Goal: Information Seeking & Learning: Find specific fact

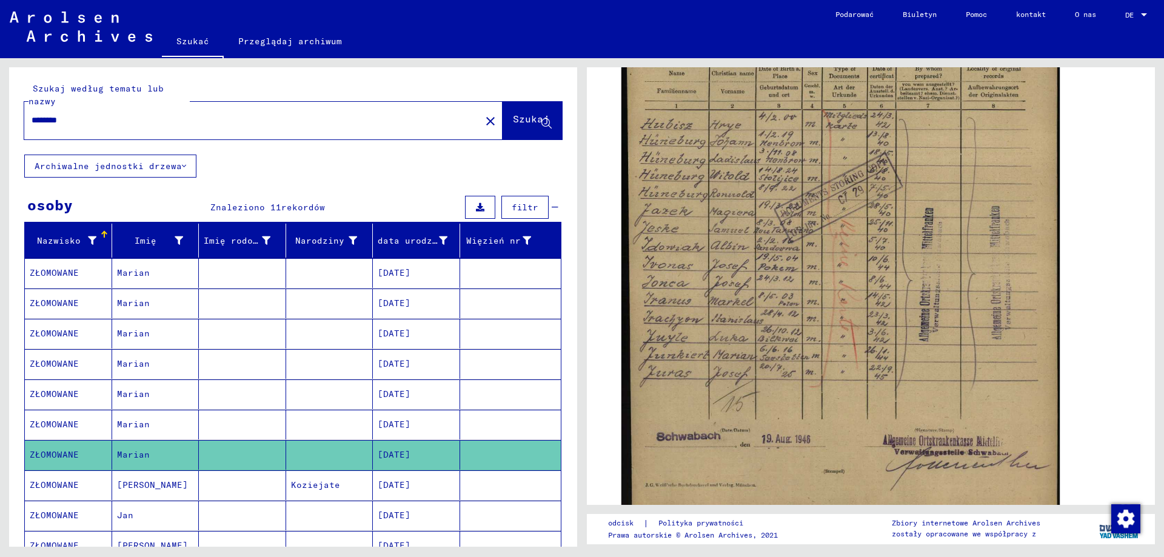
click at [483, 121] on mat-icon "close" at bounding box center [490, 121] width 15 height 15
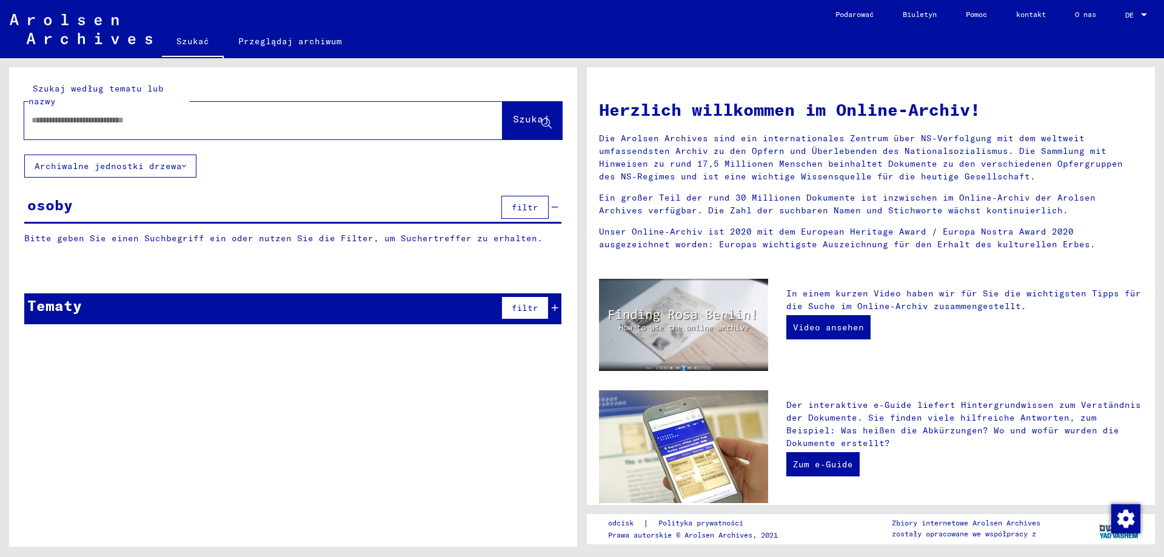
click at [416, 121] on input "text" at bounding box center [249, 120] width 435 height 13
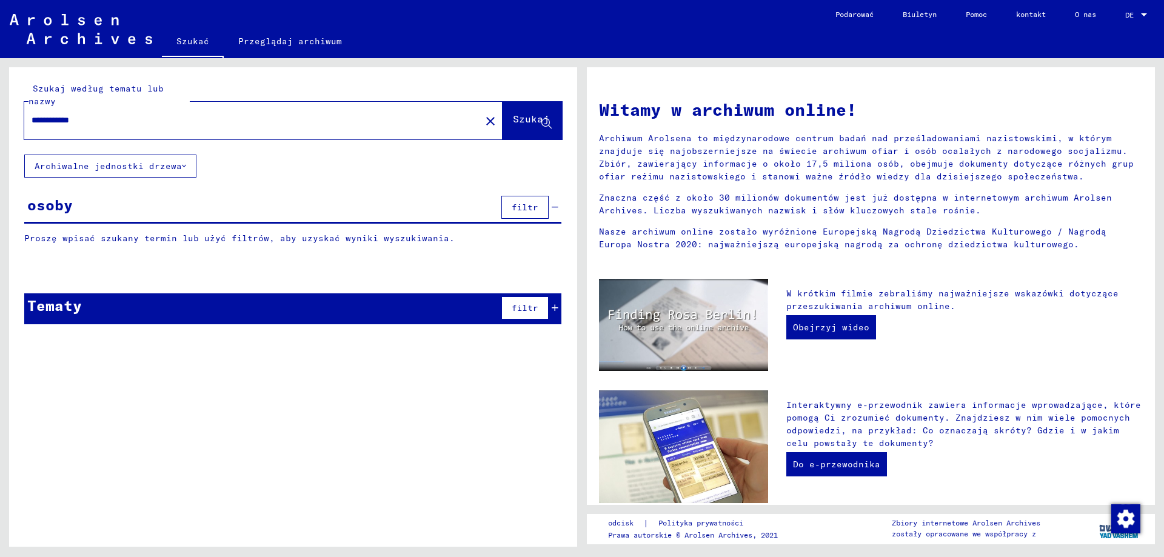
type input "**********"
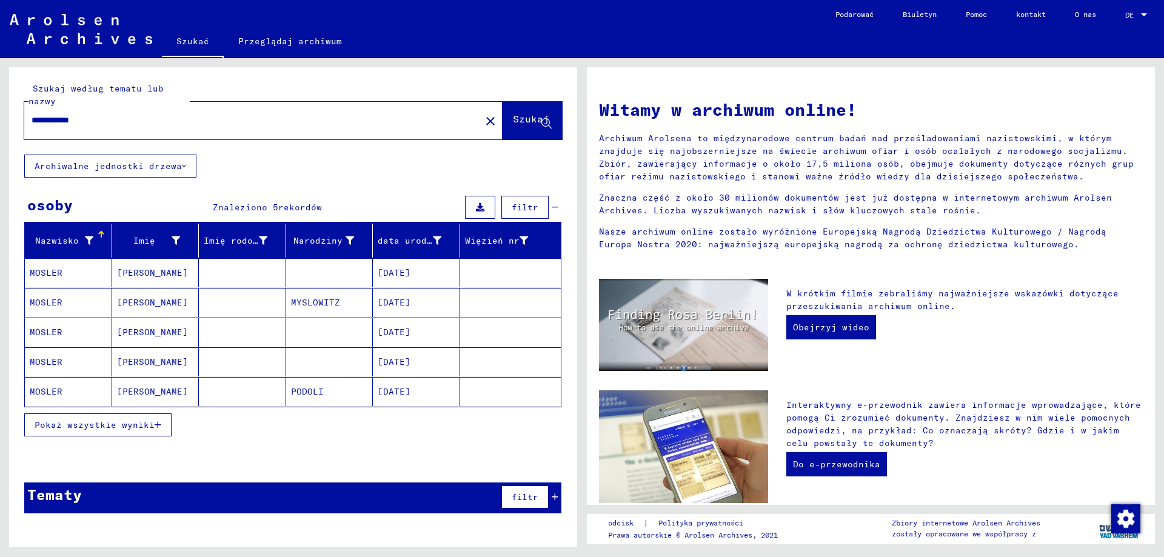
click at [144, 429] on font "Pokaż wszystkie wyniki" at bounding box center [95, 425] width 120 height 11
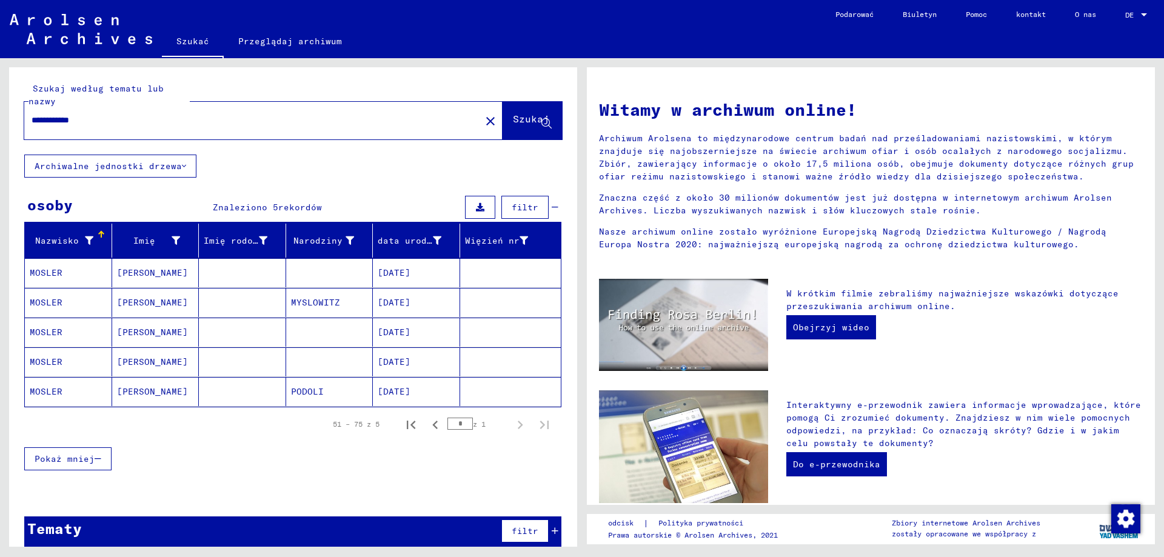
click at [305, 363] on mat-cell at bounding box center [329, 361] width 87 height 29
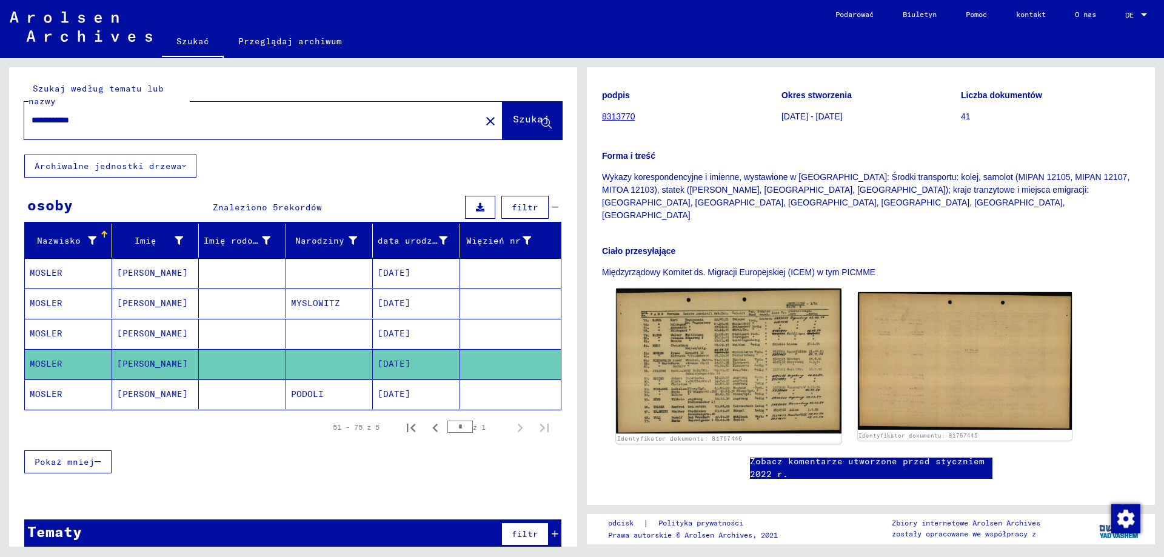
scroll to position [197, 0]
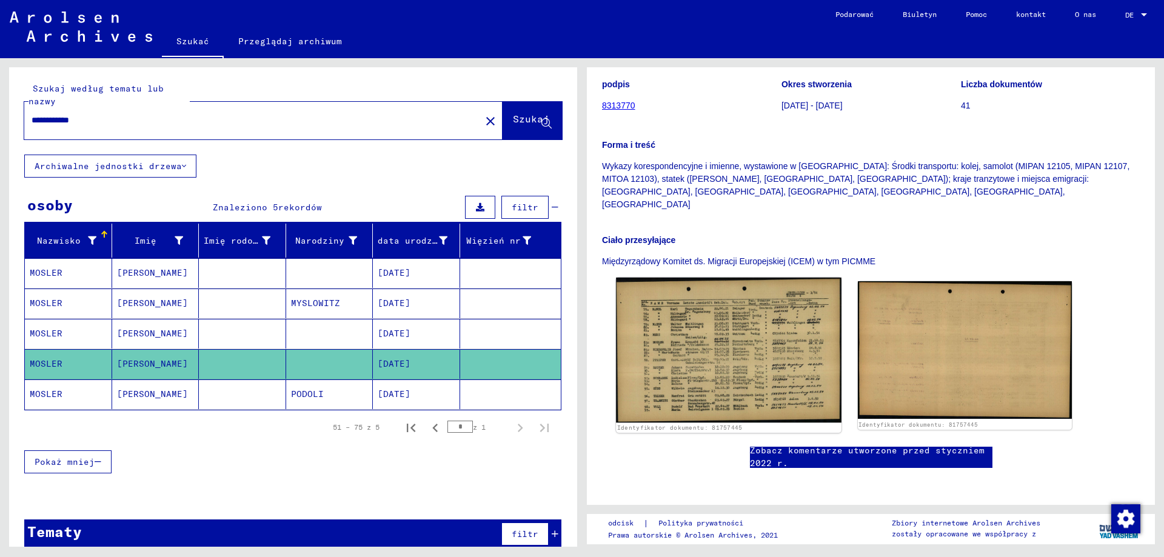
click at [690, 362] on img at bounding box center [728, 350] width 225 height 145
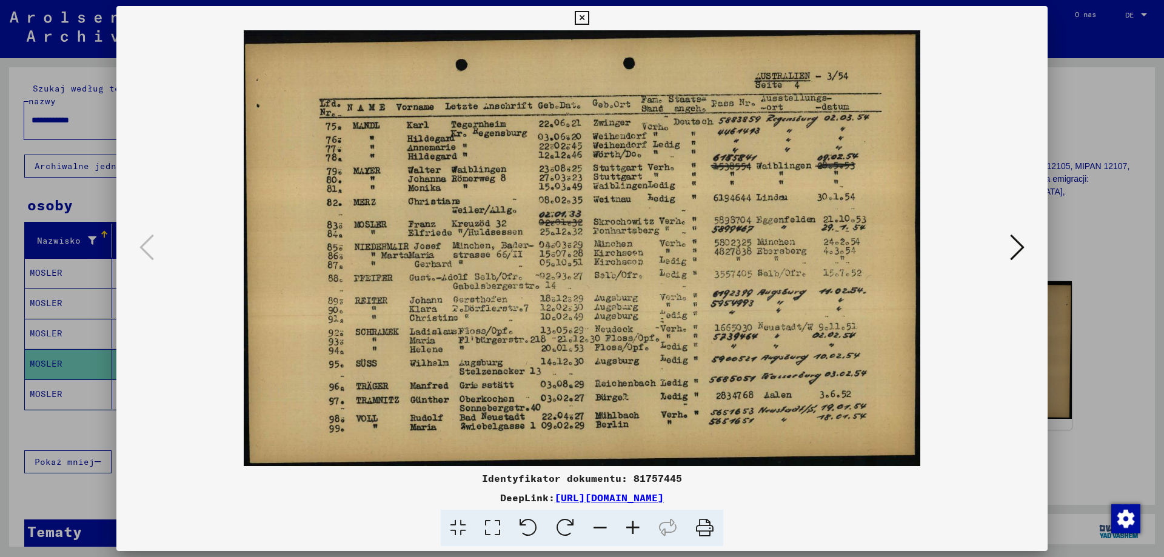
click at [1151, 166] on div at bounding box center [582, 278] width 1164 height 557
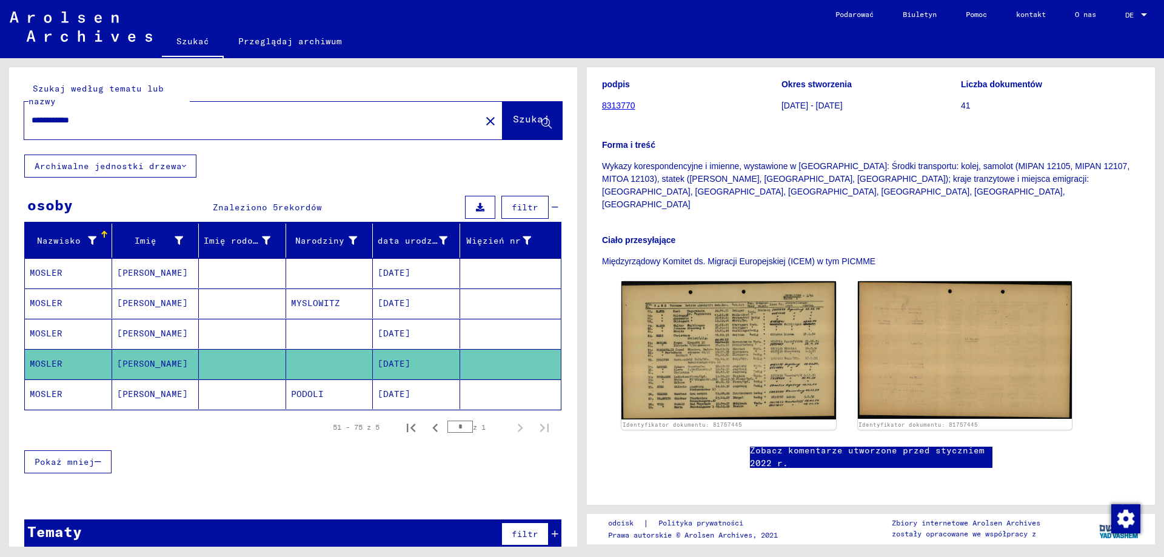
click at [340, 328] on mat-cell at bounding box center [329, 334] width 87 height 30
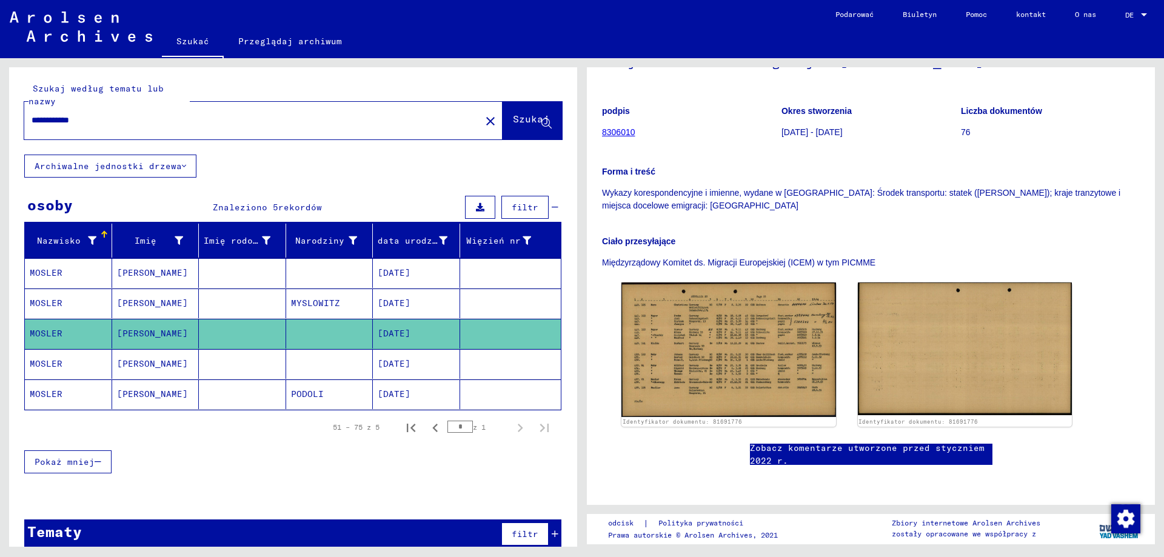
scroll to position [161, 0]
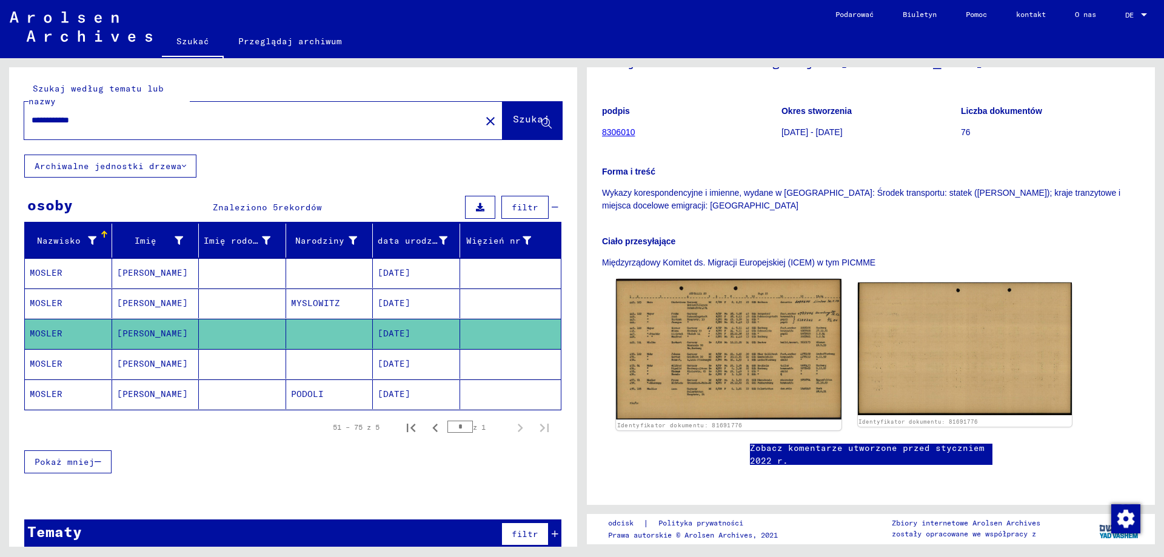
click at [715, 313] on img at bounding box center [728, 349] width 225 height 141
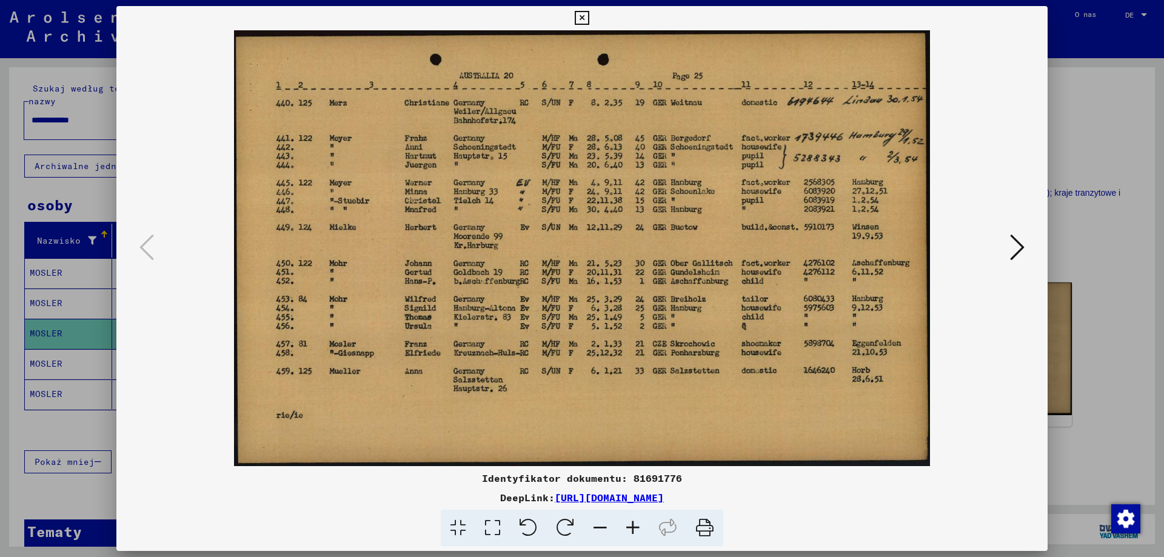
click at [1010, 252] on button at bounding box center [1017, 248] width 22 height 35
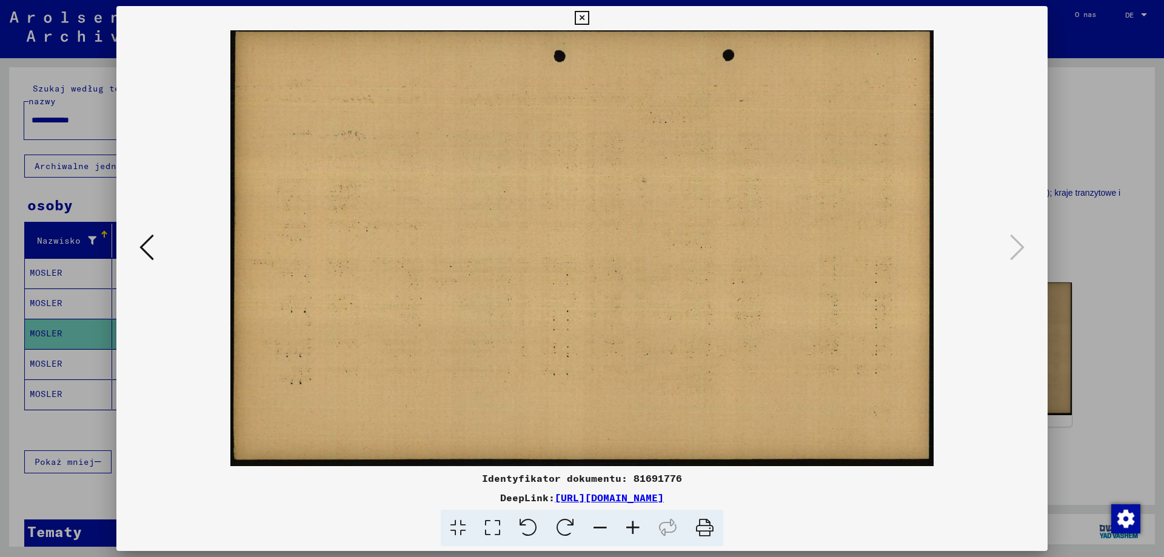
click at [584, 16] on icon at bounding box center [582, 18] width 14 height 15
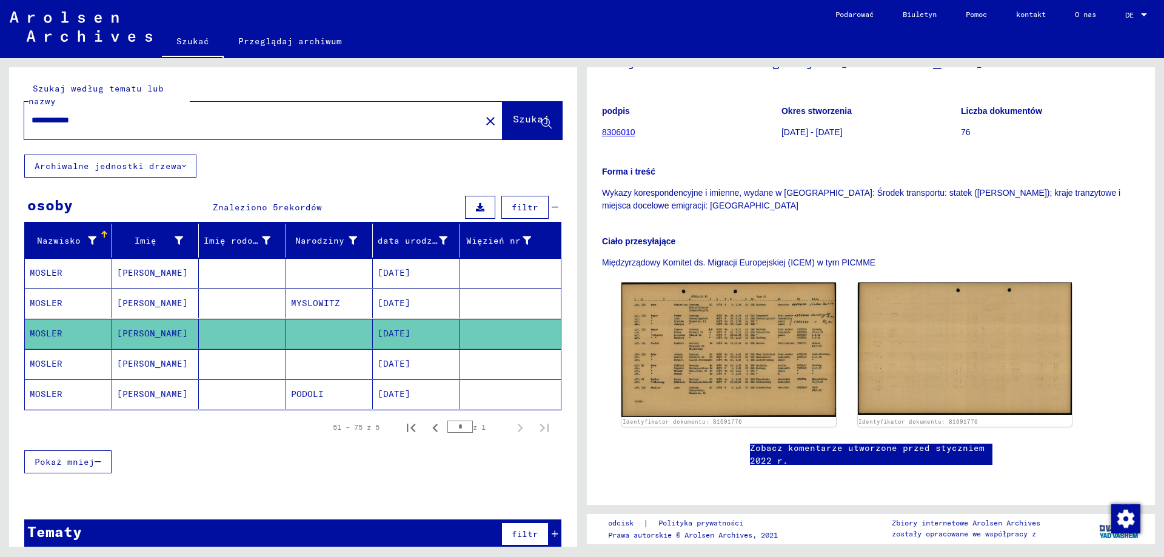
click at [343, 364] on mat-cell at bounding box center [329, 364] width 87 height 30
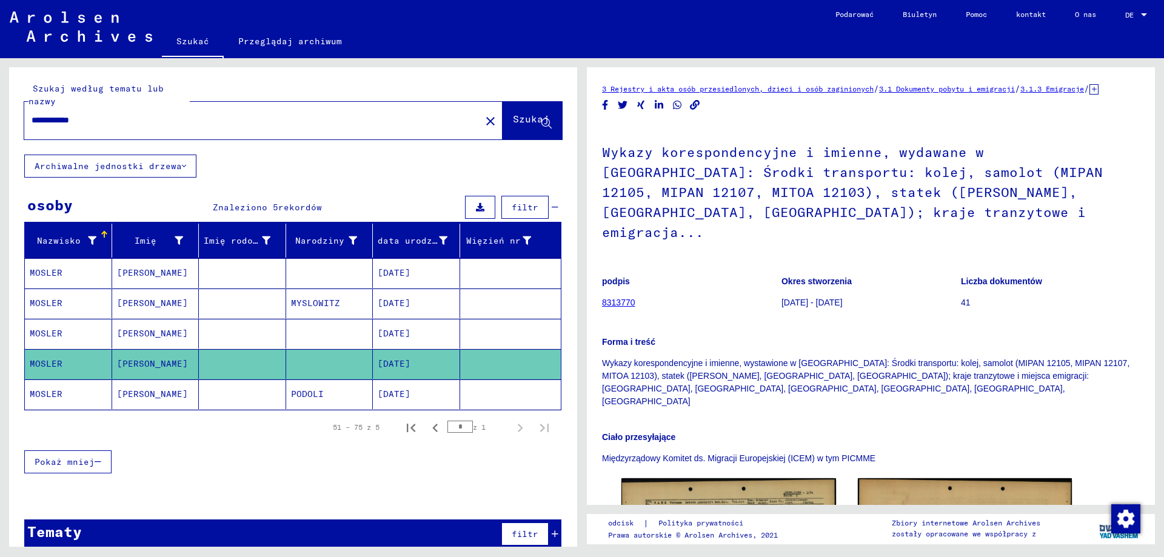
click at [321, 280] on mat-cell at bounding box center [329, 273] width 87 height 30
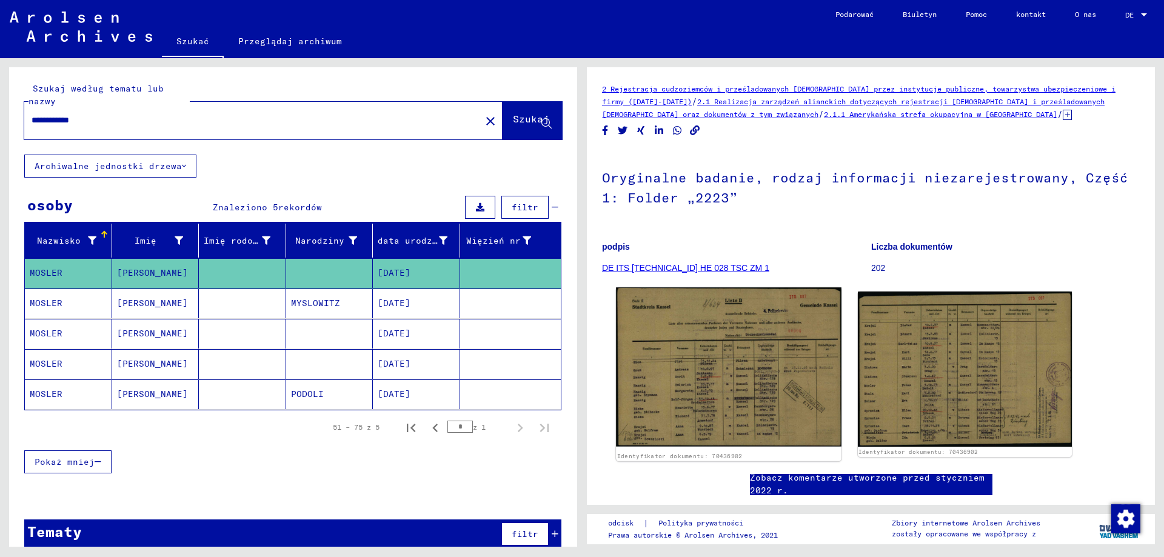
click at [695, 403] on img at bounding box center [728, 366] width 225 height 159
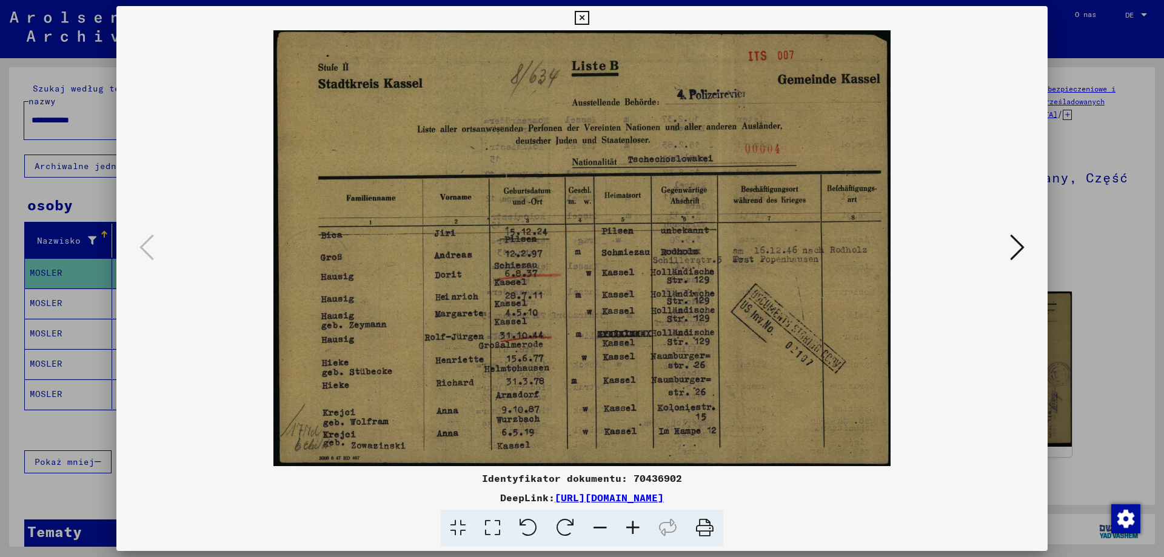
click at [1003, 249] on img at bounding box center [582, 248] width 849 height 436
click at [1017, 248] on icon at bounding box center [1017, 247] width 15 height 29
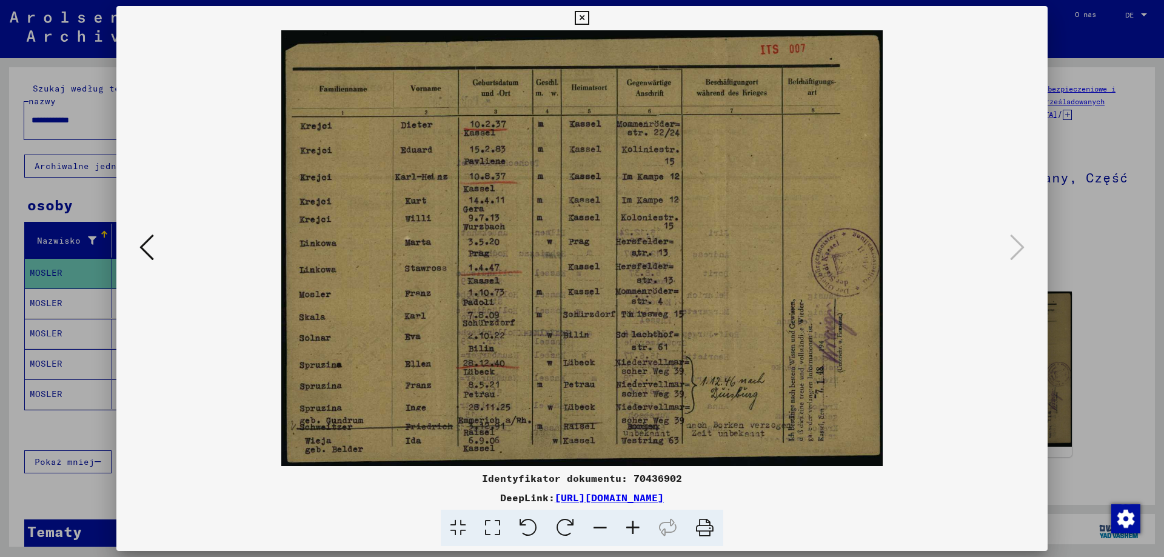
click at [580, 18] on icon at bounding box center [582, 18] width 14 height 15
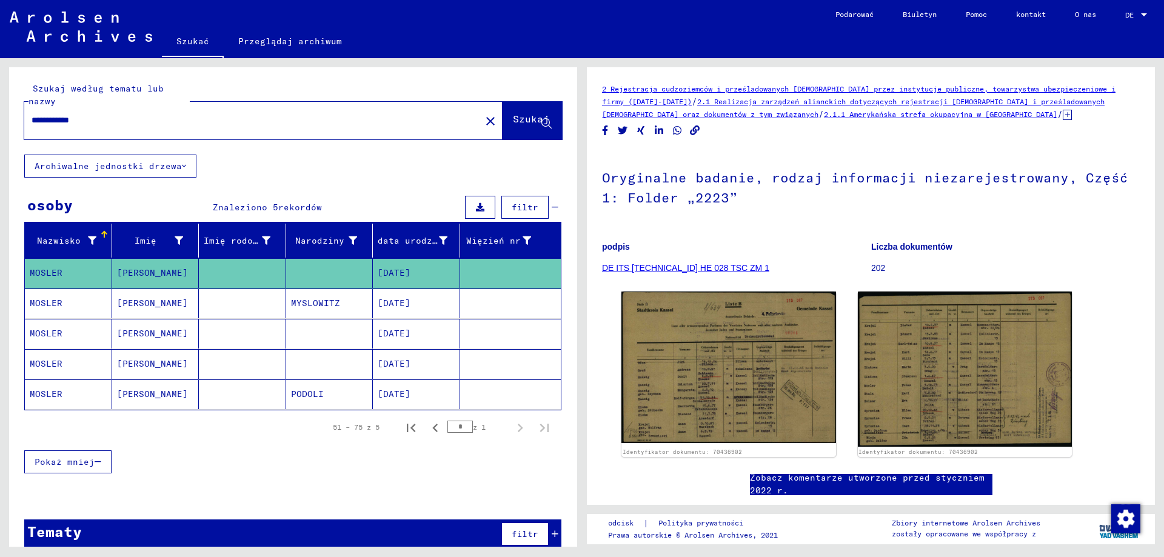
click at [321, 304] on font "MYSLOWITZ" at bounding box center [315, 303] width 49 height 11
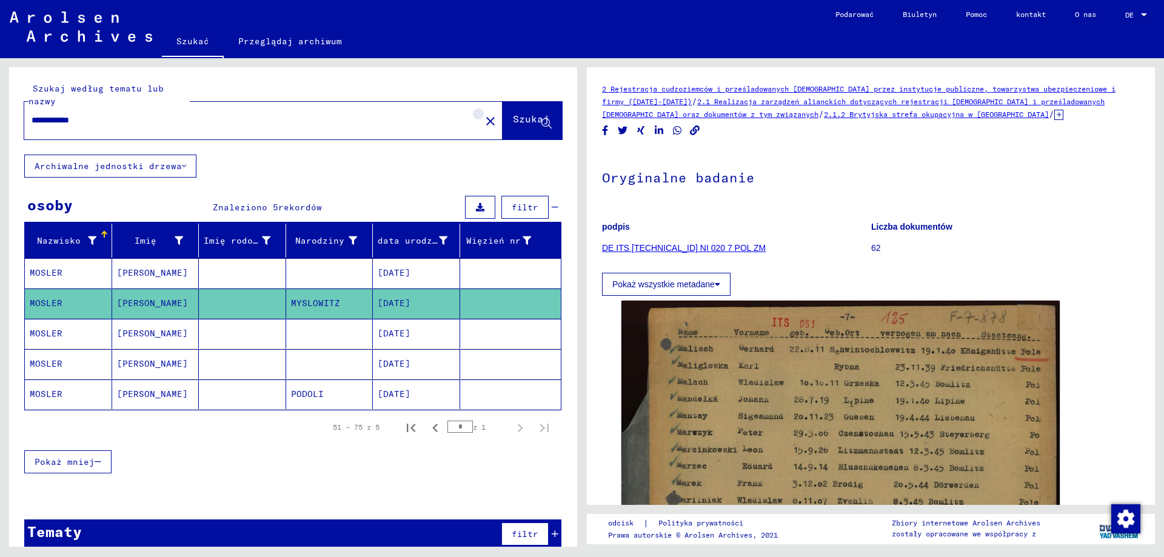
click at [483, 124] on mat-icon "close" at bounding box center [490, 121] width 15 height 15
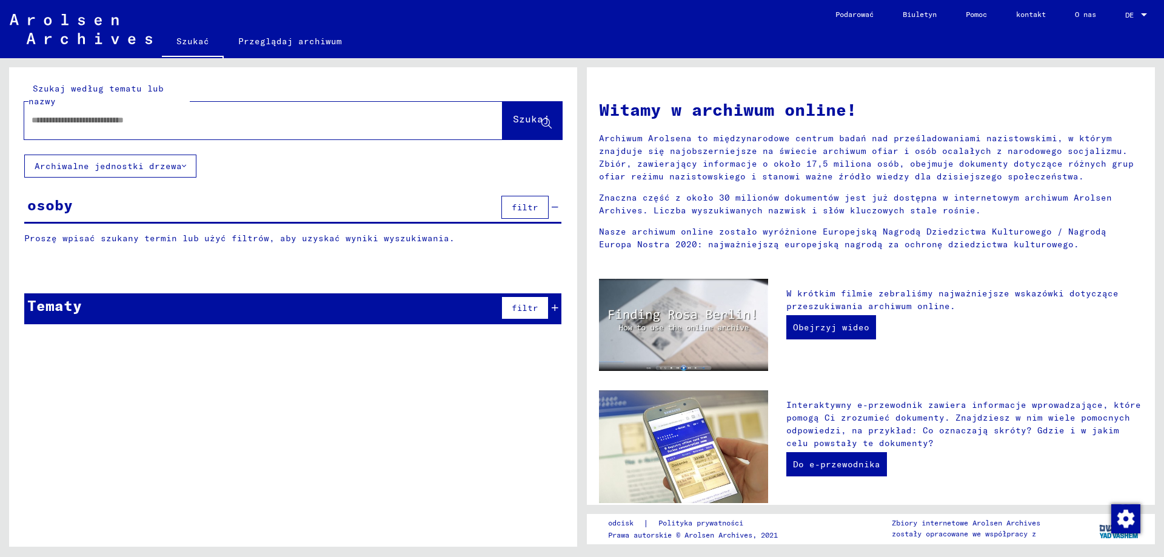
click at [415, 124] on input "text" at bounding box center [249, 120] width 435 height 13
type input "*******"
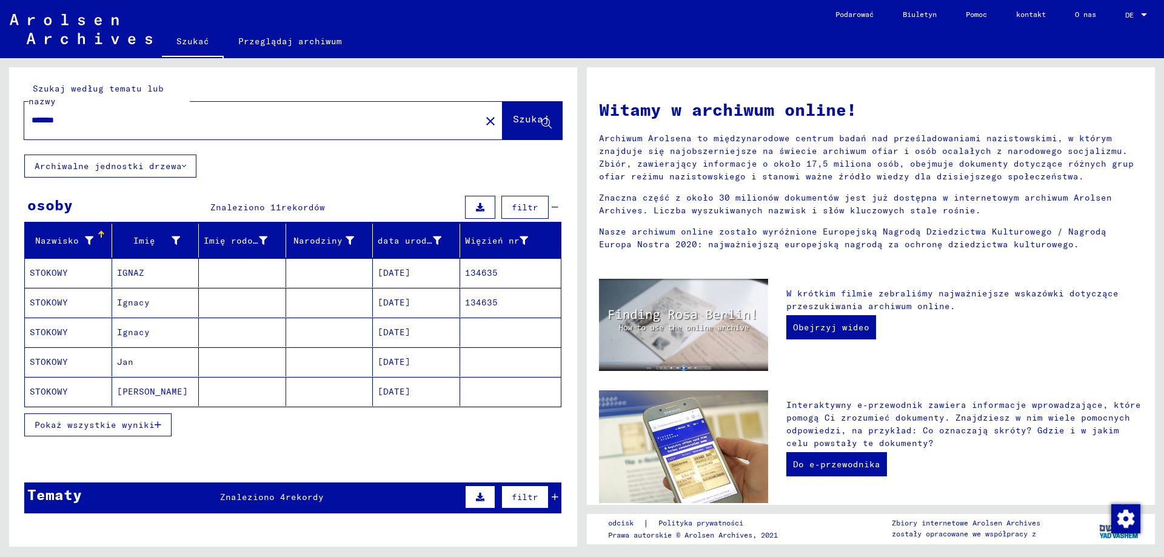
click at [155, 424] on icon "button" at bounding box center [158, 425] width 7 height 8
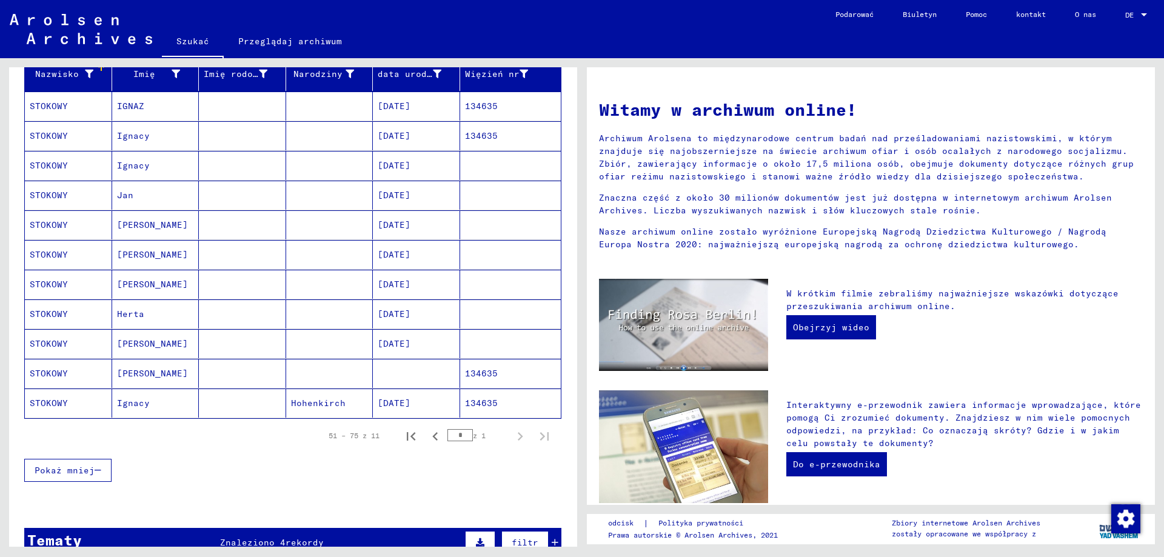
scroll to position [182, 0]
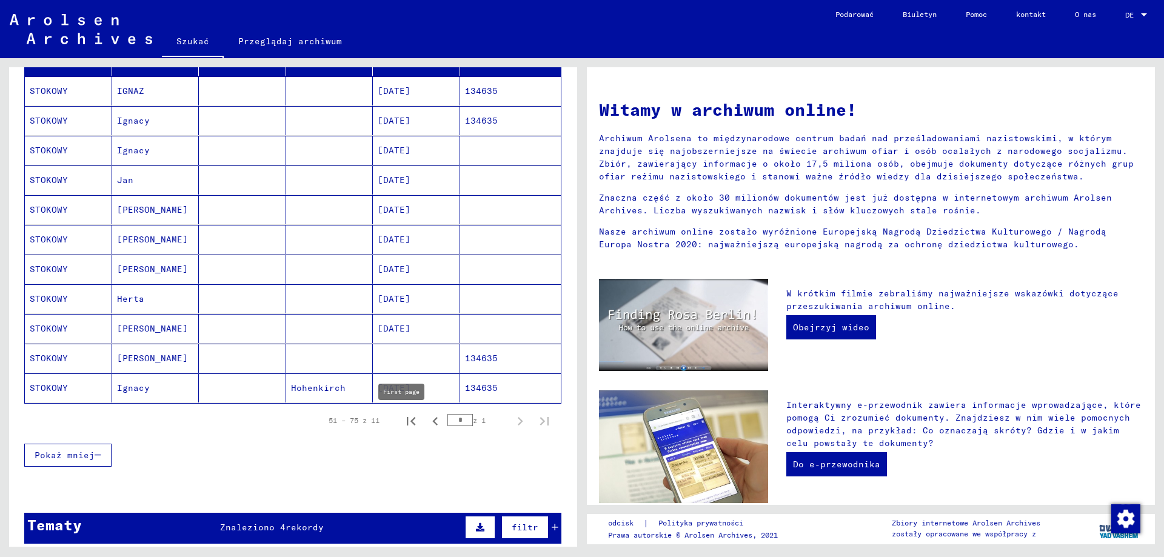
click at [408, 421] on icon "Pierwsza strona" at bounding box center [411, 421] width 17 height 17
type input "*"
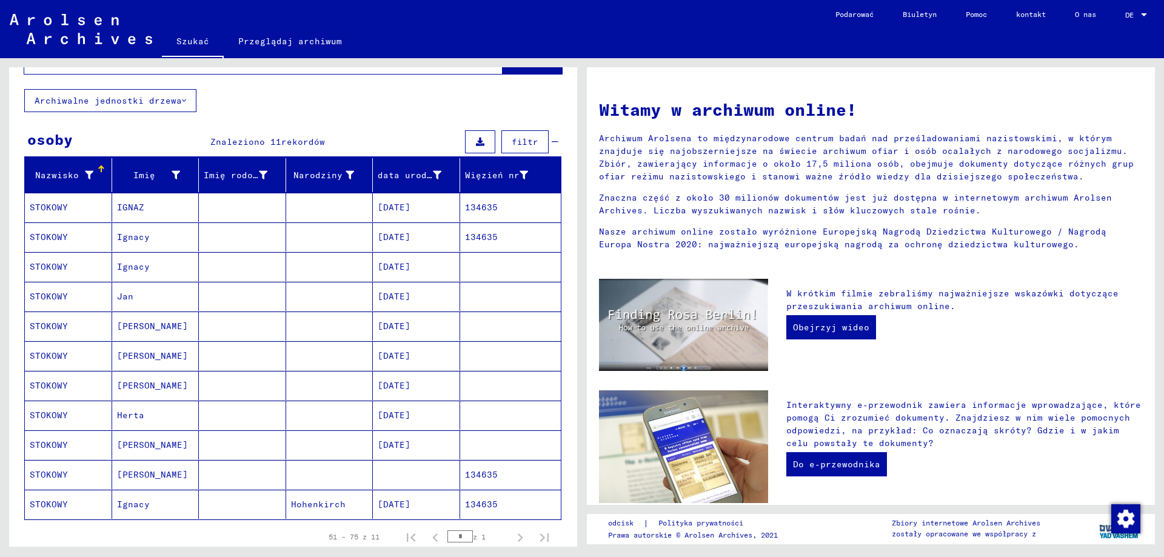
scroll to position [0, 0]
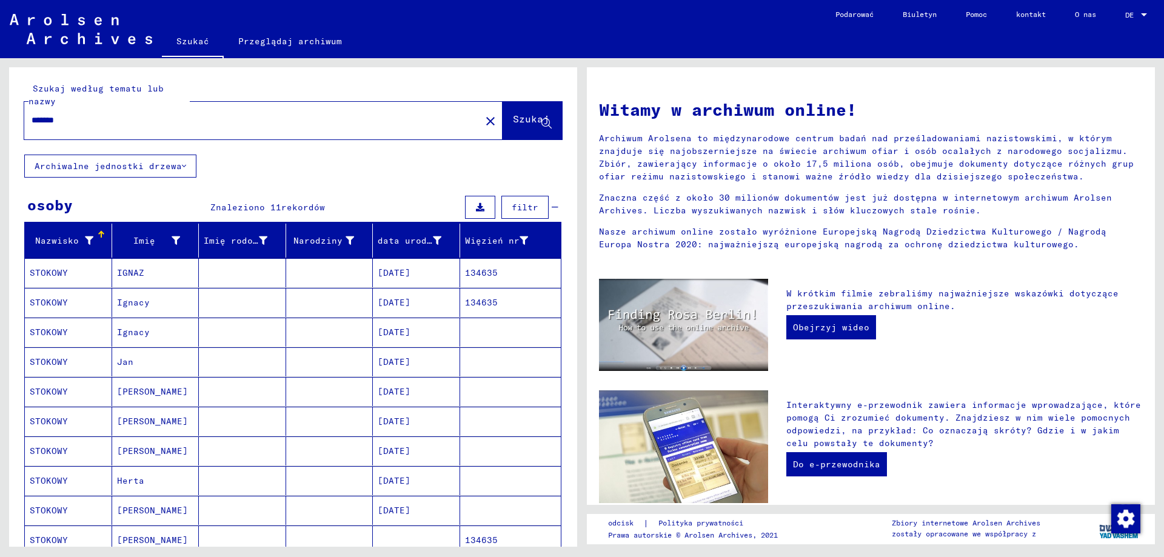
click at [188, 126] on input "*******" at bounding box center [249, 120] width 435 height 13
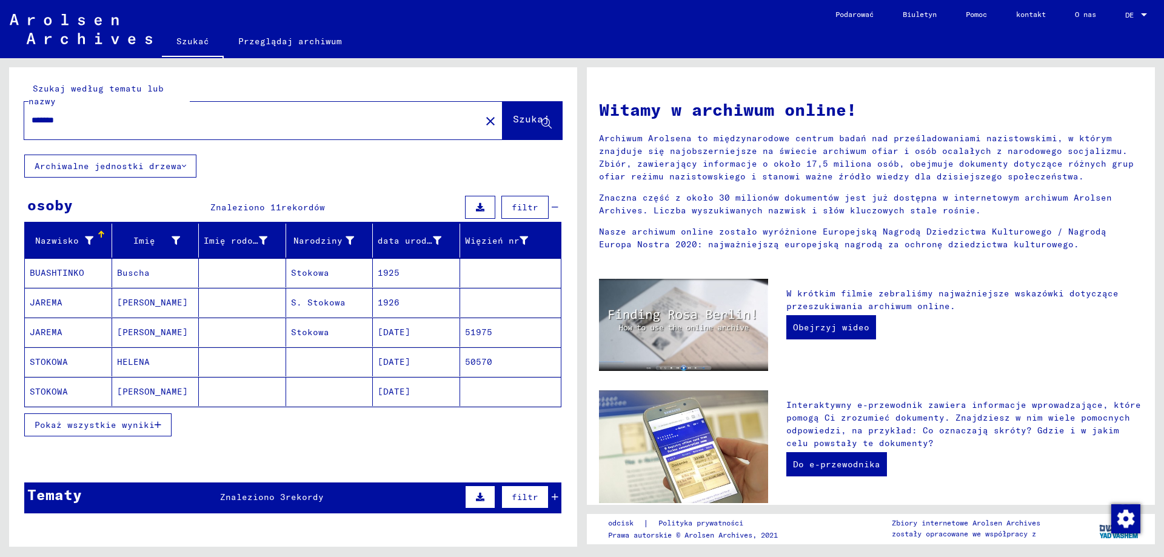
click at [156, 428] on icon "button" at bounding box center [158, 425] width 7 height 8
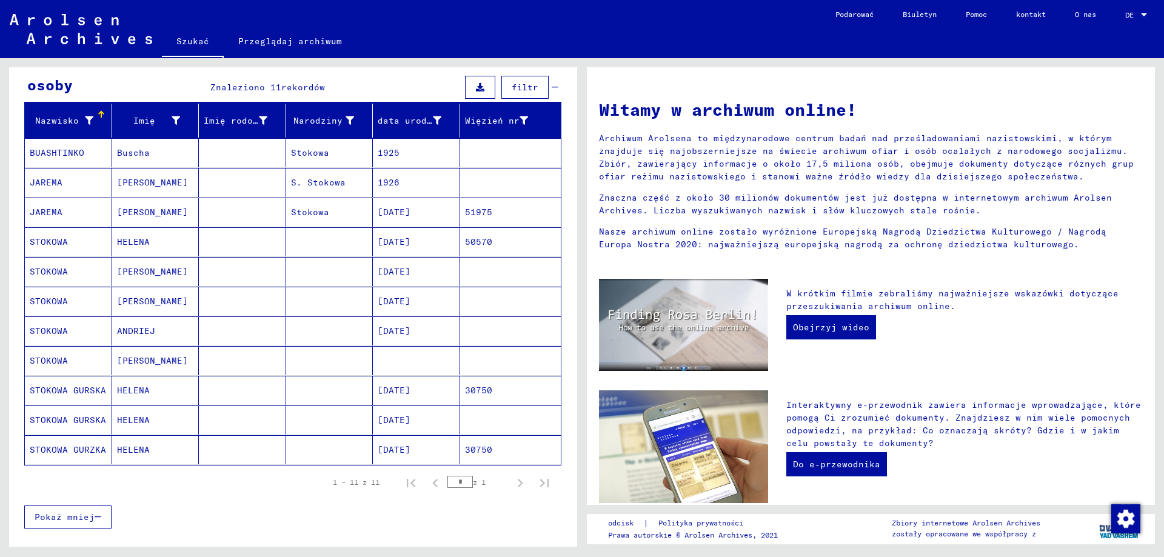
scroll to position [121, 0]
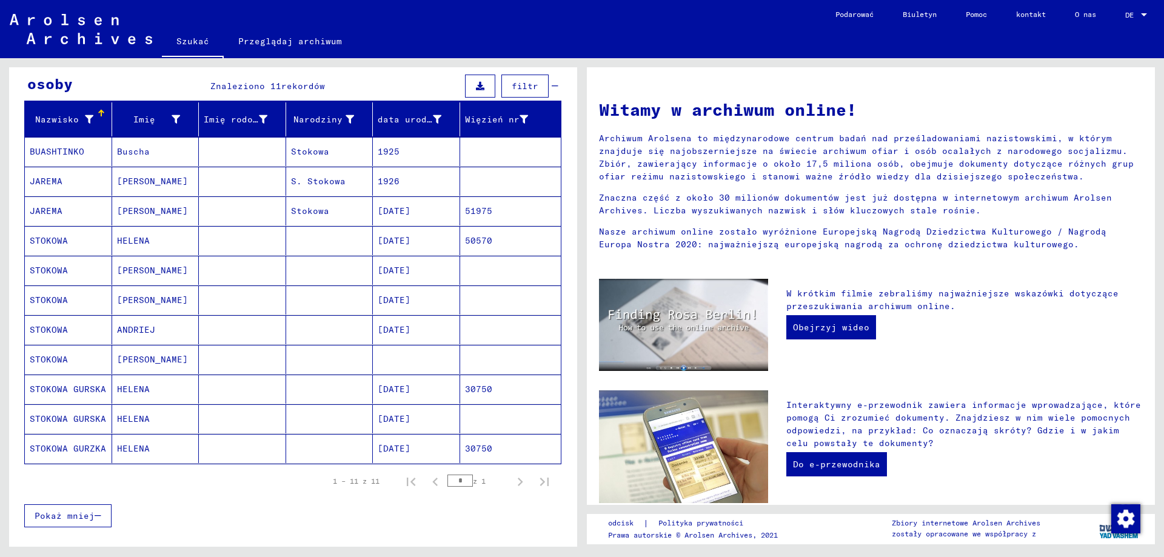
click at [155, 269] on mat-cell "Helena" at bounding box center [155, 270] width 87 height 29
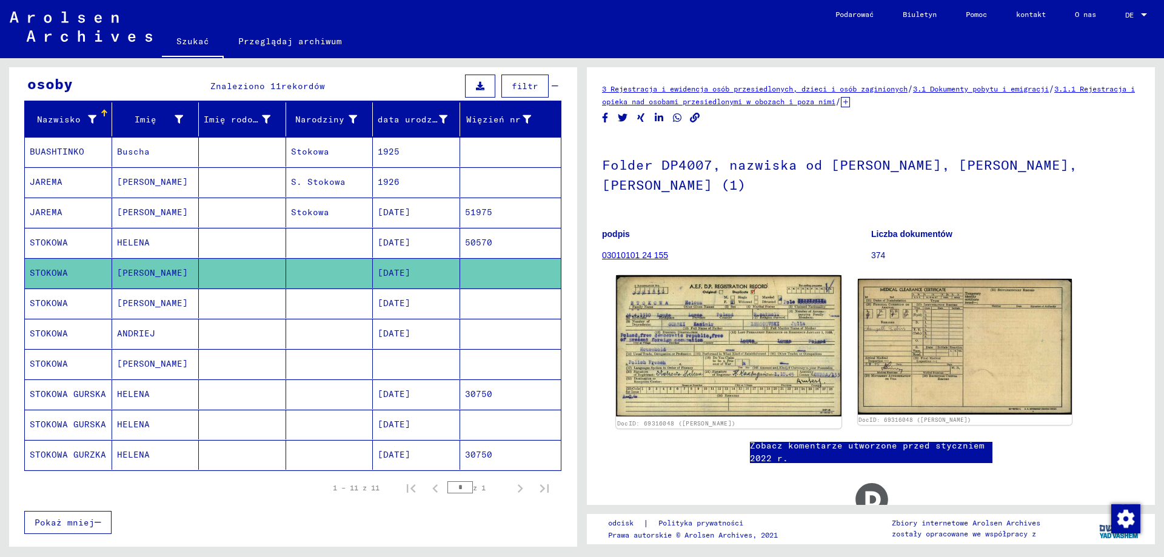
click at [720, 349] on img at bounding box center [728, 345] width 225 height 141
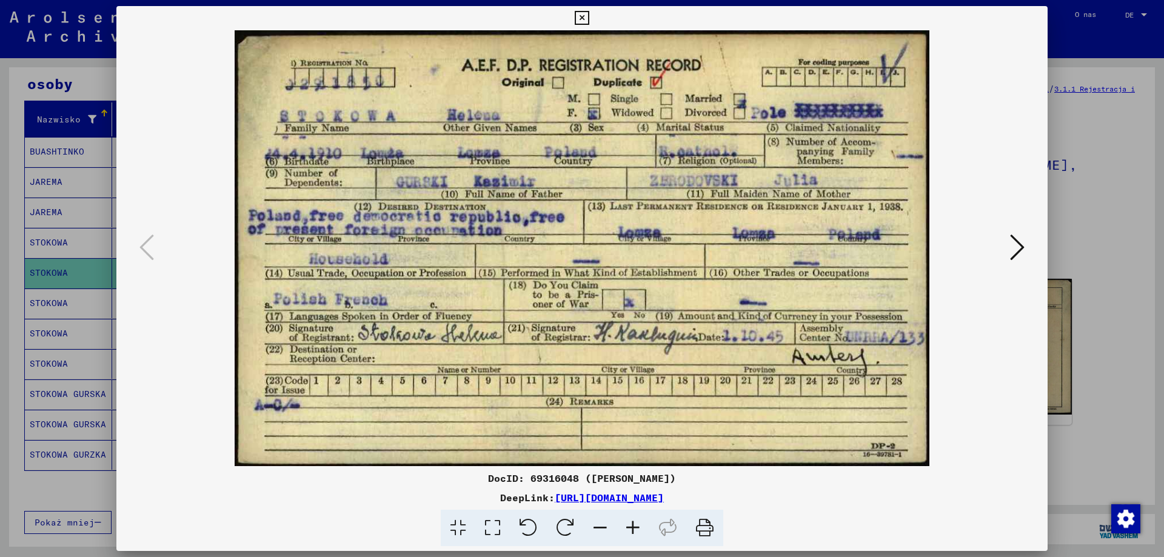
click at [585, 18] on icon at bounding box center [582, 18] width 14 height 15
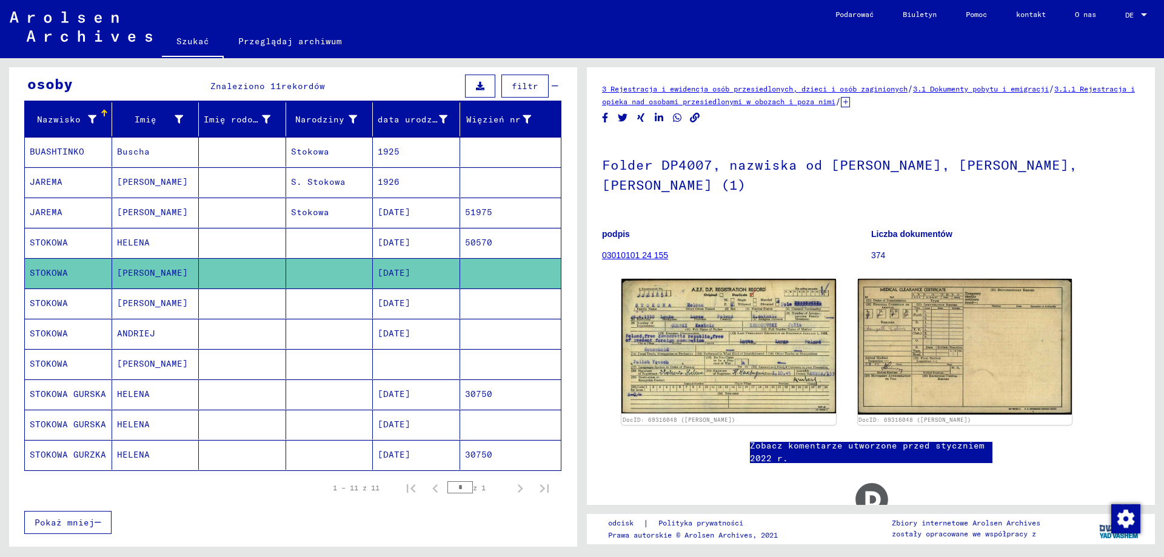
click at [287, 302] on mat-cell at bounding box center [329, 304] width 87 height 30
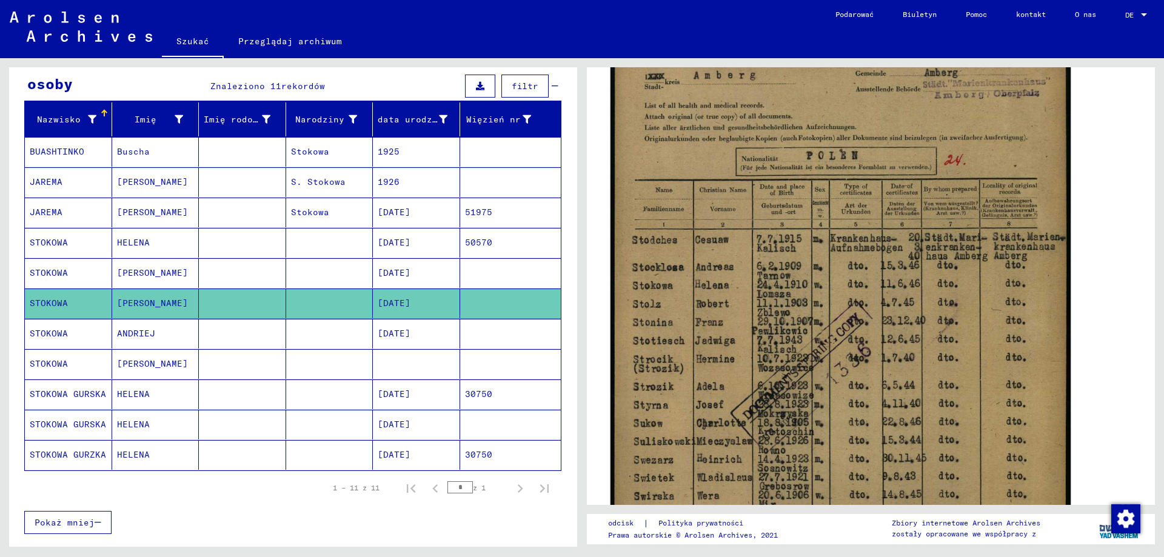
scroll to position [364, 0]
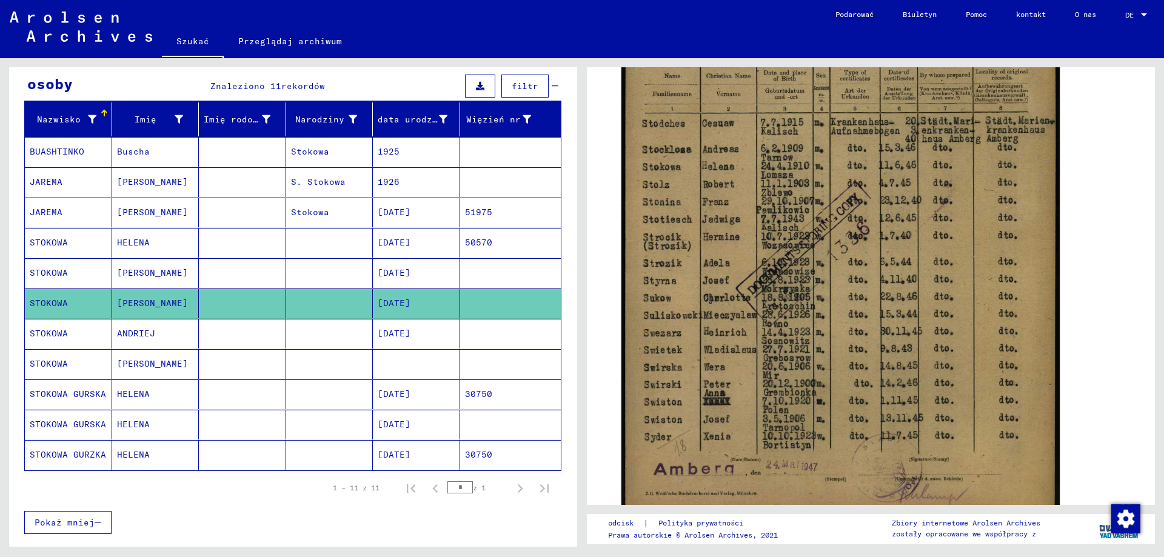
click at [389, 333] on font "06.11.1946" at bounding box center [394, 333] width 33 height 11
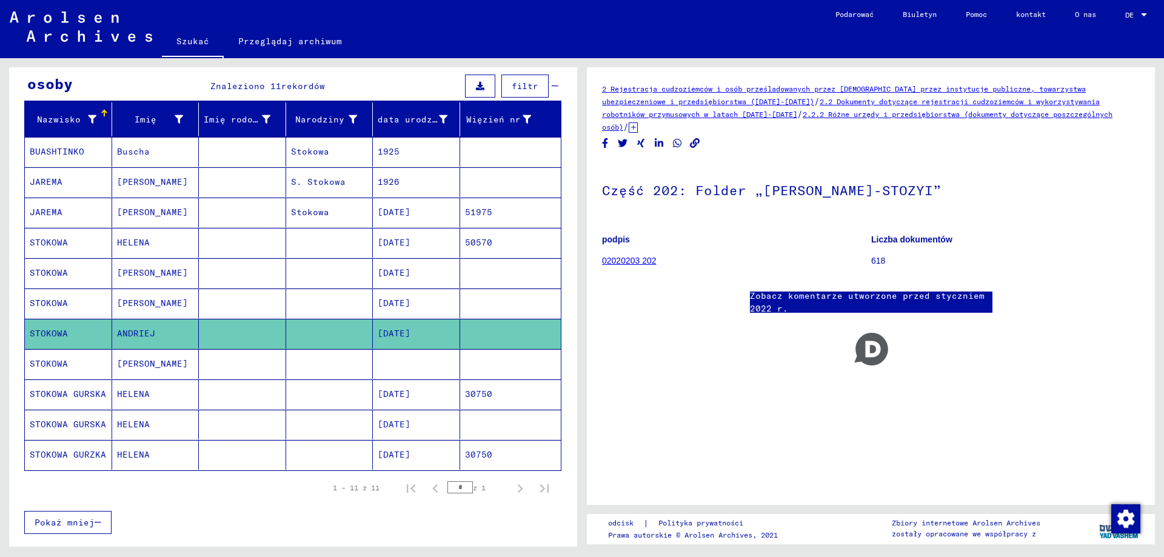
click at [373, 363] on mat-cell at bounding box center [416, 364] width 87 height 30
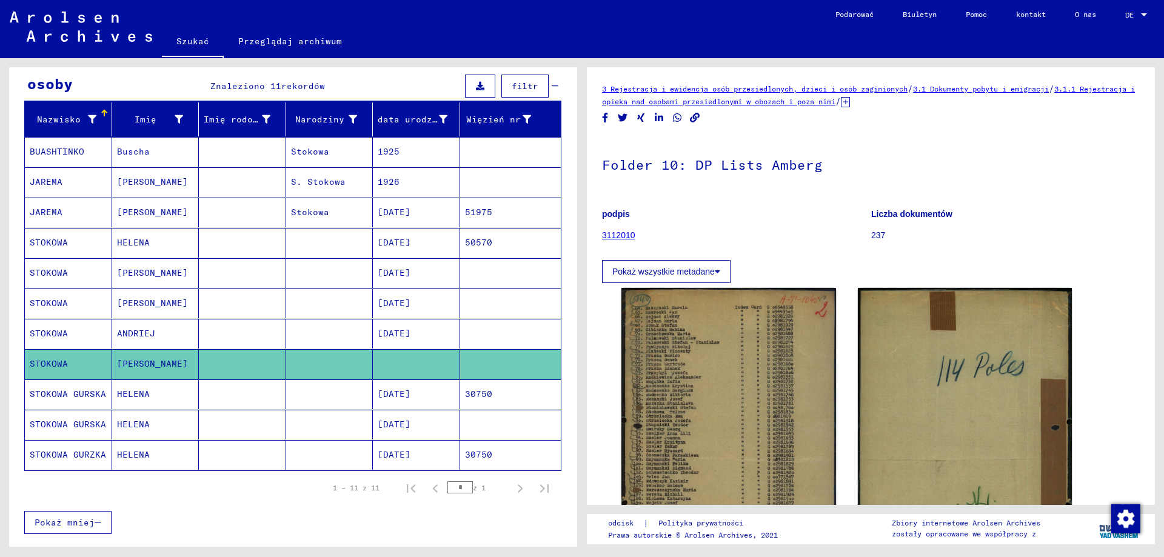
click at [357, 401] on mat-cell at bounding box center [329, 395] width 87 height 30
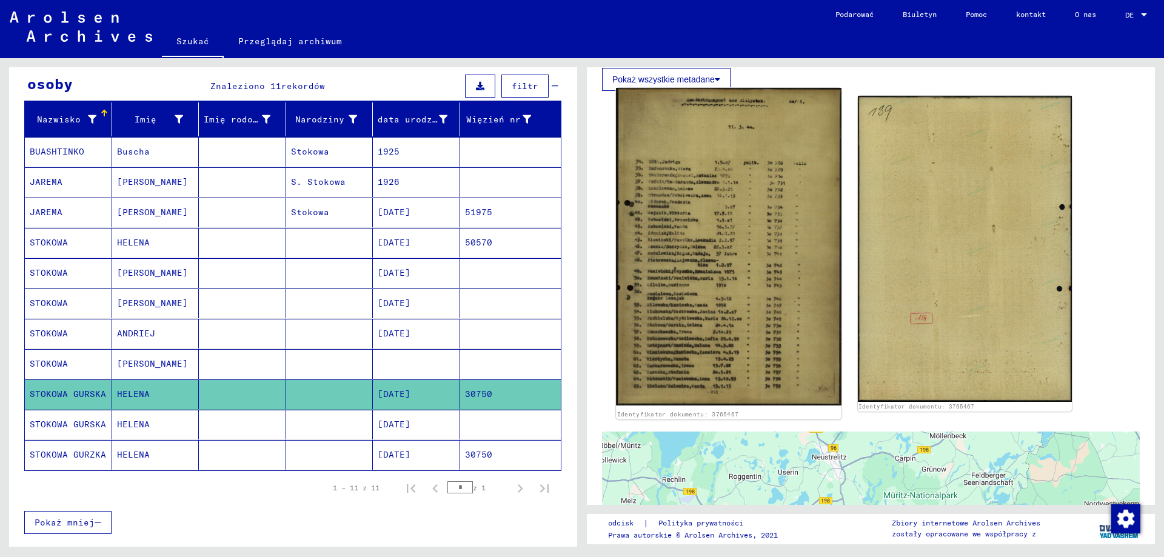
scroll to position [243, 0]
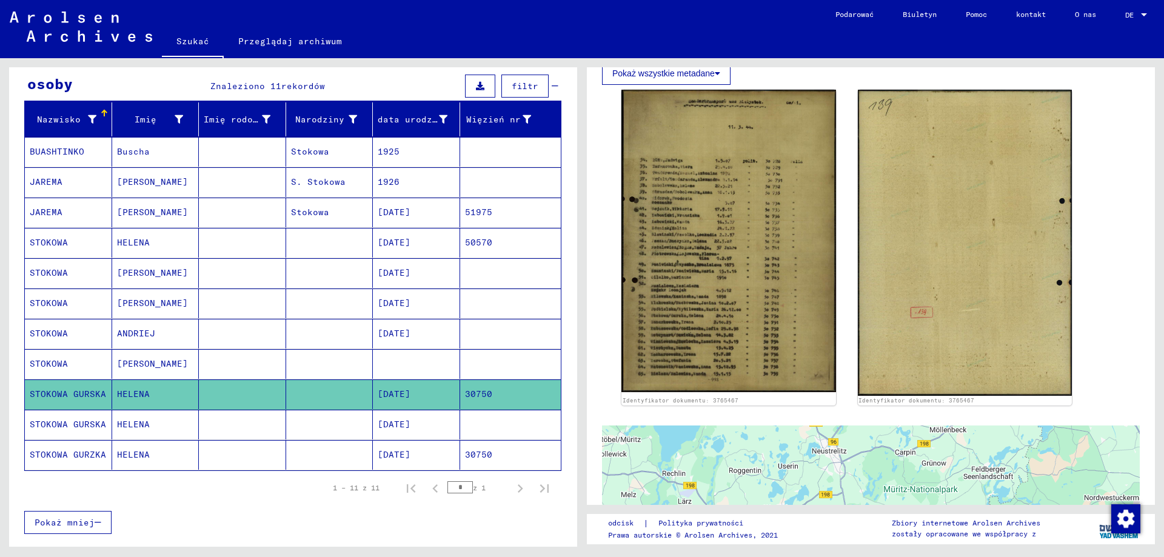
click at [394, 415] on mat-cell "24.04.1910" at bounding box center [416, 425] width 87 height 30
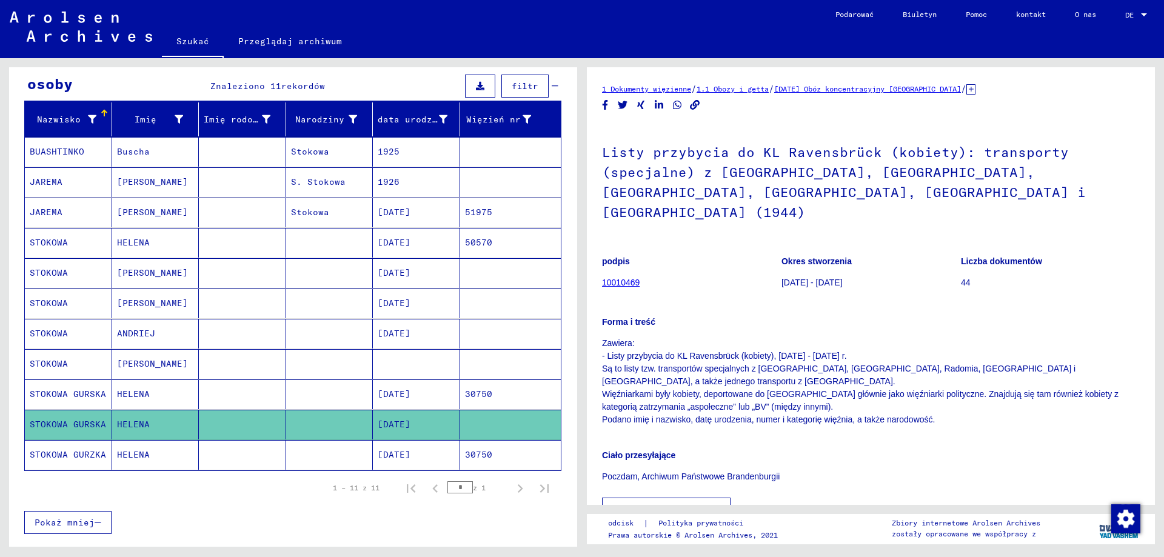
scroll to position [424, 0]
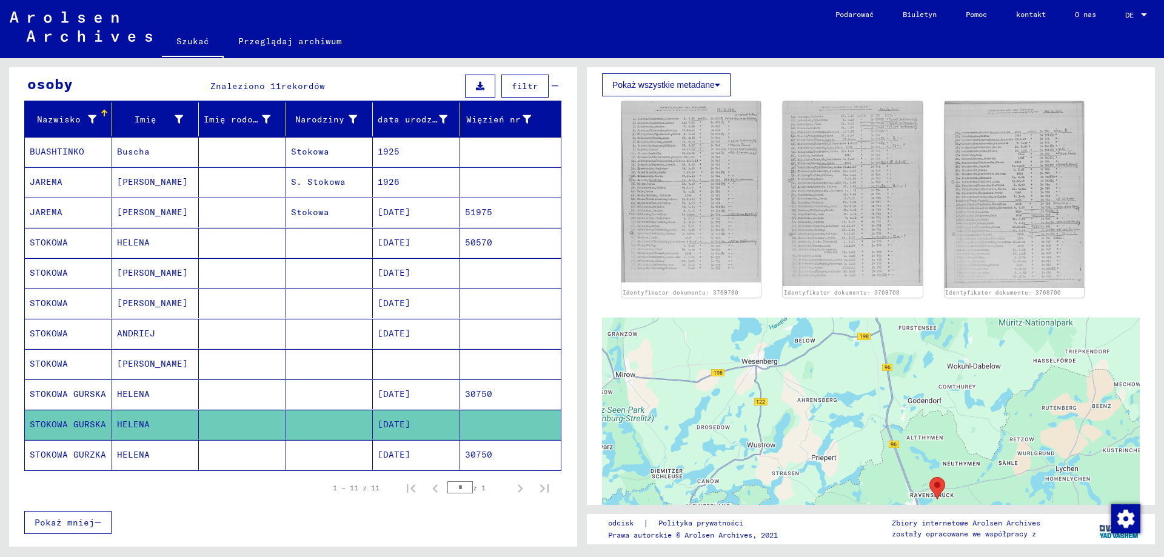
click at [268, 452] on mat-cell at bounding box center [242, 455] width 87 height 30
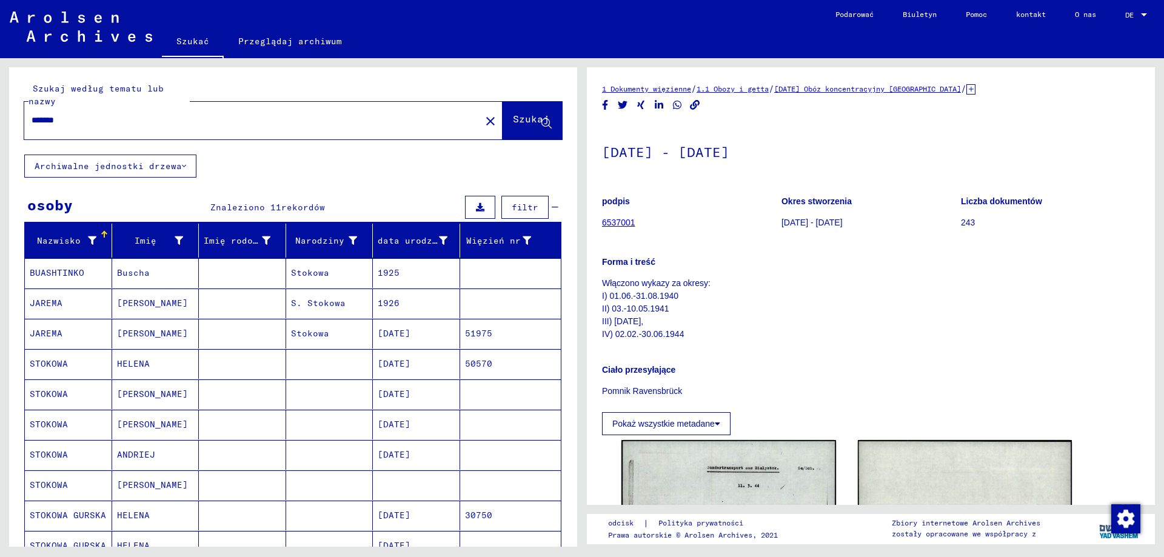
click at [78, 121] on input "*******" at bounding box center [253, 120] width 442 height 13
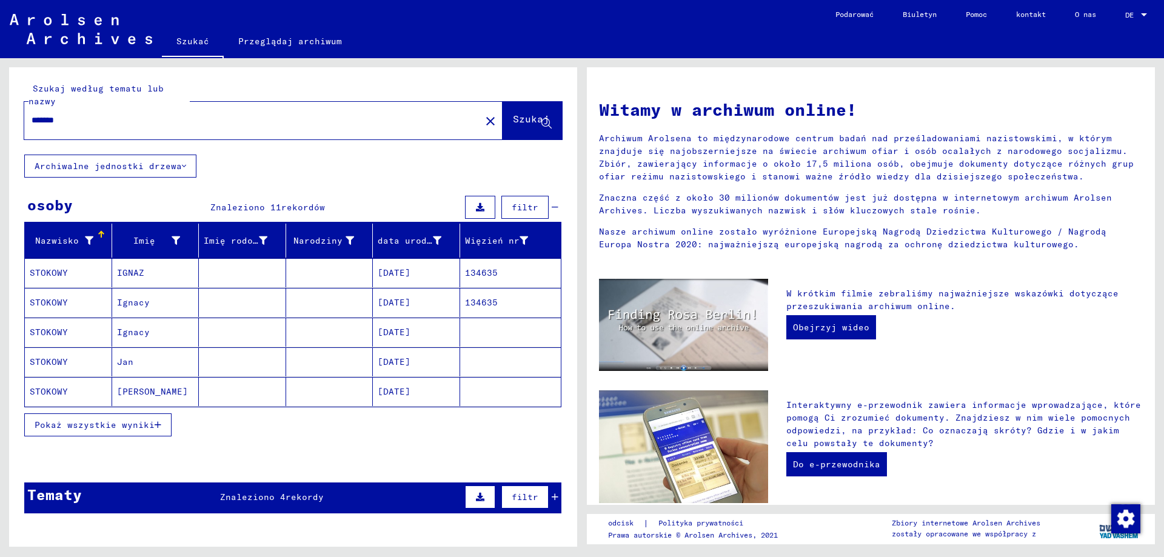
click at [170, 280] on mat-cell "IGNAZ" at bounding box center [155, 272] width 87 height 29
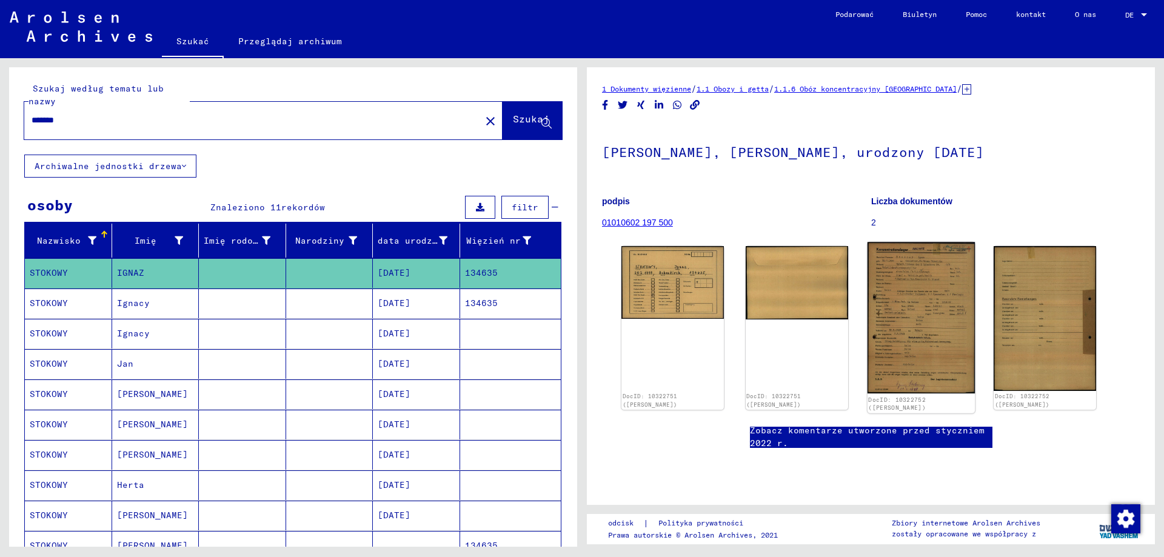
click at [934, 304] on img at bounding box center [920, 318] width 107 height 152
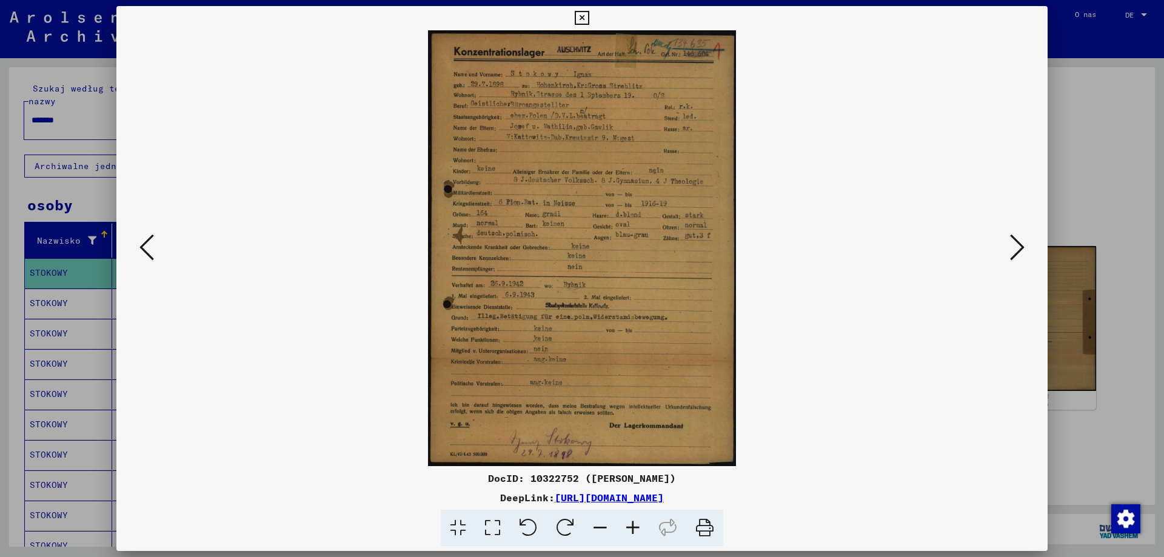
click at [628, 528] on icon at bounding box center [633, 528] width 33 height 37
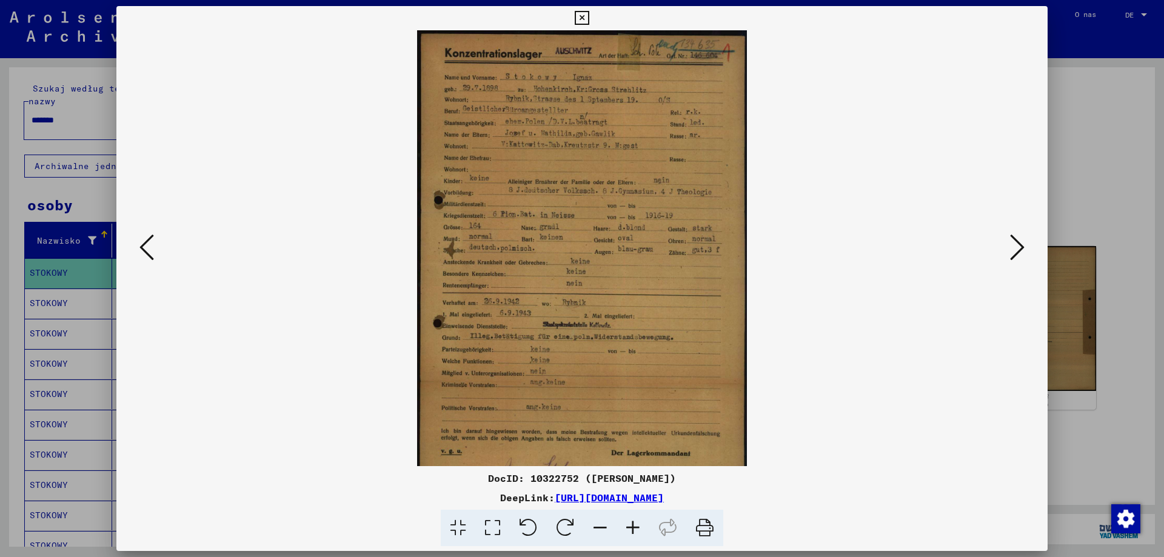
click at [628, 528] on icon at bounding box center [633, 528] width 33 height 37
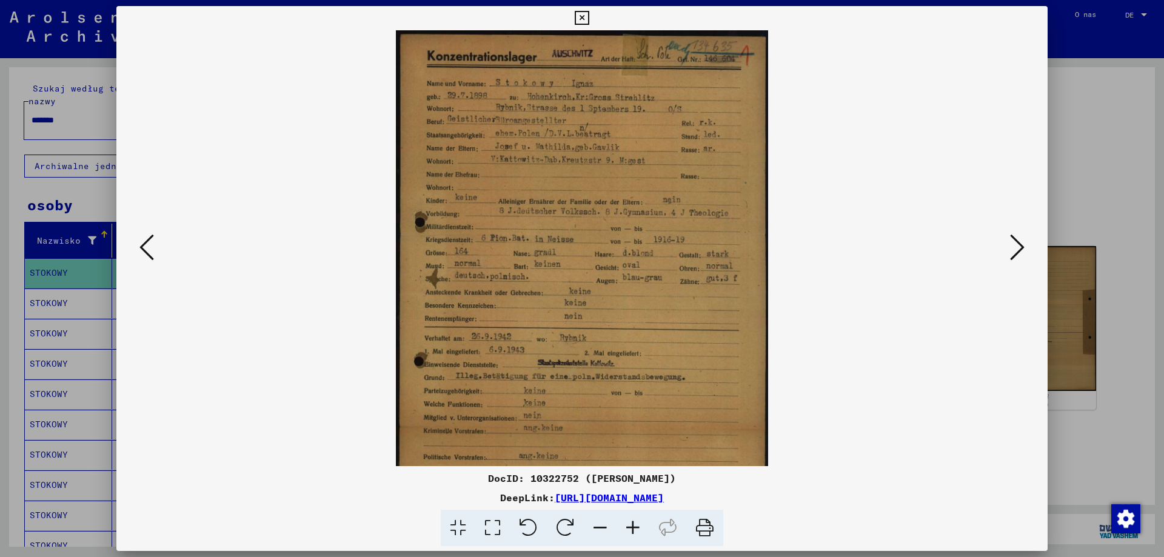
click at [628, 528] on icon at bounding box center [633, 528] width 33 height 37
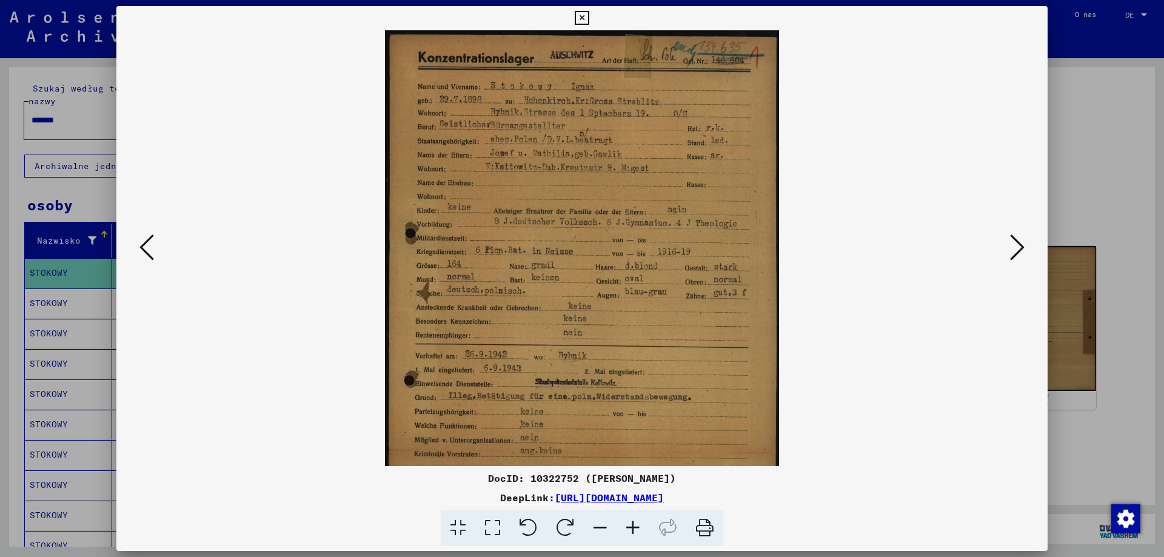
click at [628, 528] on icon at bounding box center [633, 528] width 33 height 37
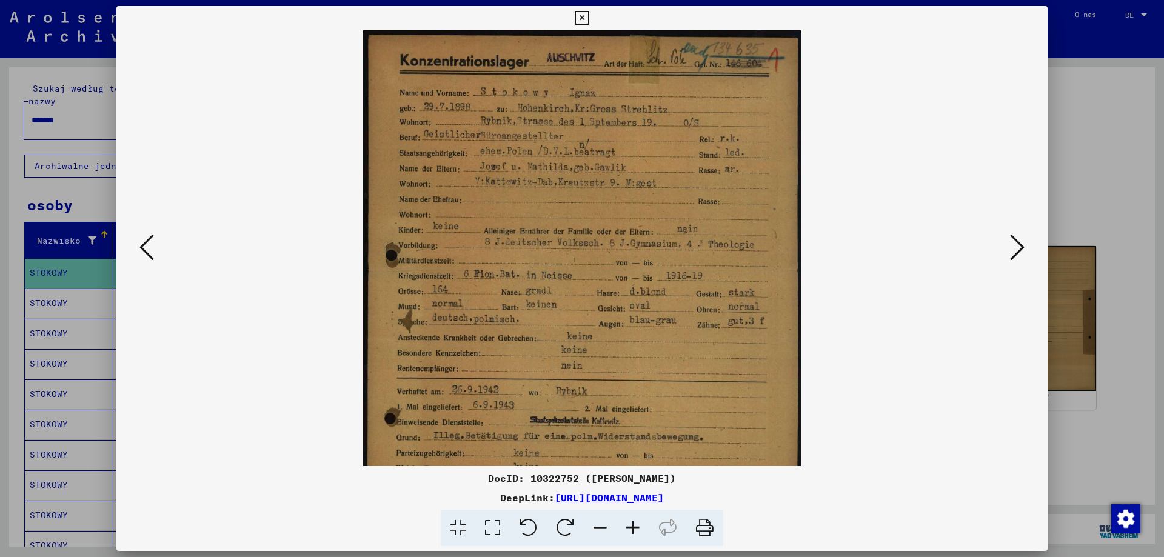
click at [628, 528] on icon at bounding box center [633, 528] width 33 height 37
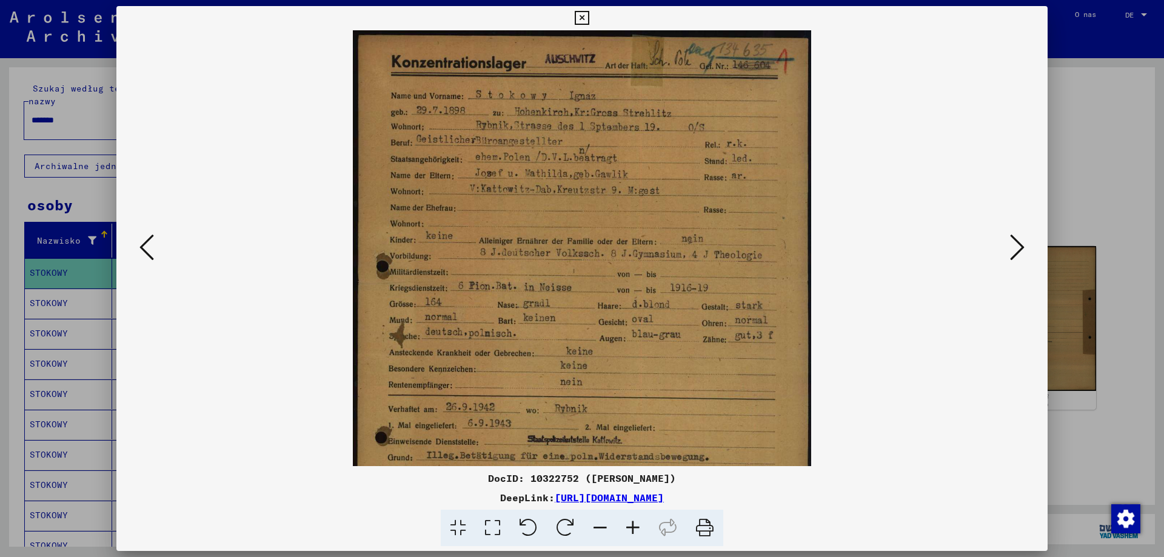
click at [628, 528] on icon at bounding box center [633, 528] width 33 height 37
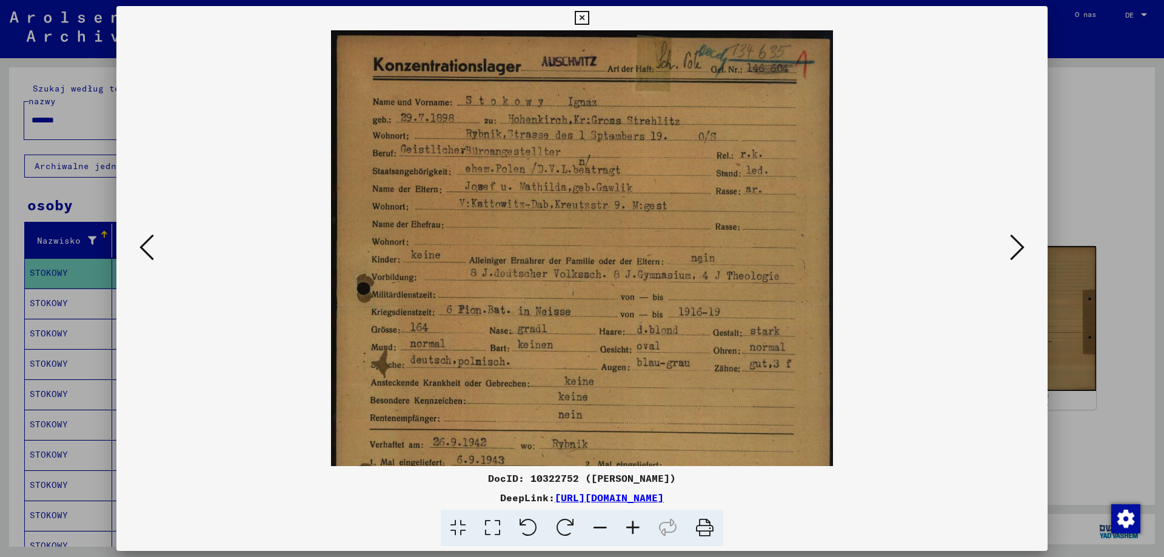
click at [628, 528] on icon at bounding box center [633, 528] width 33 height 37
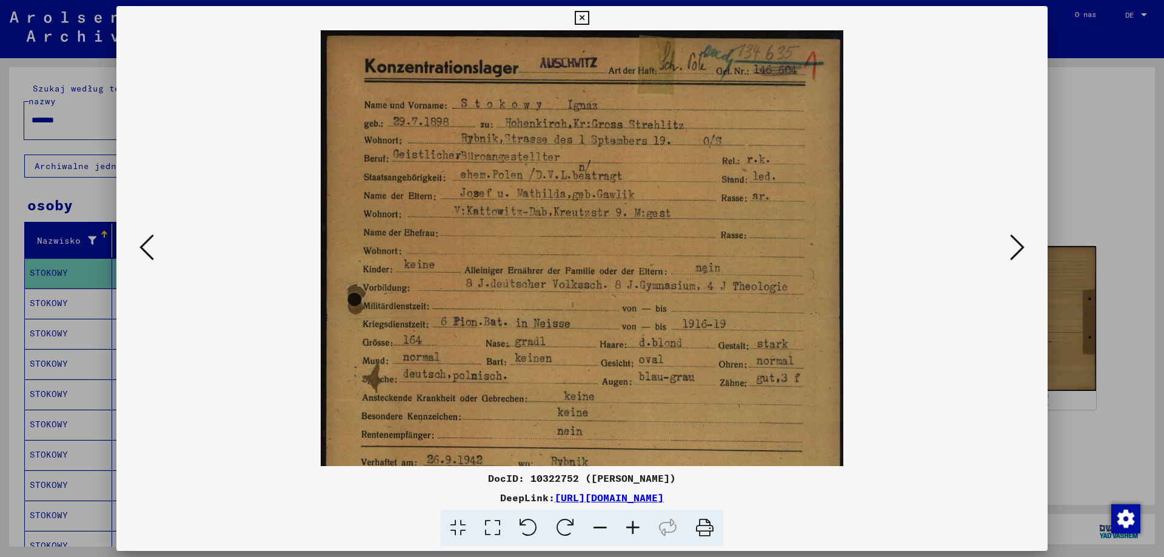
click at [628, 528] on icon at bounding box center [633, 528] width 33 height 37
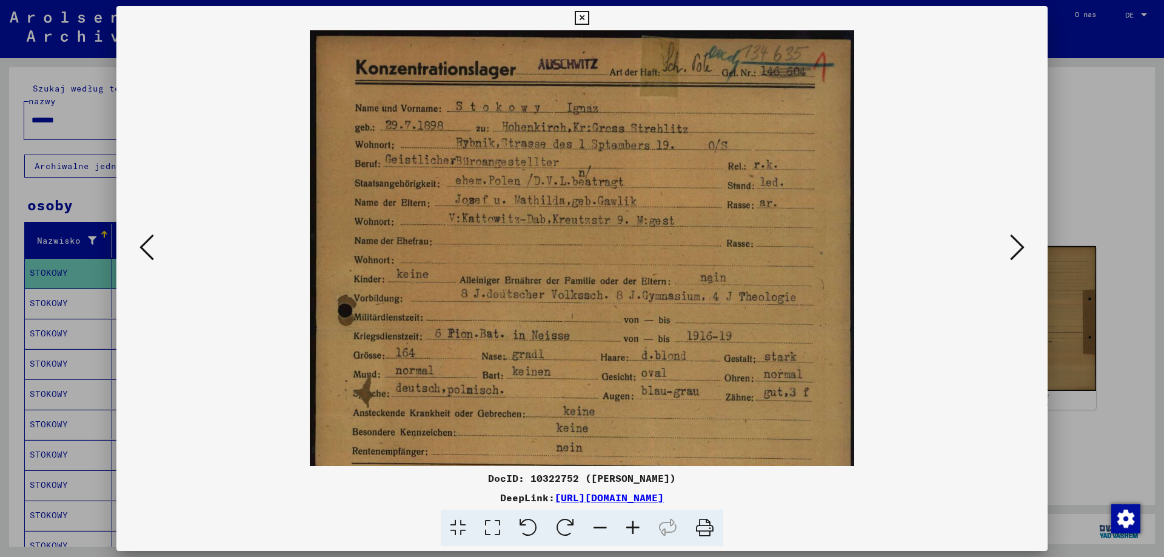
click at [1018, 250] on icon at bounding box center [1017, 247] width 15 height 29
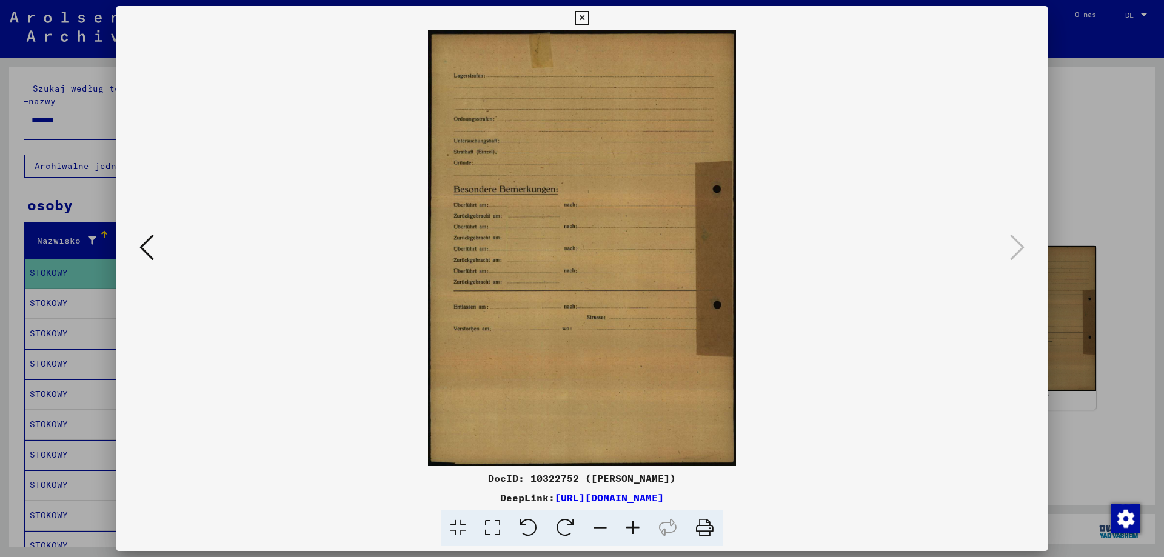
click at [149, 257] on icon at bounding box center [146, 247] width 15 height 29
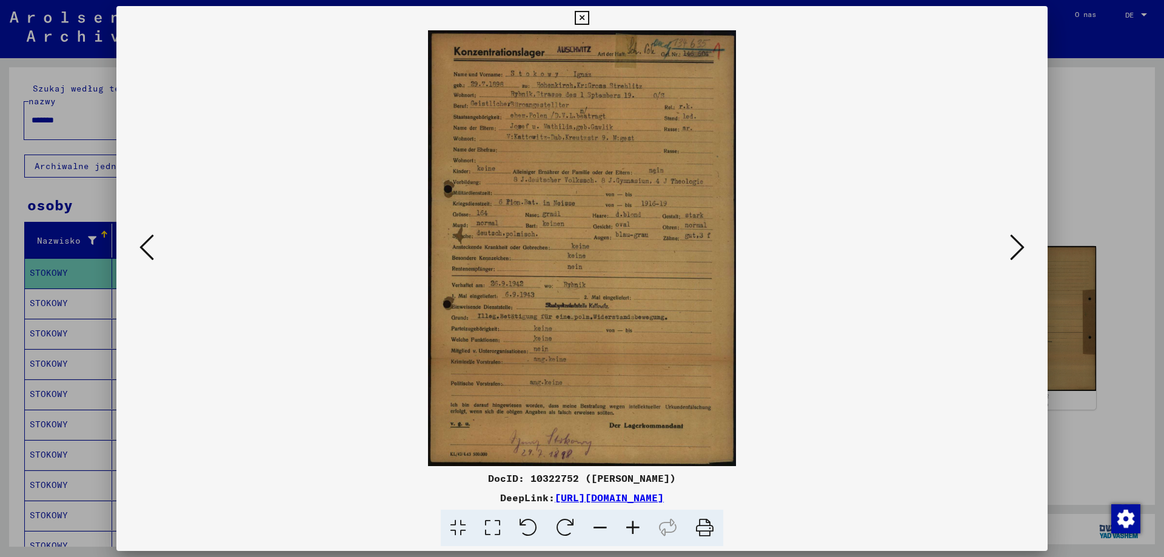
click at [149, 254] on icon at bounding box center [146, 247] width 15 height 29
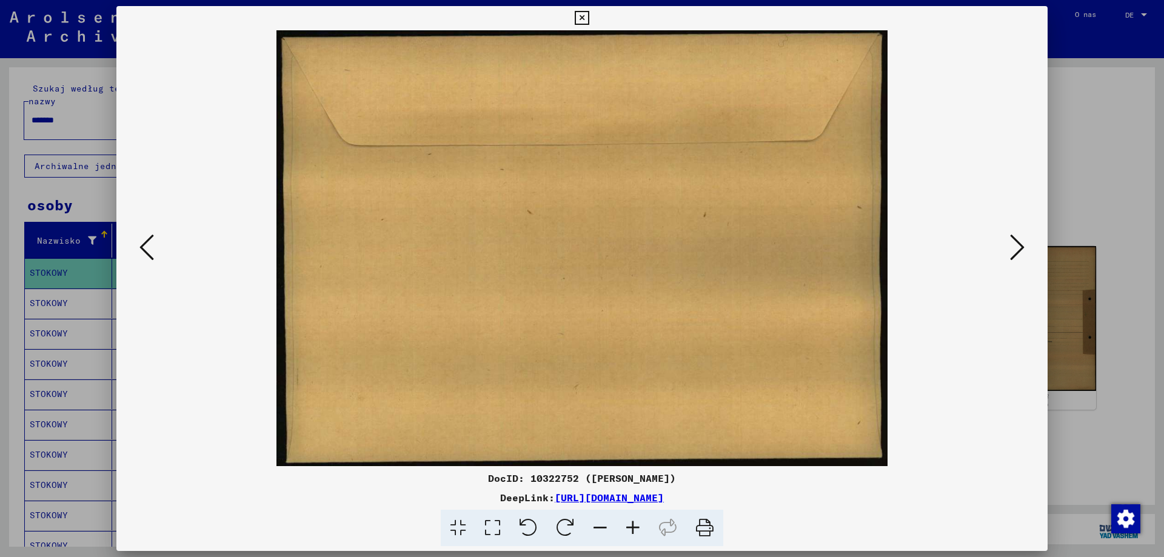
click at [149, 254] on icon at bounding box center [146, 247] width 15 height 29
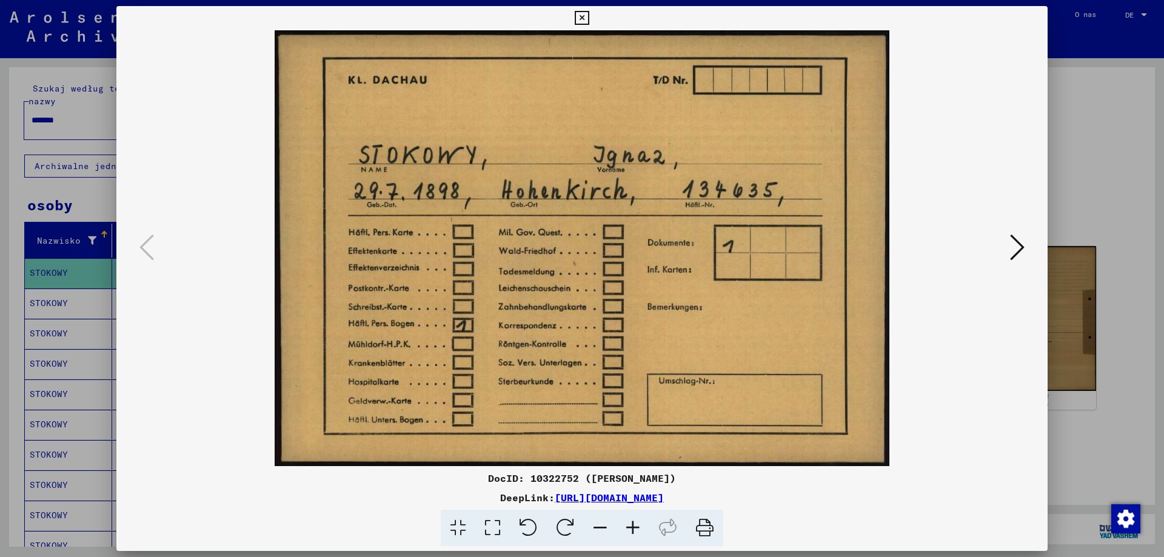
click at [1020, 258] on icon at bounding box center [1017, 247] width 15 height 29
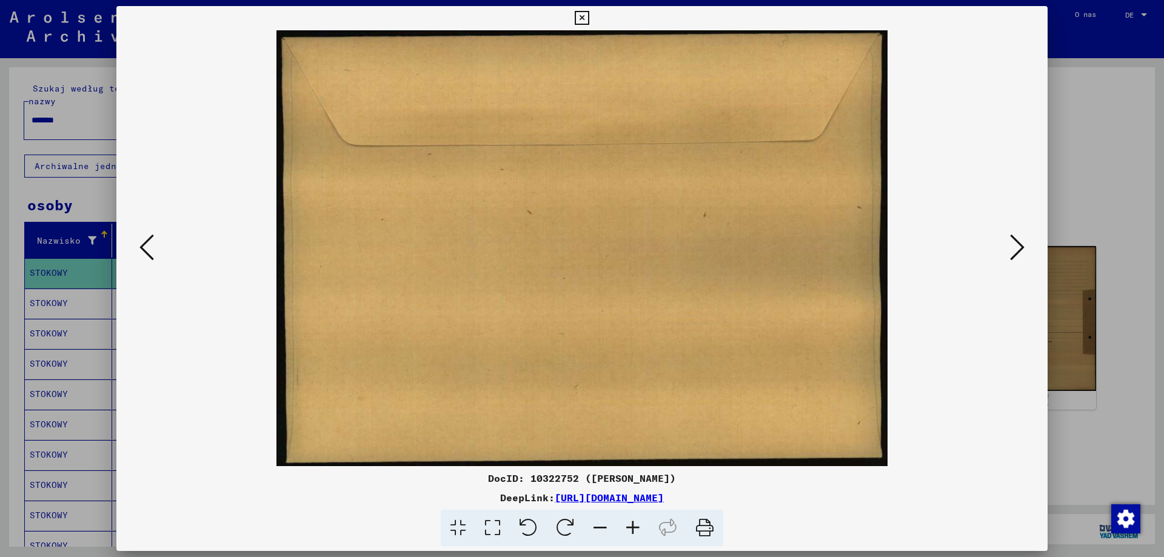
click at [1014, 252] on icon at bounding box center [1017, 247] width 15 height 29
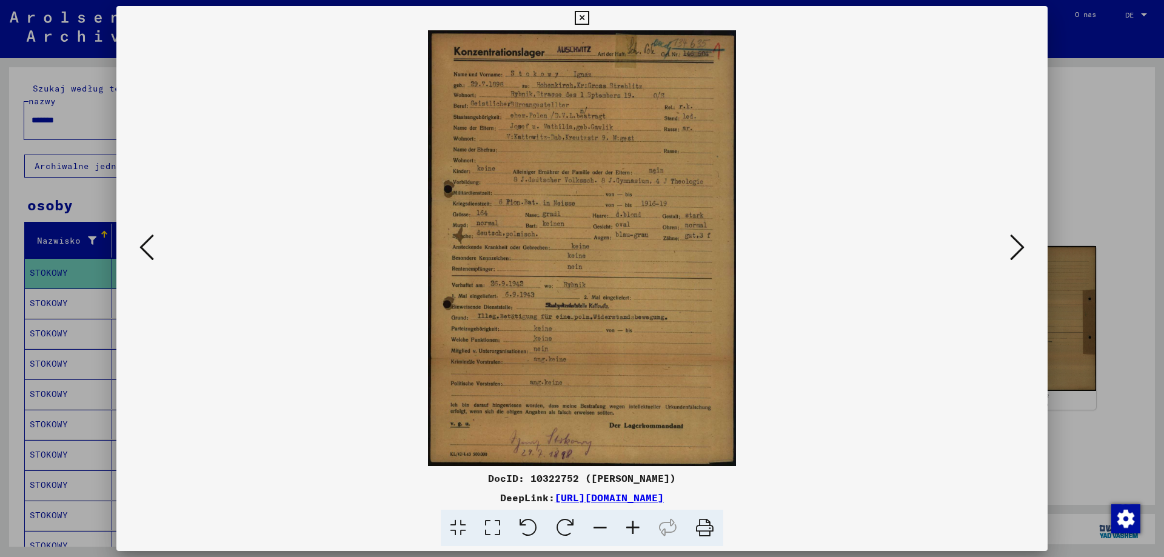
click at [577, 17] on icon at bounding box center [582, 18] width 14 height 15
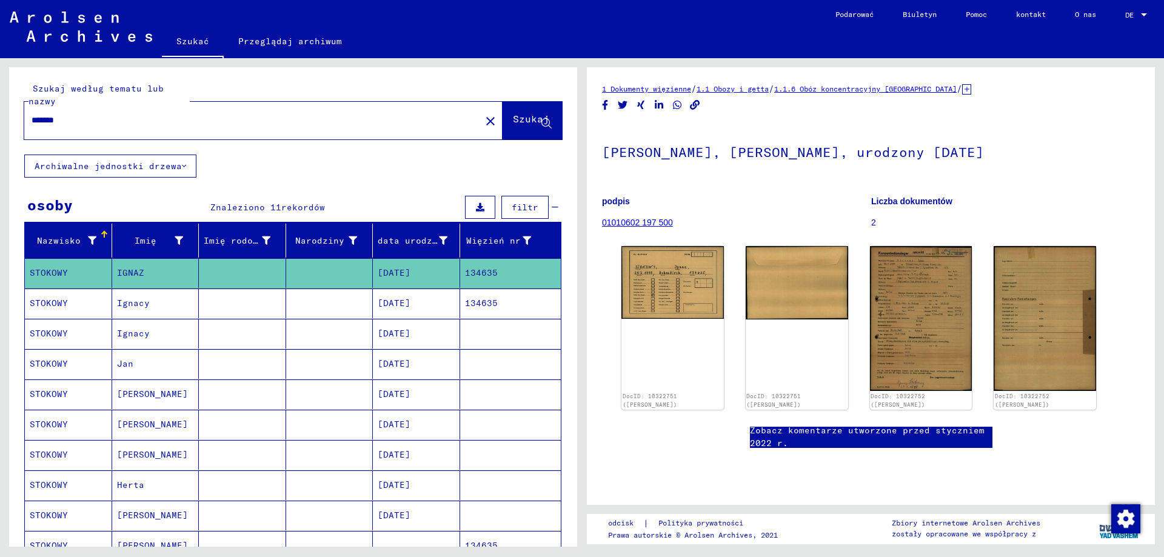
click at [328, 303] on mat-cell at bounding box center [329, 304] width 87 height 30
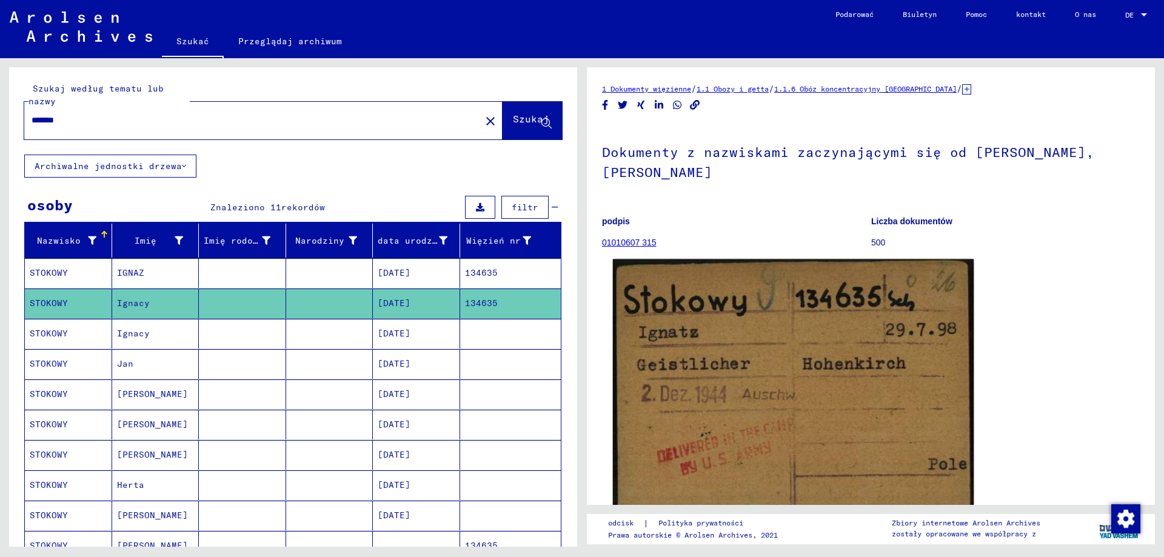
scroll to position [121, 0]
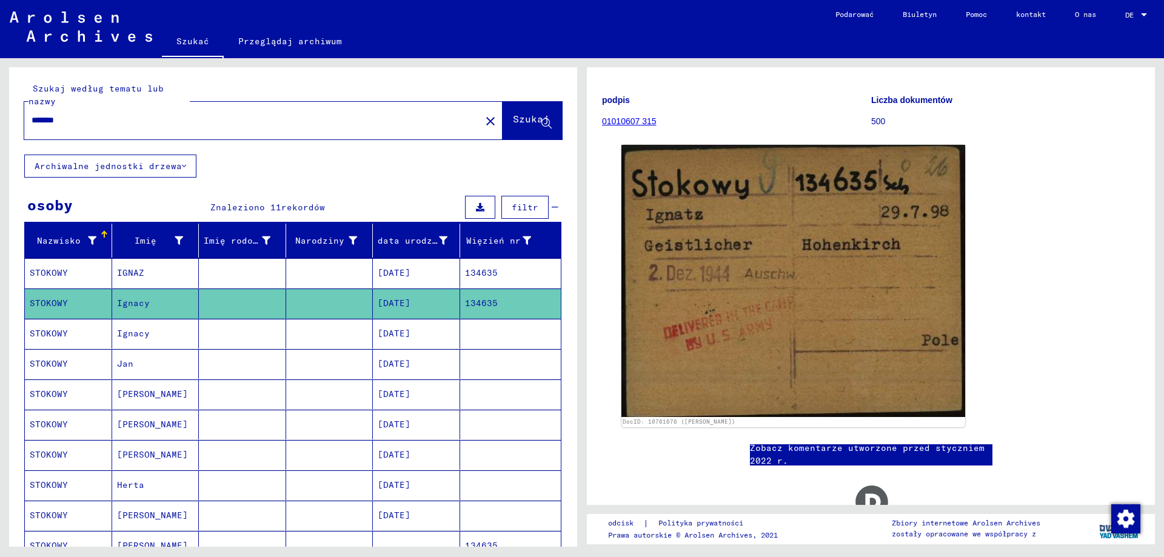
click at [338, 332] on mat-cell at bounding box center [329, 334] width 87 height 30
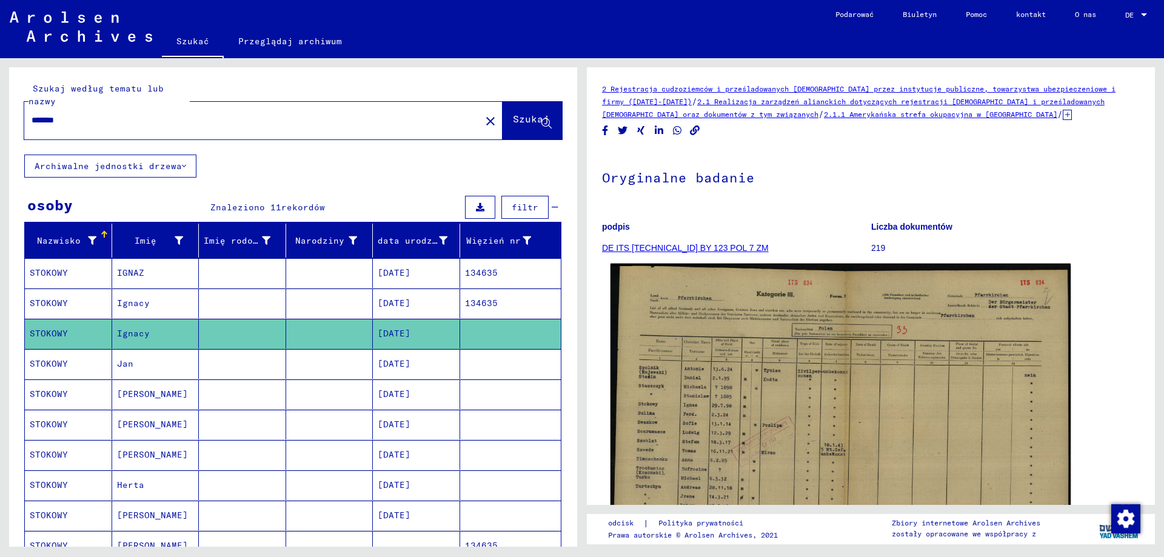
scroll to position [181, 0]
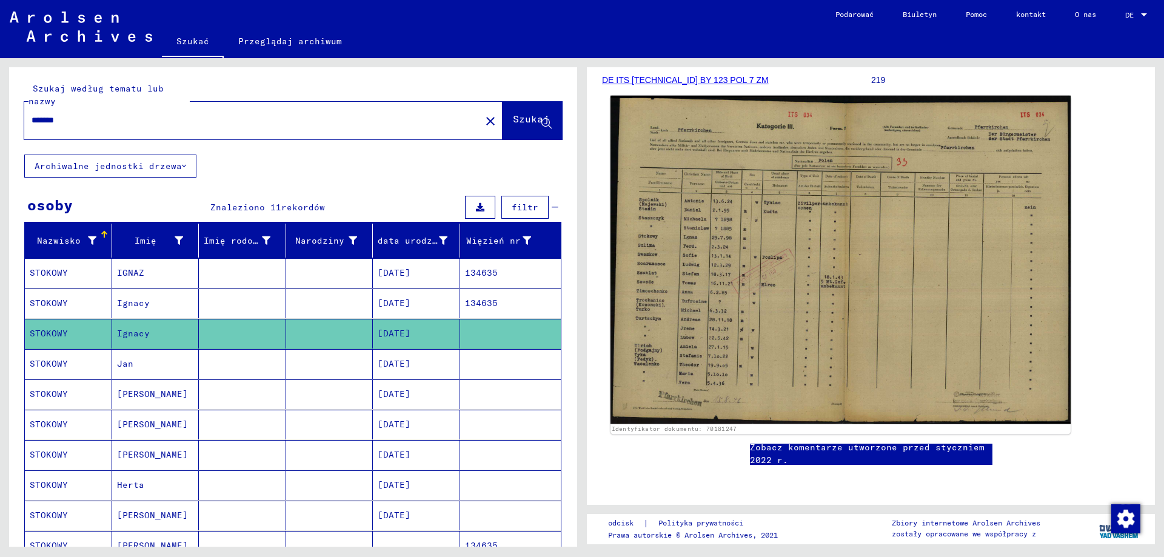
click at [725, 289] on img at bounding box center [841, 260] width 460 height 329
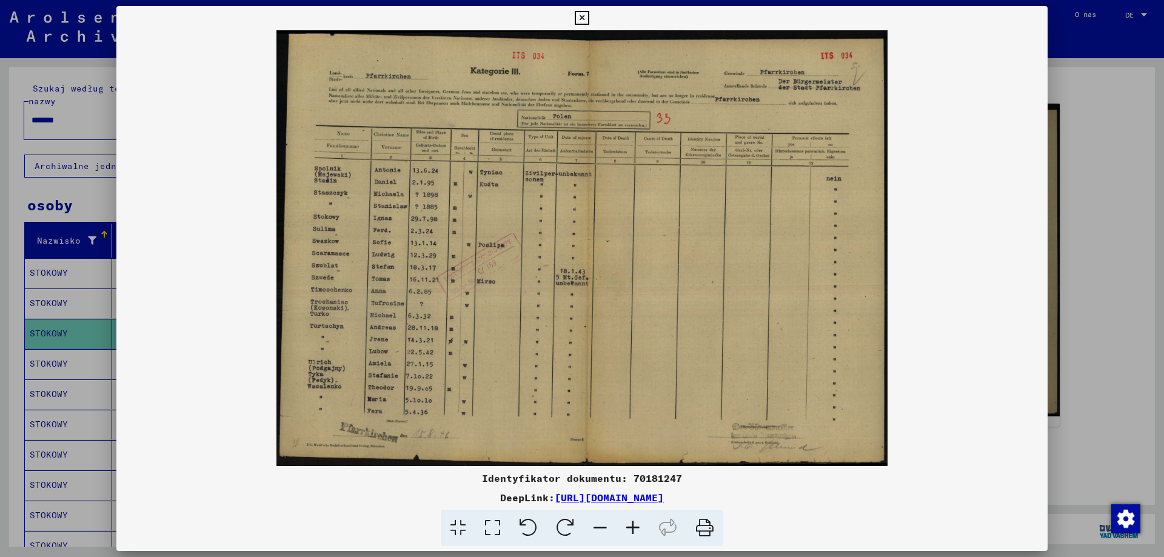
click at [945, 212] on img at bounding box center [581, 248] width 931 height 436
click at [586, 17] on icon at bounding box center [582, 18] width 14 height 15
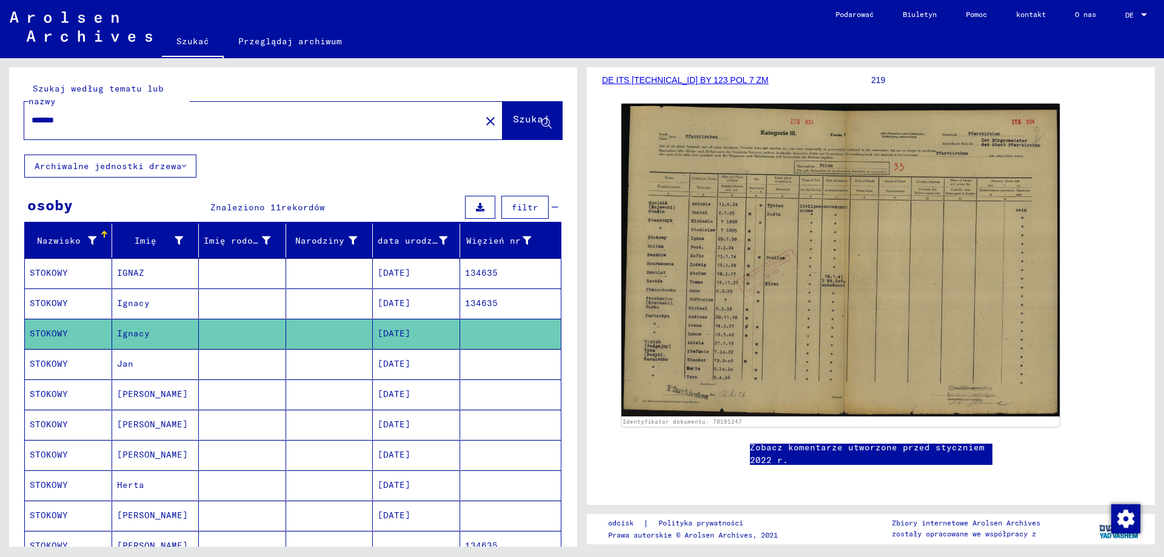
click at [276, 274] on mat-cell at bounding box center [242, 273] width 87 height 30
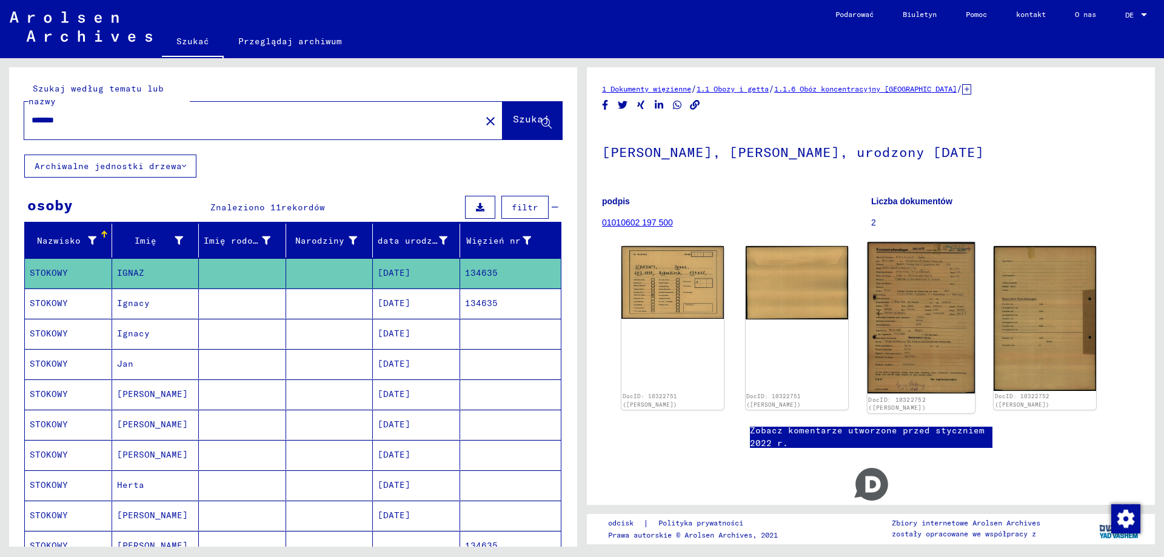
click at [877, 315] on img at bounding box center [920, 318] width 107 height 152
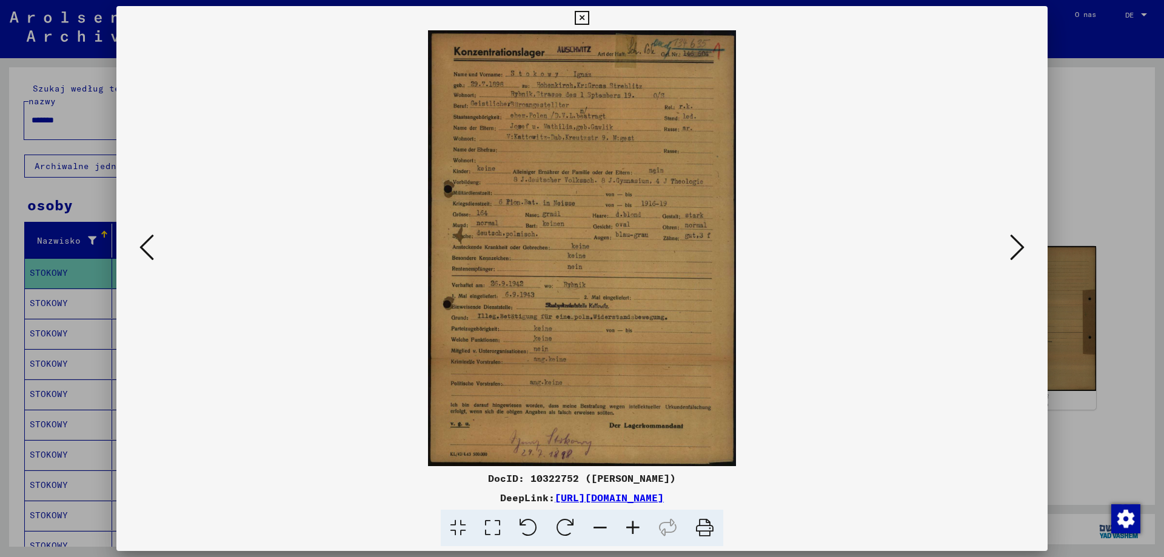
click at [577, 19] on icon at bounding box center [582, 18] width 14 height 15
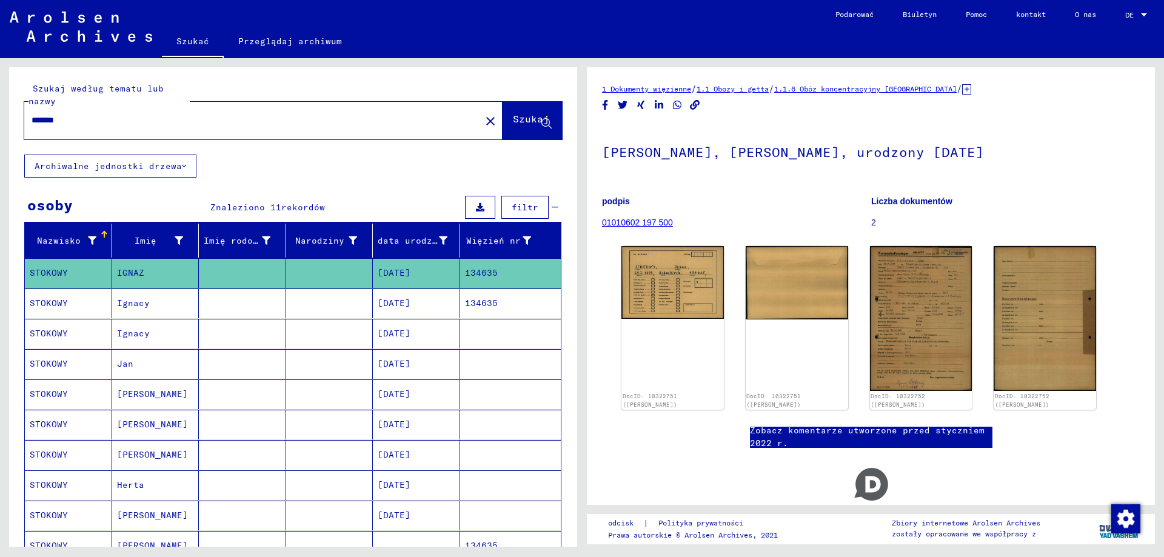
click at [403, 341] on mat-cell "29.07.1898" at bounding box center [416, 334] width 87 height 30
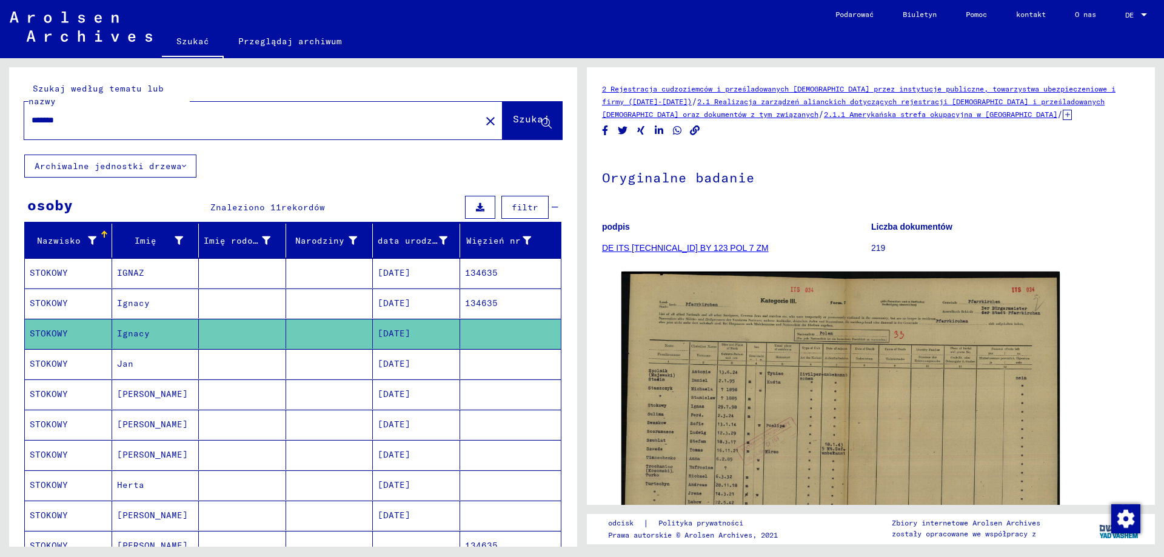
click at [404, 369] on font "07.06.1923" at bounding box center [394, 363] width 33 height 11
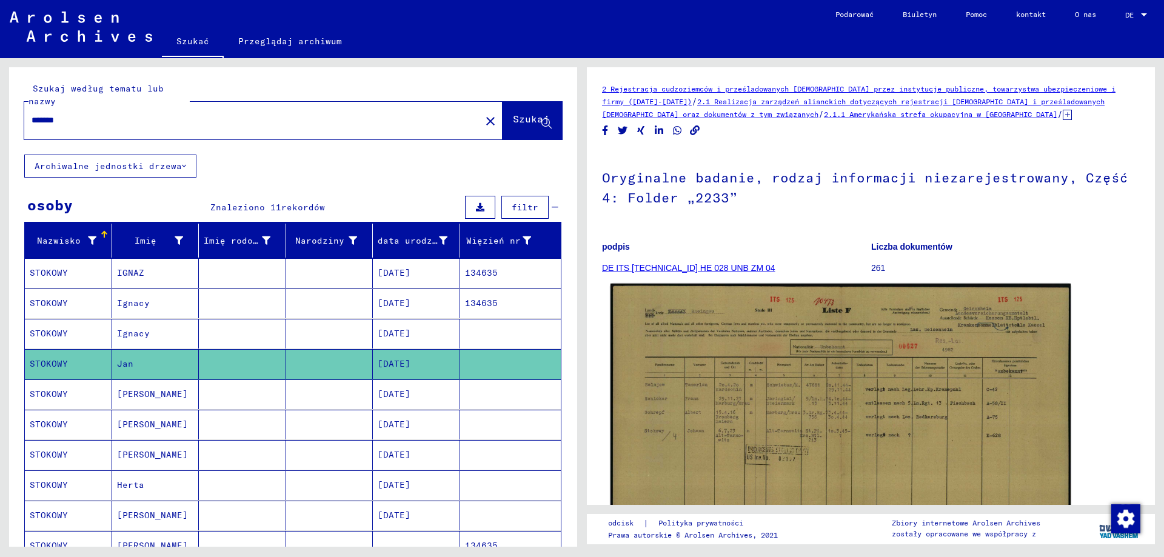
click at [757, 416] on img at bounding box center [841, 447] width 460 height 327
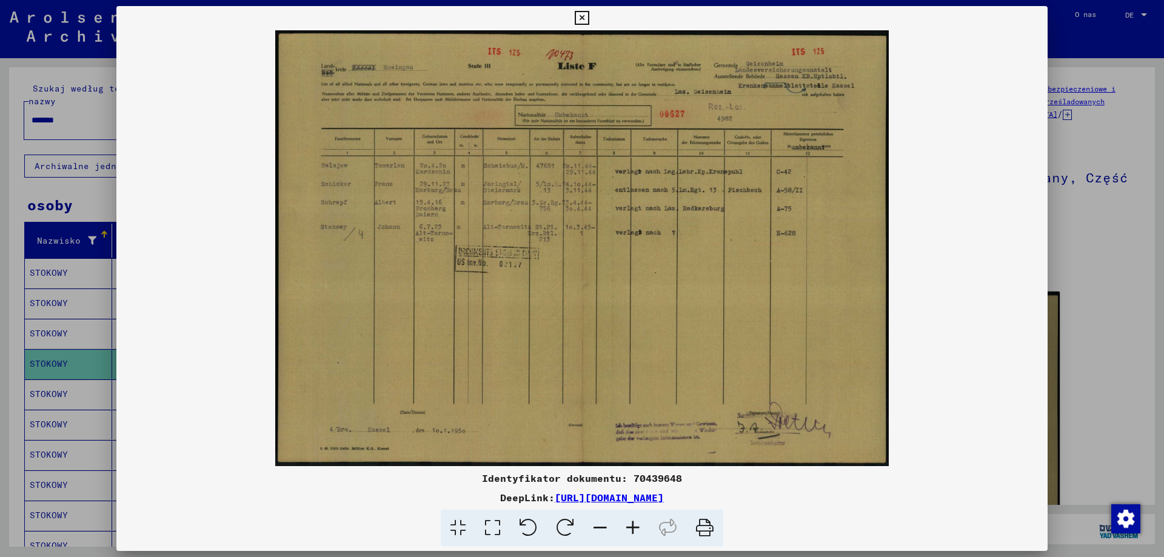
click at [587, 21] on icon at bounding box center [582, 18] width 14 height 15
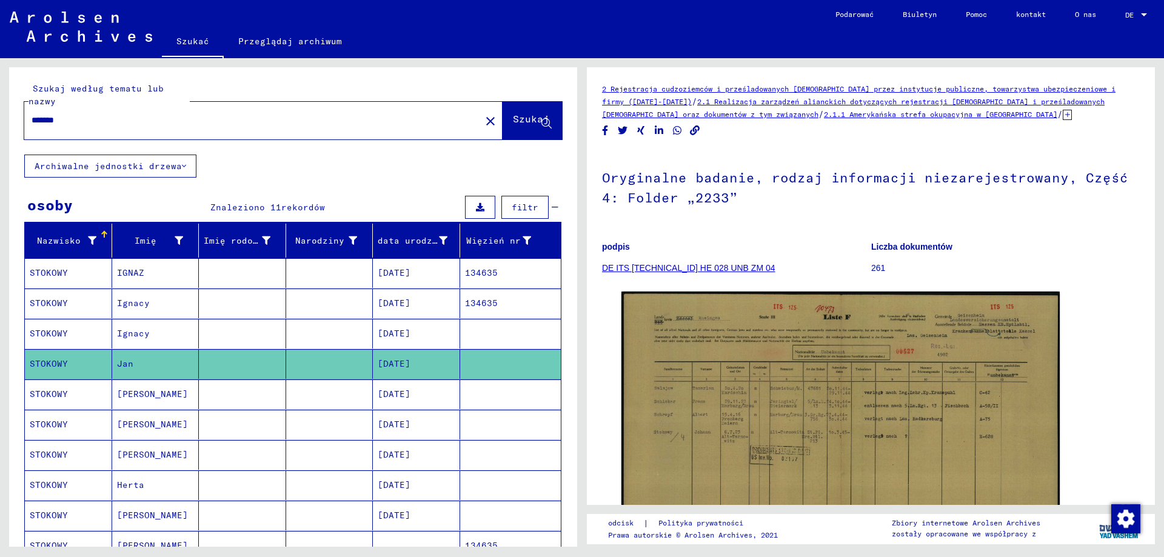
click at [269, 395] on mat-cell at bounding box center [242, 395] width 87 height 30
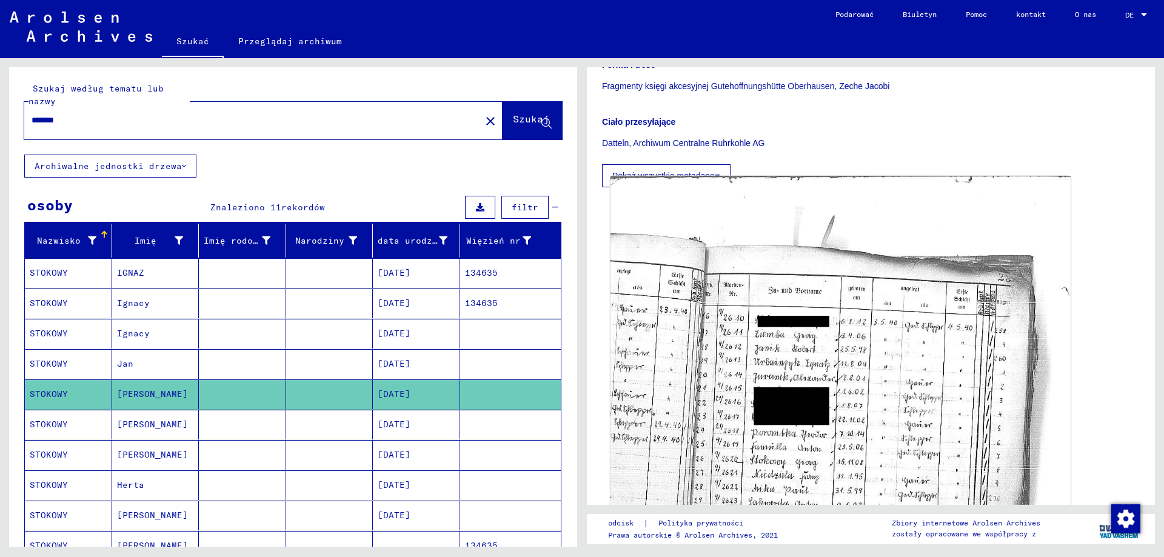
scroll to position [485, 0]
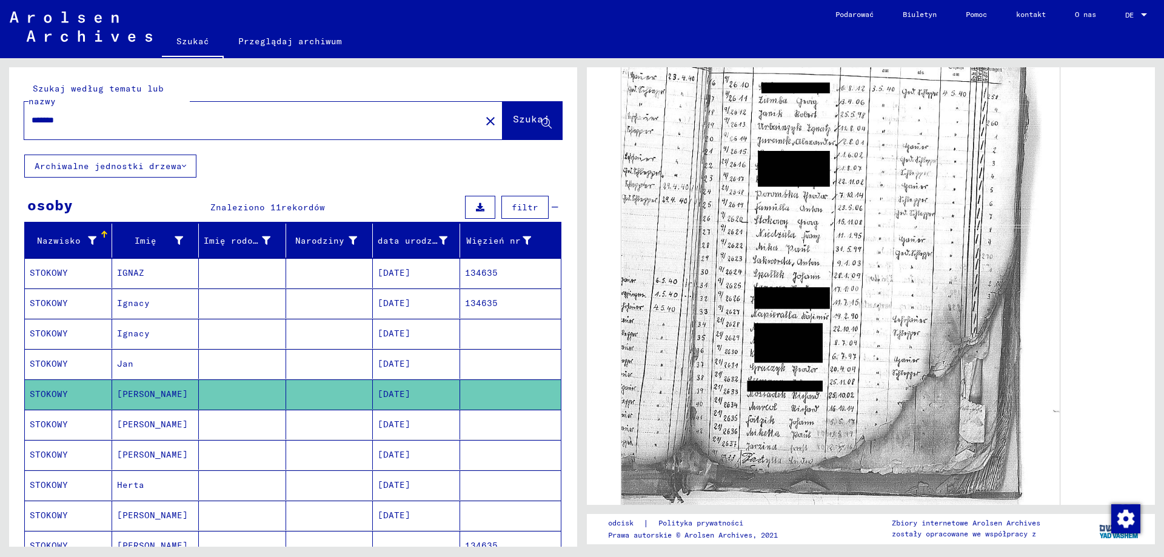
click at [224, 422] on mat-cell at bounding box center [242, 425] width 87 height 30
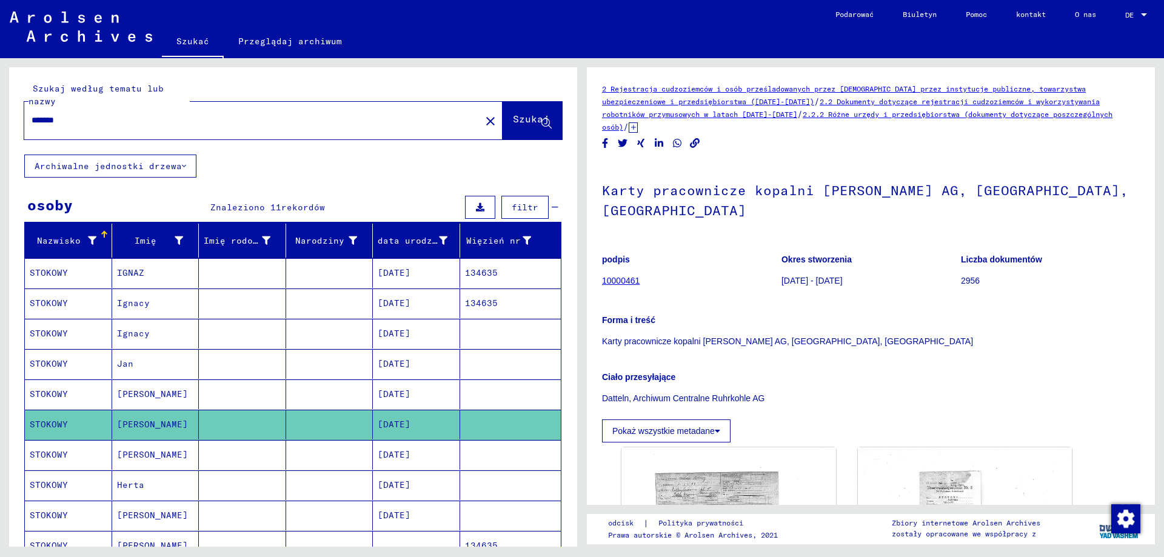
scroll to position [182, 0]
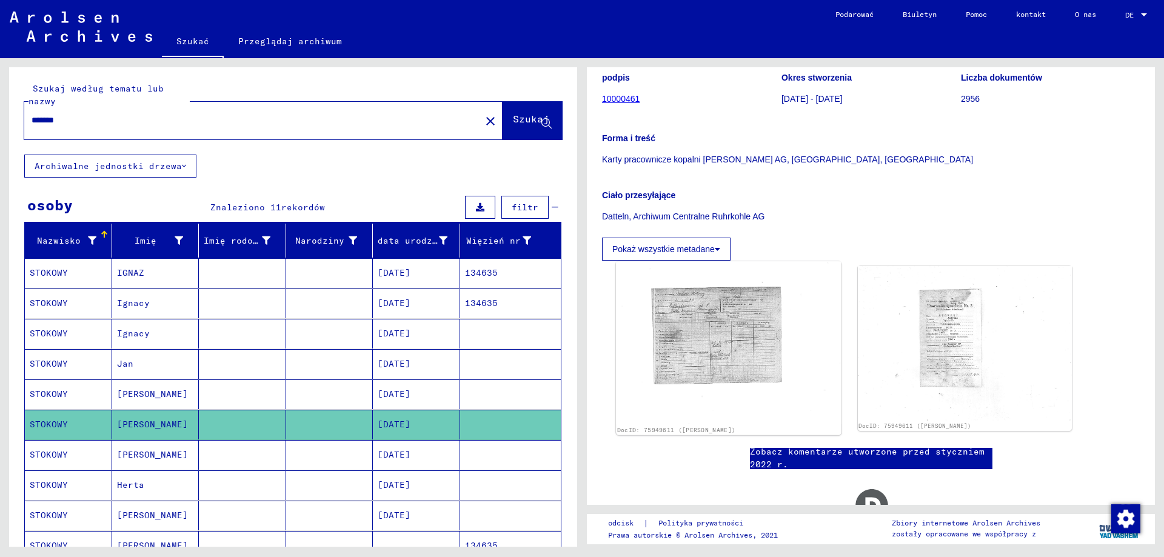
click at [724, 330] on img at bounding box center [728, 342] width 225 height 163
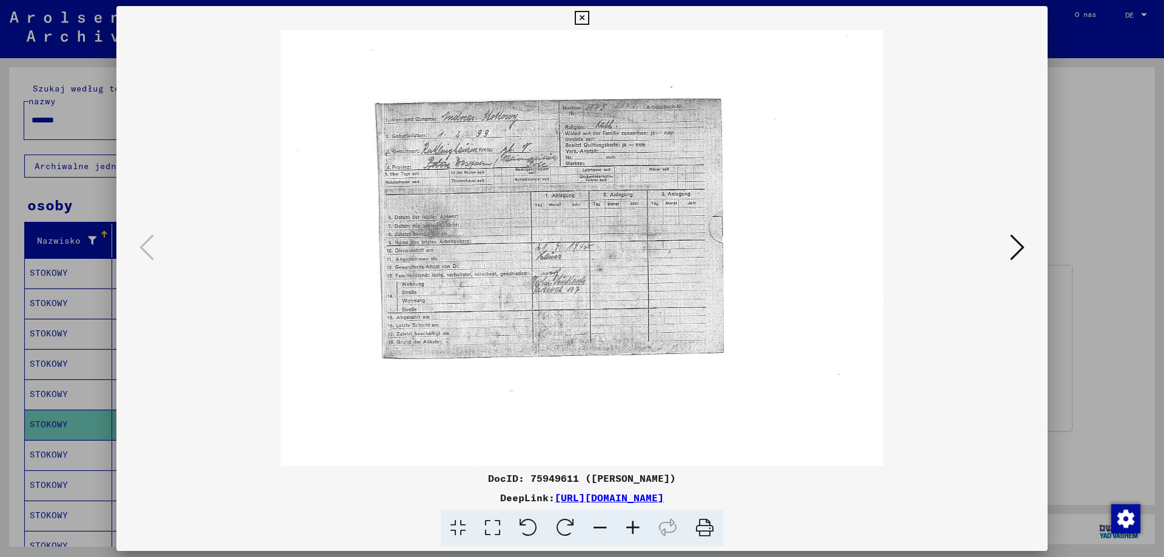
click at [1019, 244] on icon at bounding box center [1017, 247] width 15 height 29
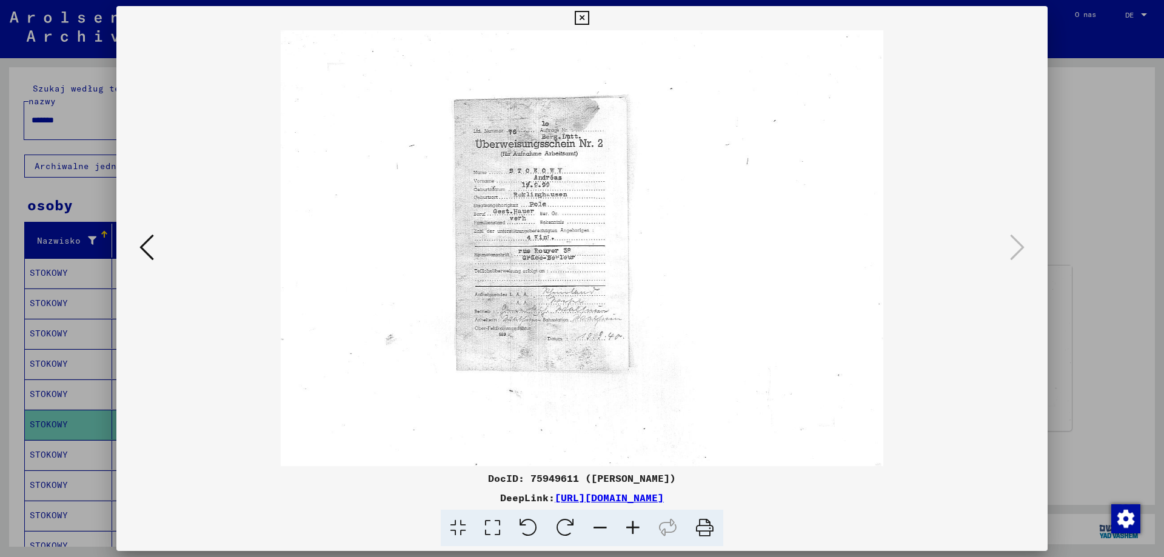
click at [1160, 230] on div at bounding box center [582, 278] width 1164 height 557
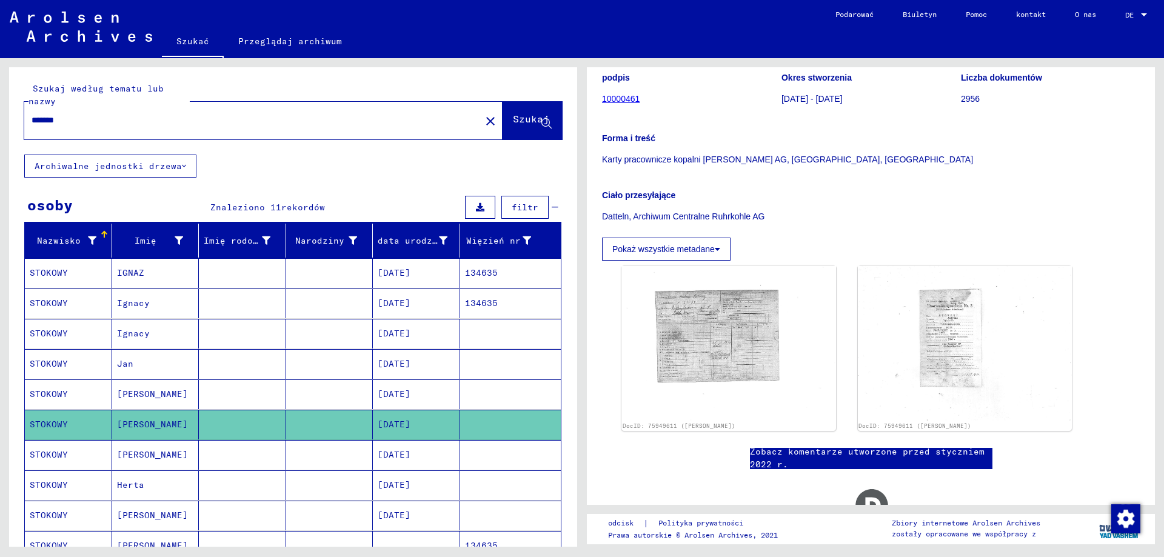
click at [366, 454] on mat-cell at bounding box center [329, 455] width 87 height 30
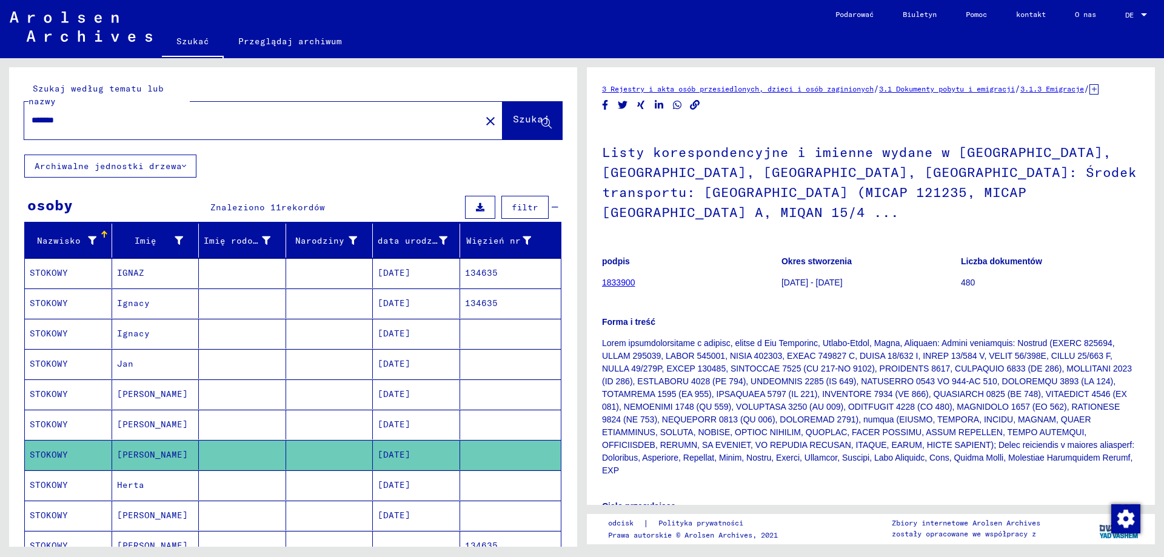
scroll to position [329, 0]
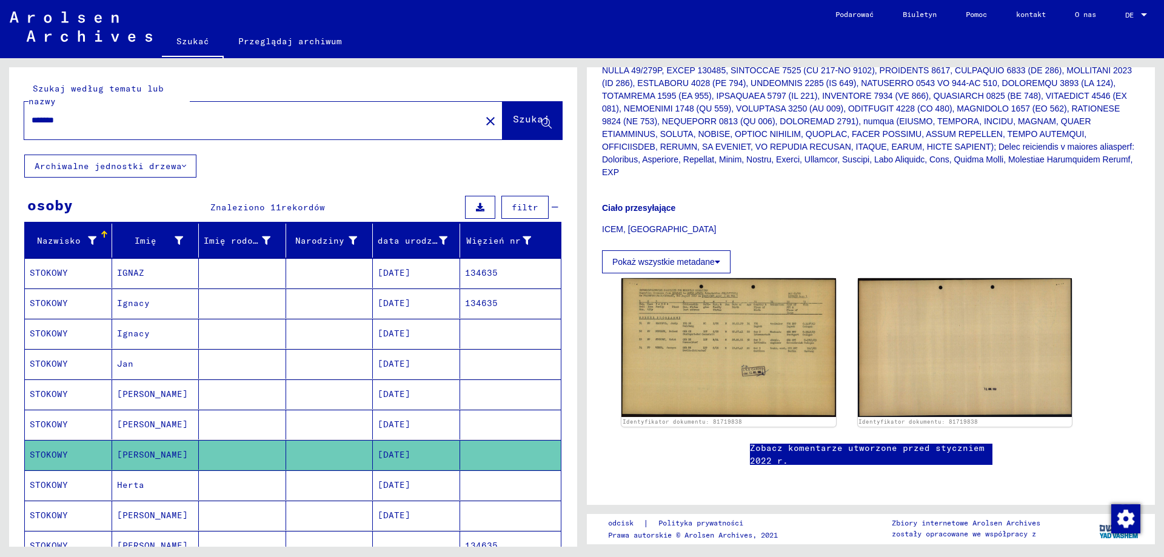
click at [398, 481] on font "07.03.1923" at bounding box center [394, 485] width 33 height 11
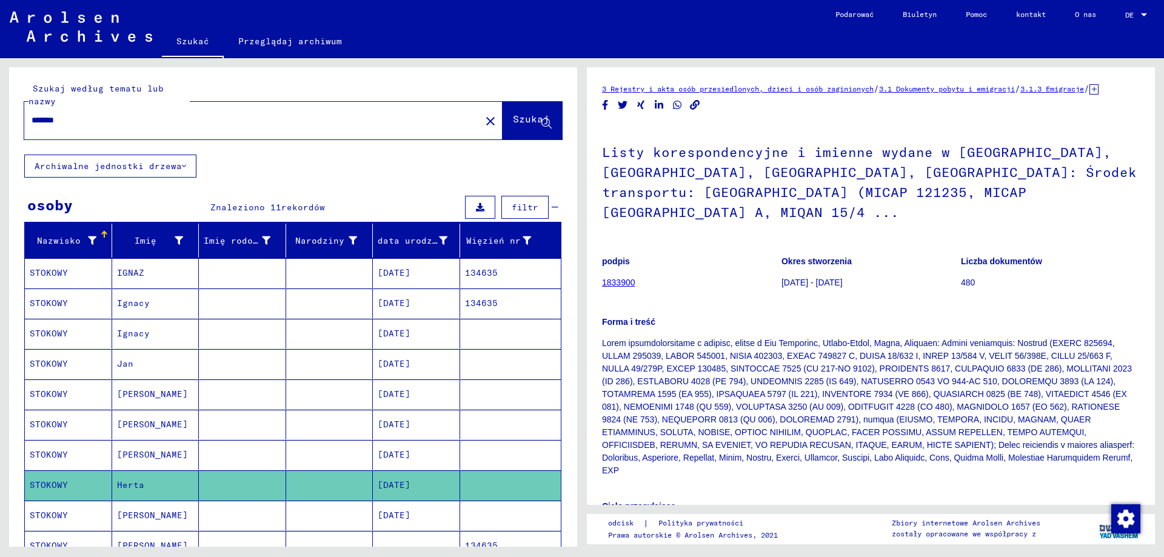
scroll to position [303, 0]
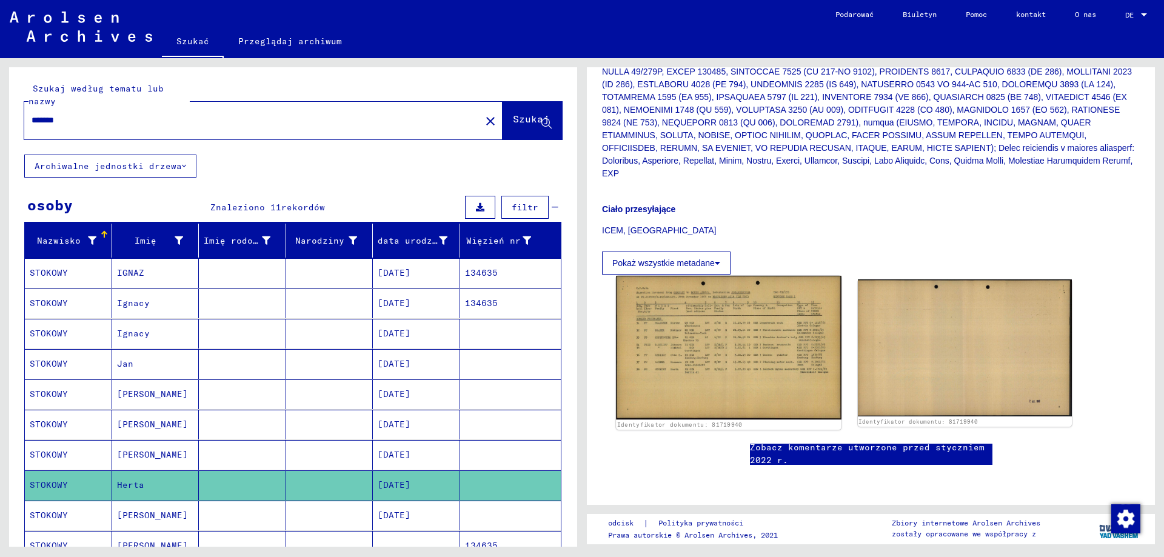
click at [726, 341] on img at bounding box center [728, 348] width 225 height 144
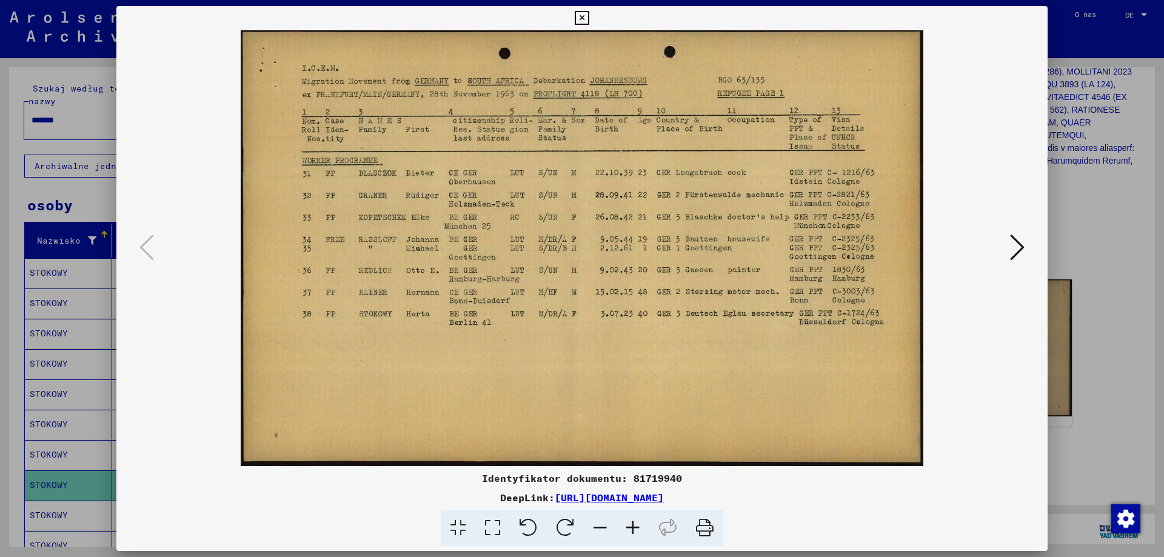
click at [575, 22] on icon at bounding box center [582, 18] width 14 height 15
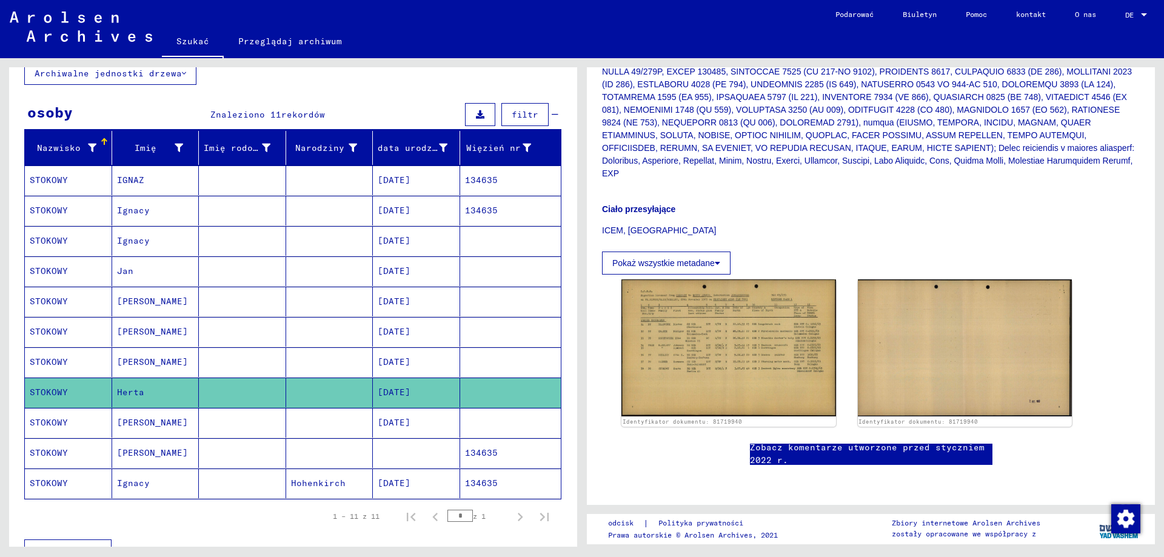
scroll to position [182, 0]
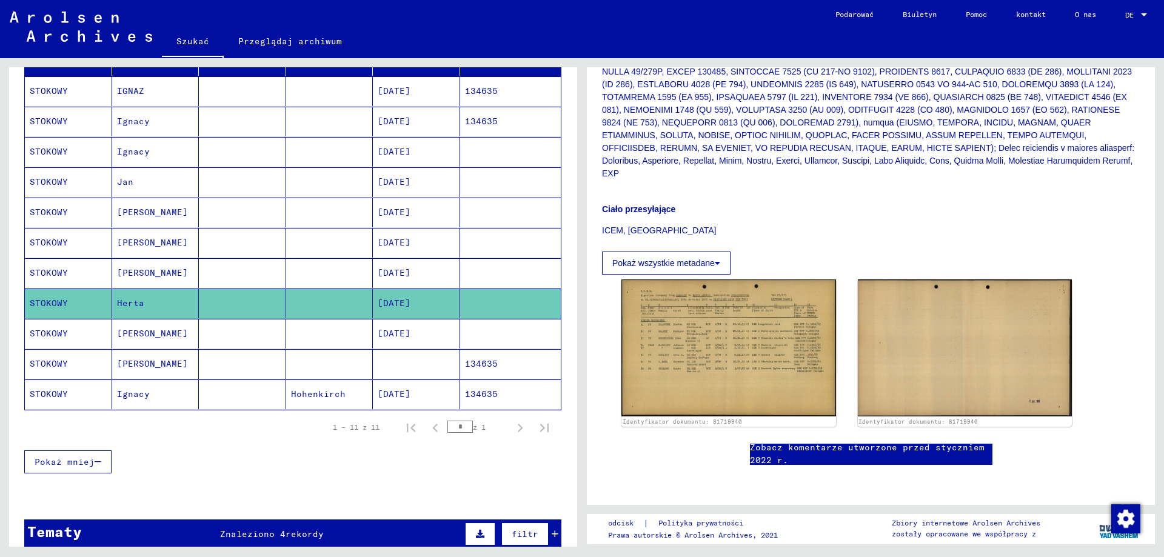
click at [312, 335] on mat-cell at bounding box center [329, 334] width 87 height 30
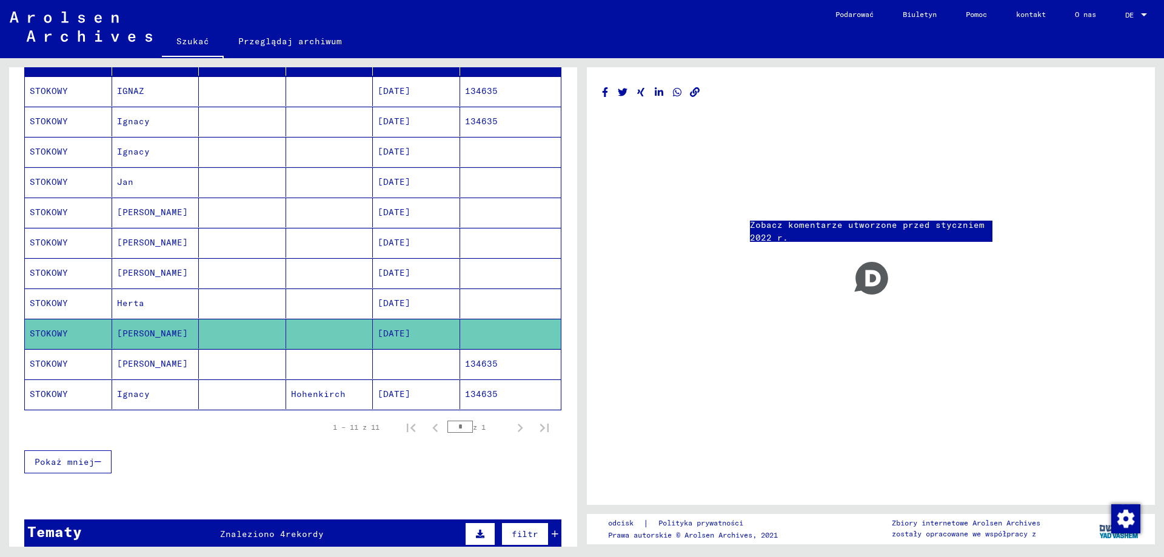
click at [330, 332] on mat-cell at bounding box center [329, 334] width 87 height 30
click at [349, 371] on mat-cell at bounding box center [329, 364] width 87 height 30
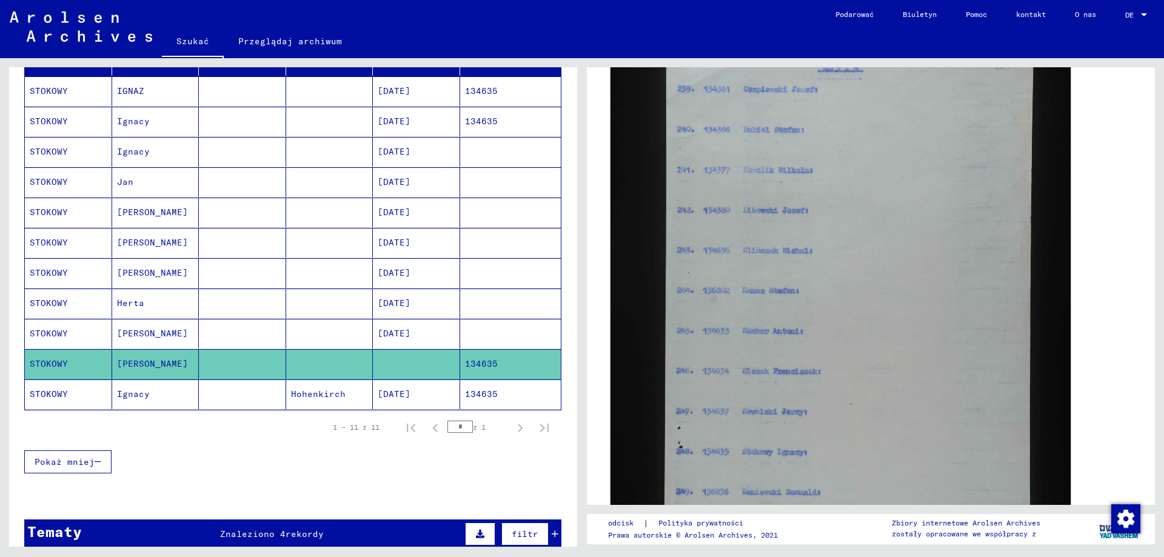
scroll to position [303, 0]
click at [752, 276] on img at bounding box center [841, 371] width 460 height 692
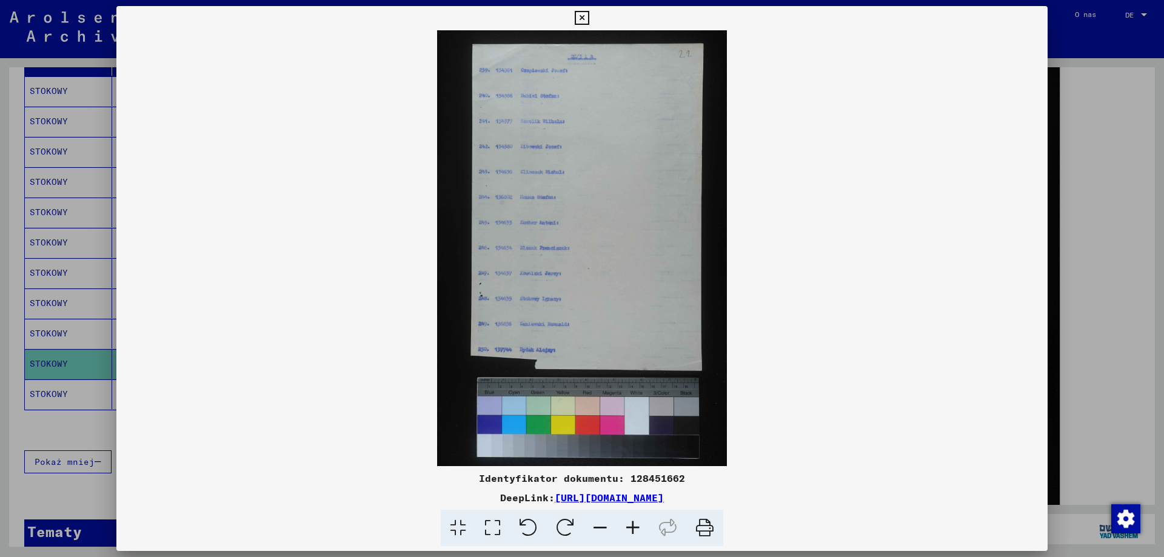
click at [631, 529] on icon at bounding box center [633, 528] width 33 height 37
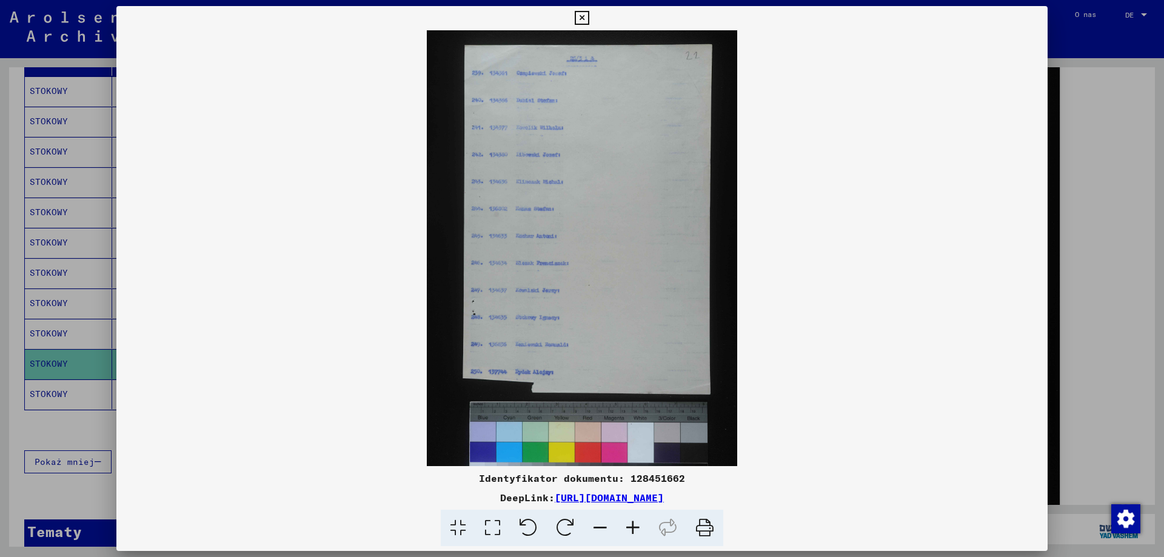
click at [631, 529] on icon at bounding box center [633, 528] width 33 height 37
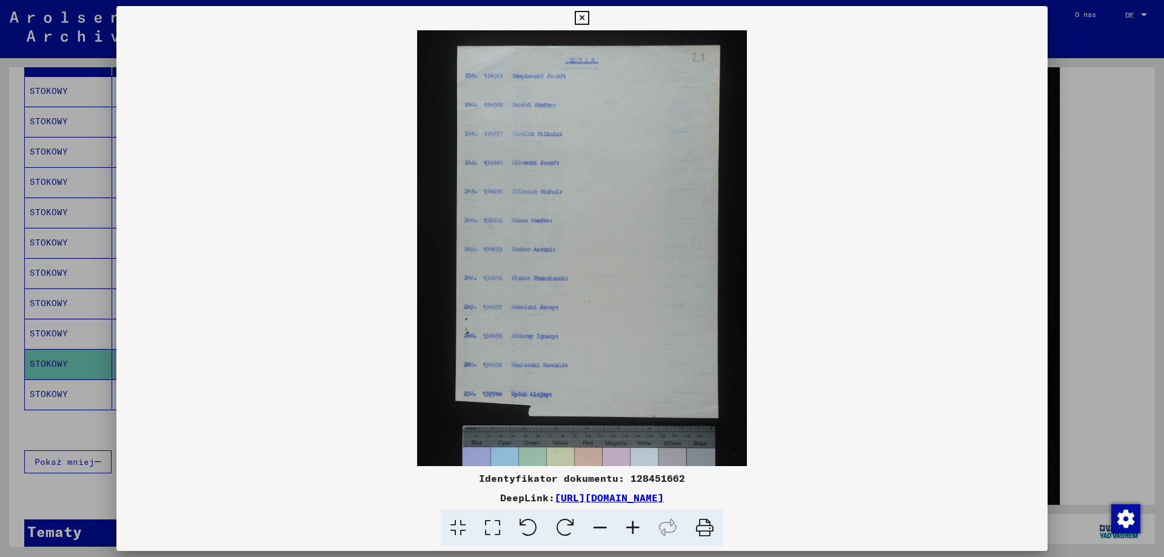
click at [631, 529] on icon at bounding box center [633, 528] width 33 height 37
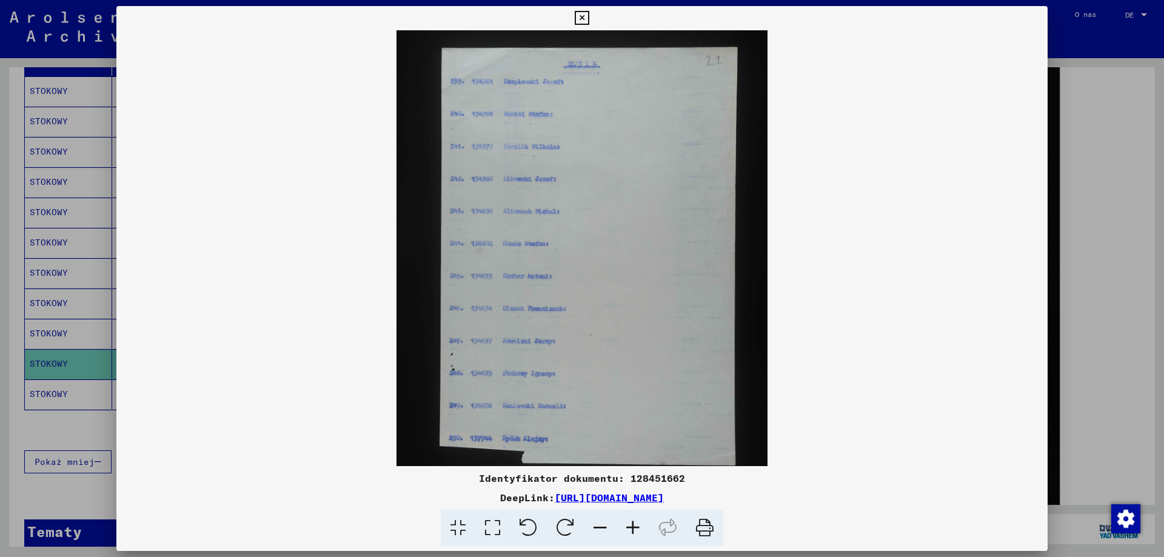
click at [632, 529] on icon at bounding box center [633, 528] width 33 height 37
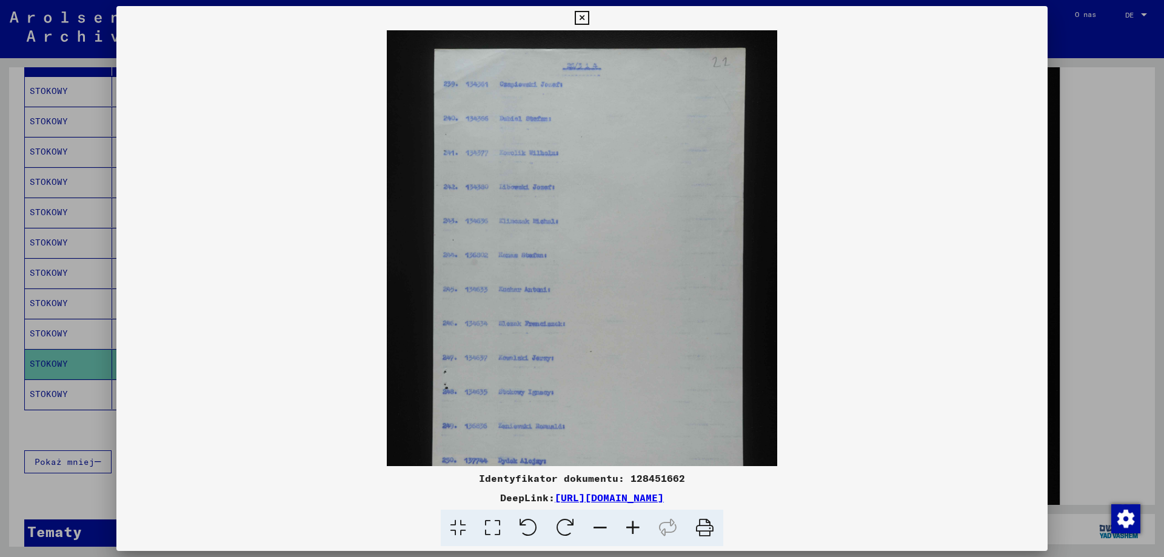
click at [1008, 272] on viewer-one-image at bounding box center [581, 248] width 931 height 436
click at [500, 223] on img at bounding box center [582, 324] width 391 height 588
drag, startPoint x: 645, startPoint y: 524, endPoint x: 632, endPoint y: 527, distance: 13.1
click at [640, 525] on icon at bounding box center [633, 528] width 33 height 37
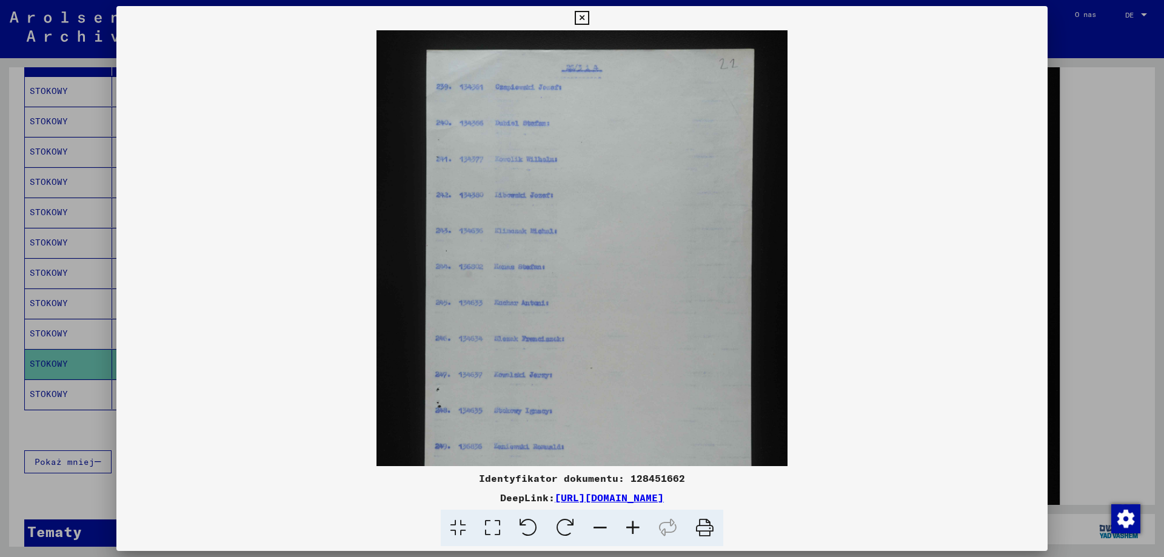
click at [631, 528] on icon at bounding box center [633, 528] width 33 height 37
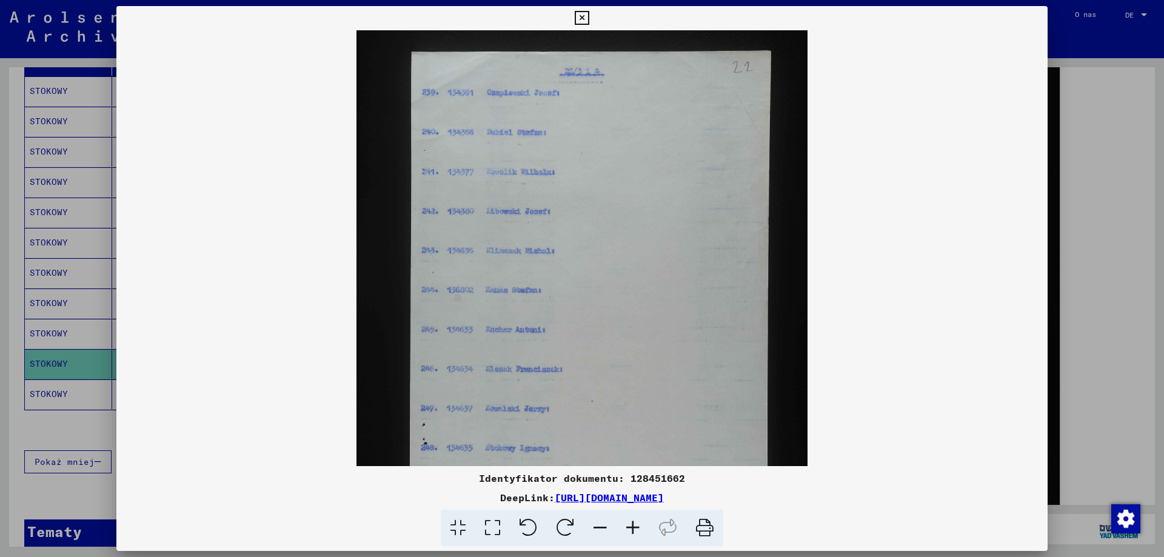
click at [631, 528] on icon at bounding box center [633, 528] width 33 height 37
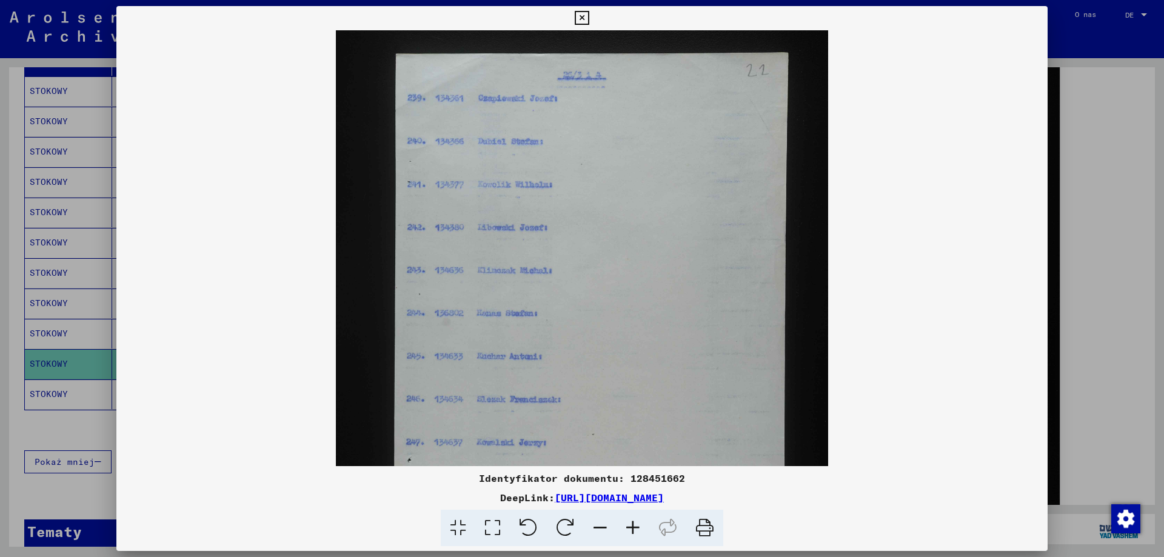
click at [631, 527] on icon at bounding box center [633, 528] width 33 height 37
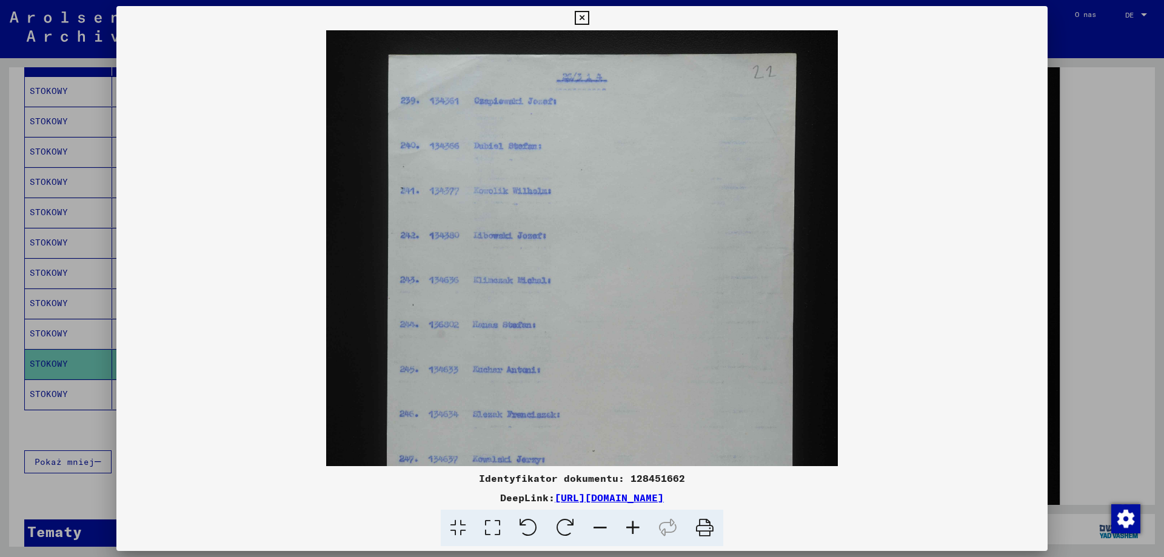
click at [631, 526] on icon at bounding box center [633, 528] width 33 height 37
click at [631, 525] on icon at bounding box center [633, 528] width 33 height 37
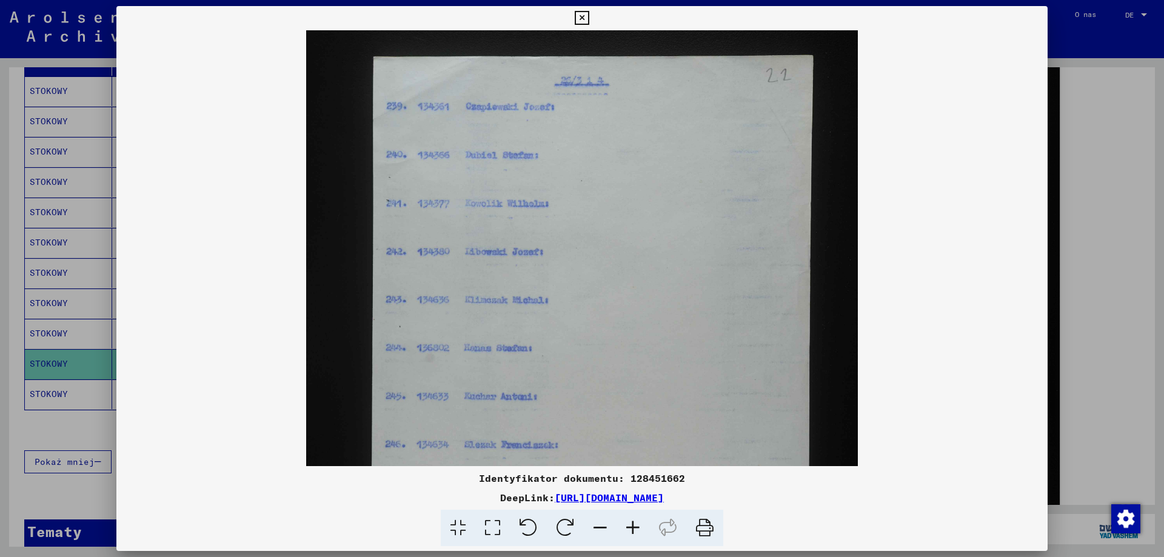
click at [631, 524] on icon at bounding box center [633, 528] width 33 height 37
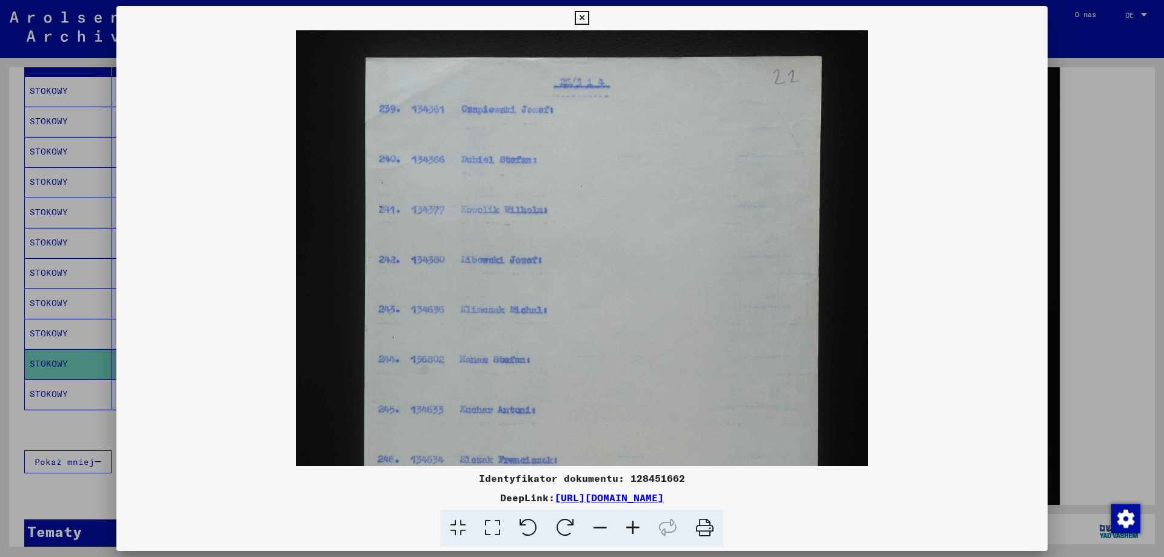
click at [631, 523] on icon at bounding box center [633, 528] width 33 height 37
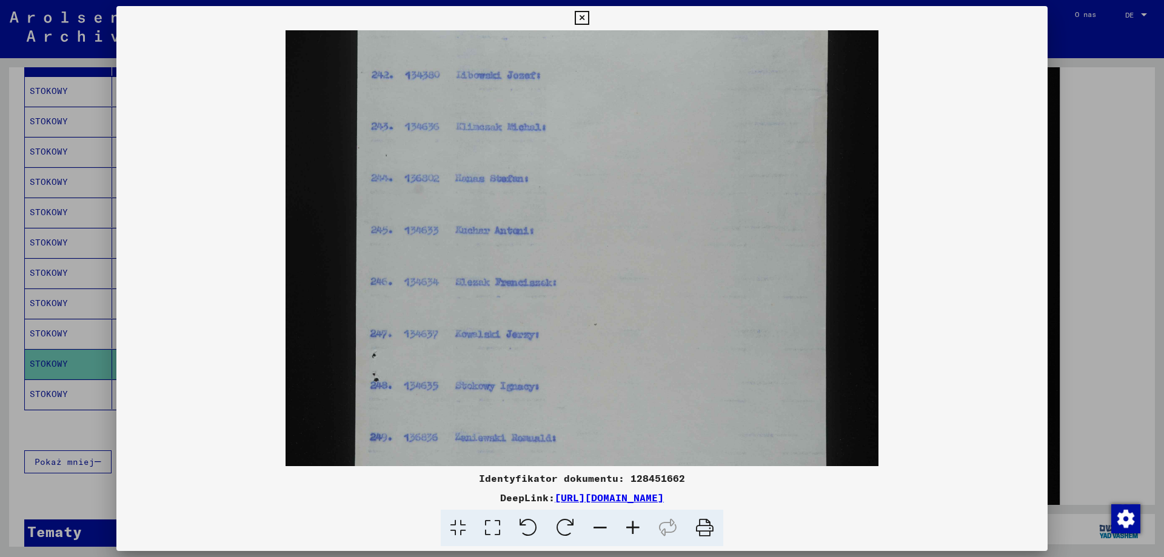
scroll to position [196, 0]
drag, startPoint x: 516, startPoint y: 406, endPoint x: 509, endPoint y: 209, distance: 196.6
click at [509, 209] on img at bounding box center [582, 279] width 592 height 891
click at [953, 260] on viewer-one-image at bounding box center [581, 52] width 931 height 436
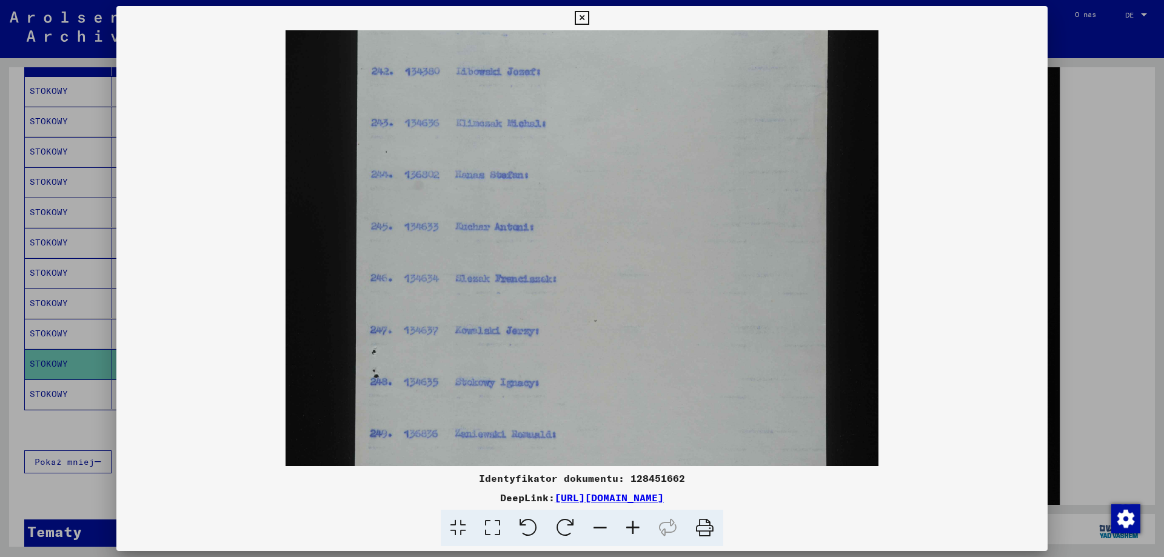
click at [584, 9] on button at bounding box center [581, 18] width 21 height 24
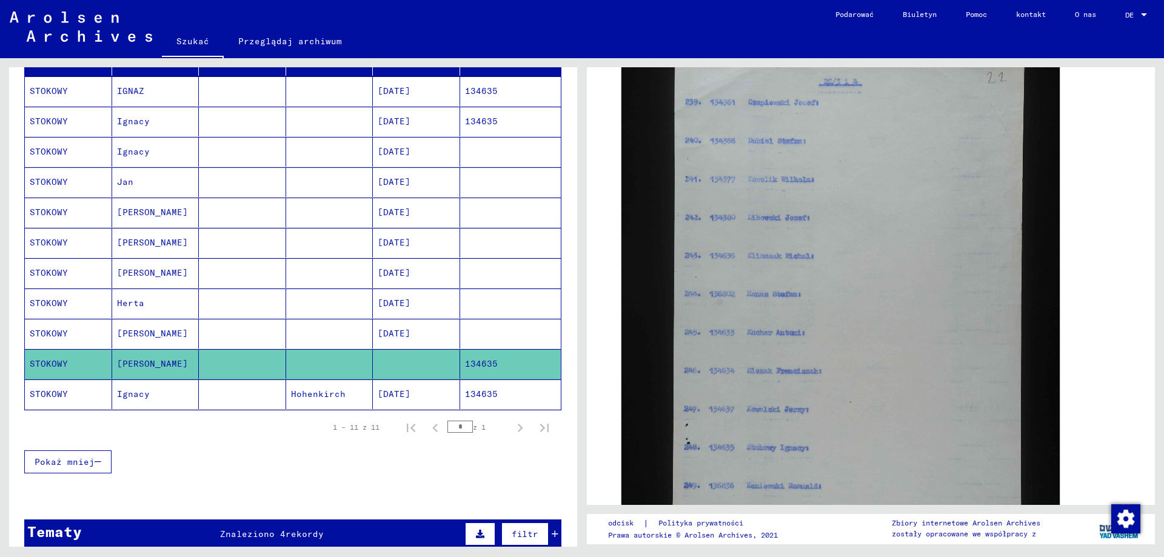
click at [398, 394] on font "29.07.1898" at bounding box center [394, 394] width 33 height 11
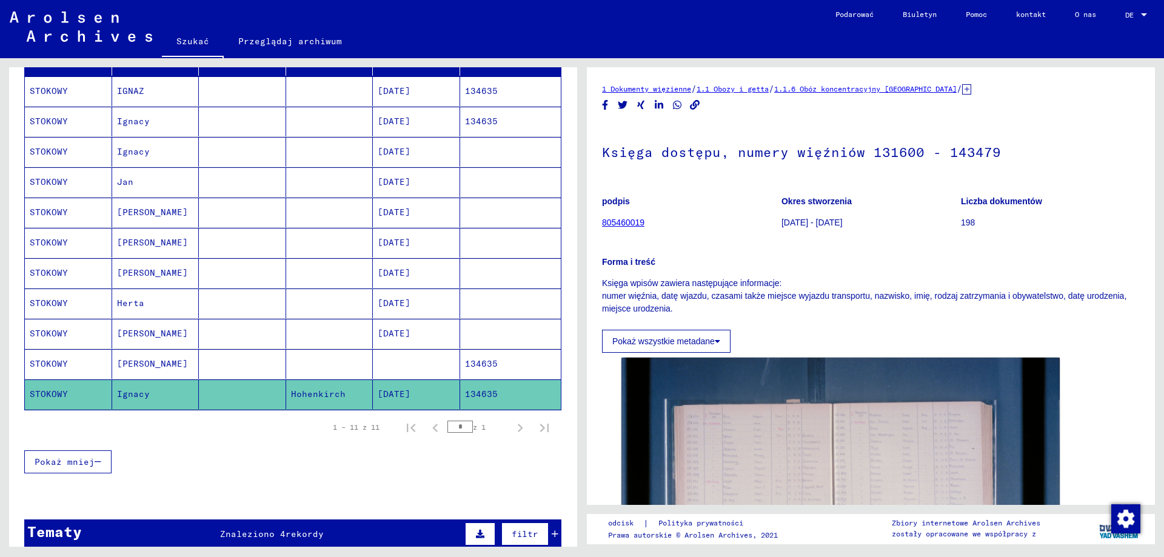
scroll to position [296, 0]
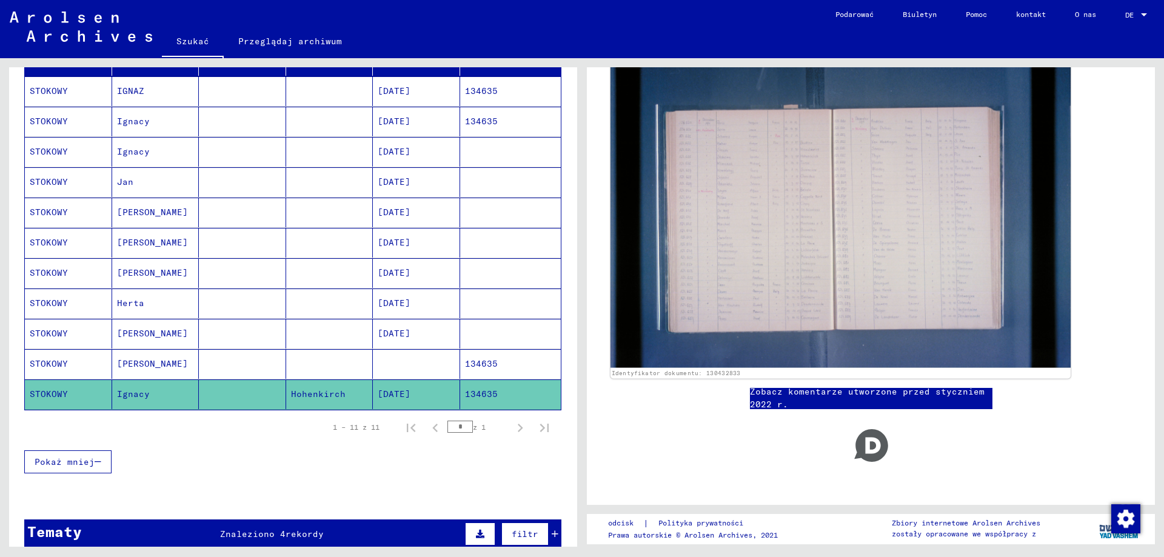
click at [741, 223] on img at bounding box center [841, 214] width 460 height 307
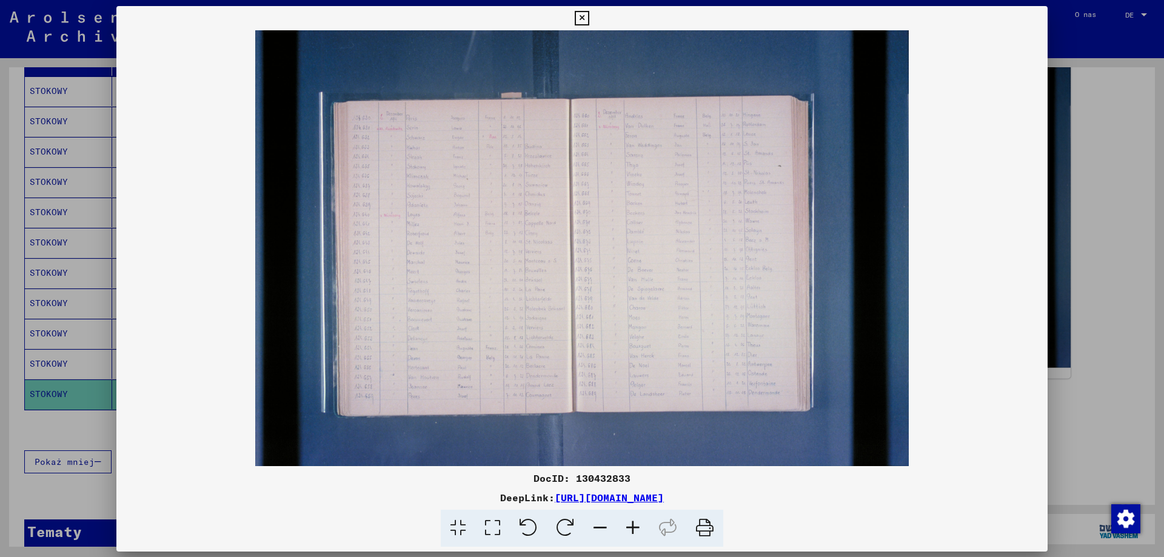
scroll to position [293, 0]
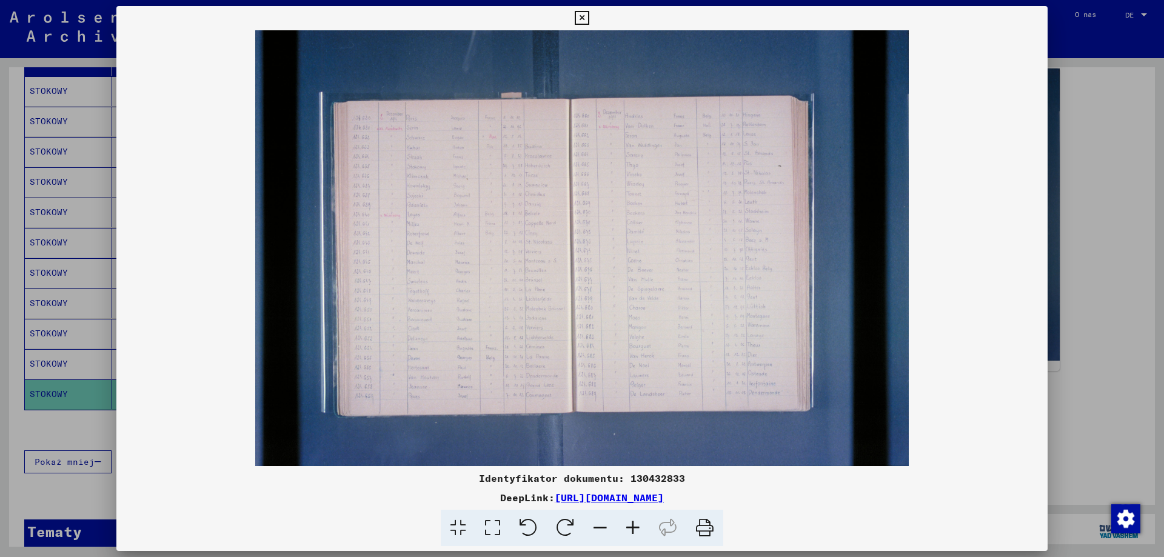
click at [577, 18] on icon at bounding box center [582, 18] width 14 height 15
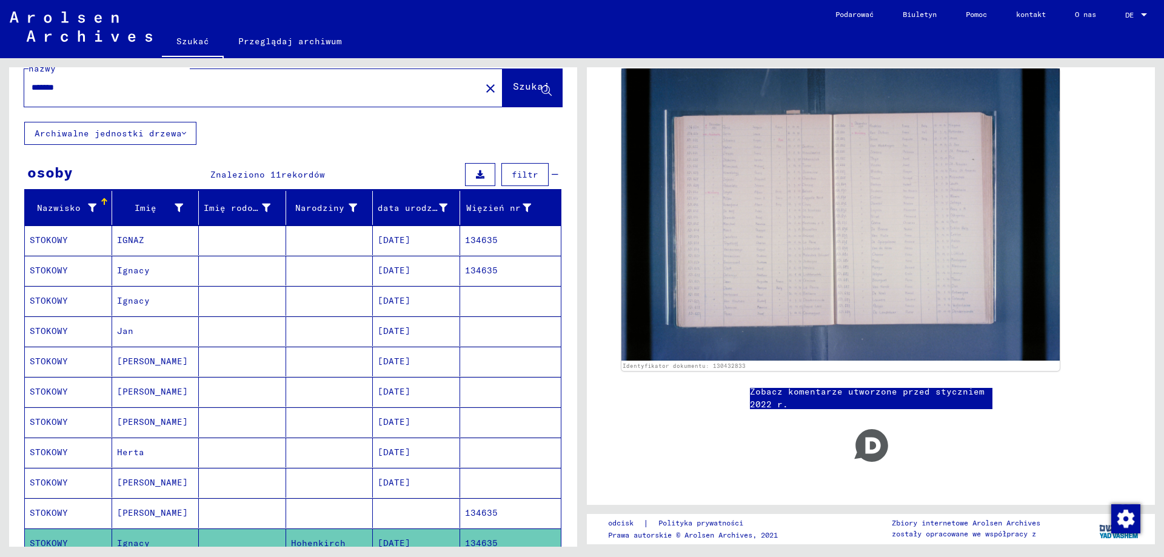
scroll to position [0, 0]
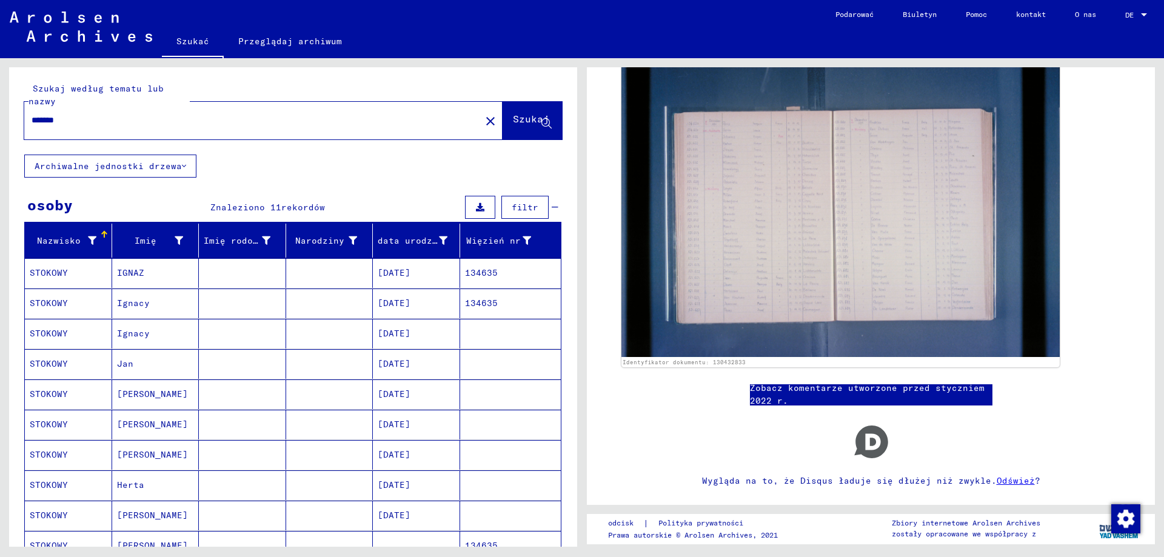
drag, startPoint x: 337, startPoint y: 121, endPoint x: 0, endPoint y: 122, distance: 337.1
click at [0, 122] on div "Szukaj według tematu lub nazwy ******* close Szukaj Archiwalne jednostki drzewa…" at bounding box center [291, 302] width 582 height 489
type input "*****"
click at [524, 121] on font "Szukaj" at bounding box center [531, 119] width 36 height 12
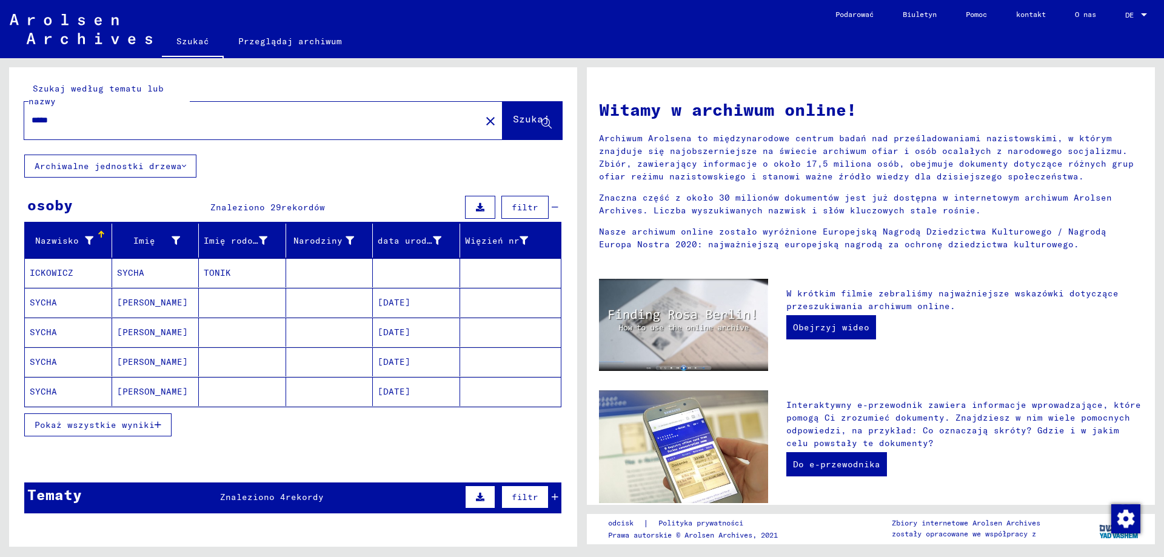
click at [155, 426] on icon "button" at bounding box center [158, 425] width 7 height 8
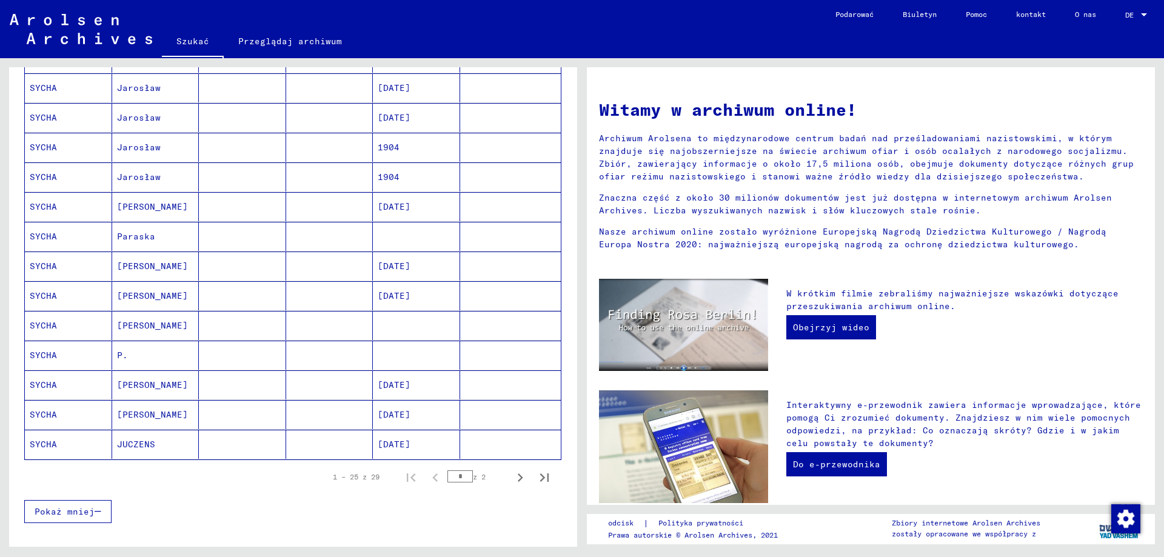
scroll to position [546, 0]
click at [512, 478] on icon "Następna strona" at bounding box center [520, 473] width 17 height 17
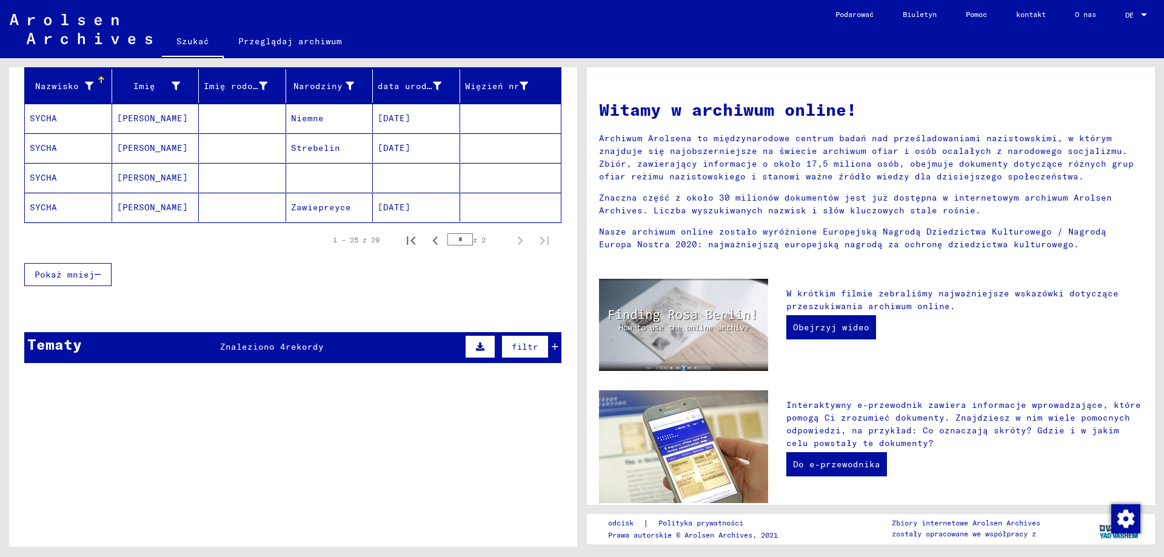
scroll to position [61, 0]
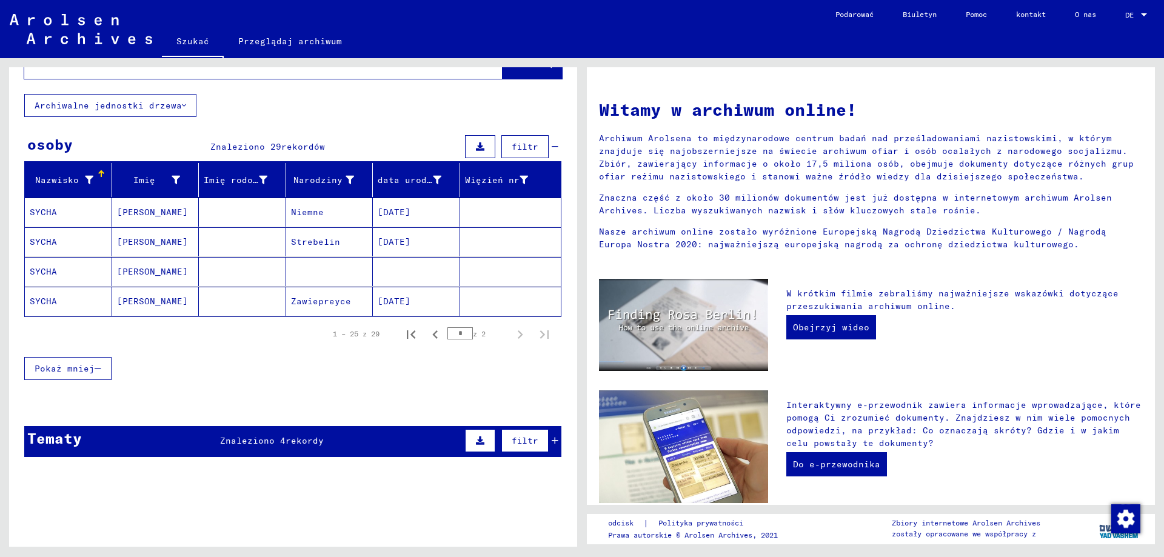
click at [232, 279] on mat-cell at bounding box center [242, 271] width 87 height 29
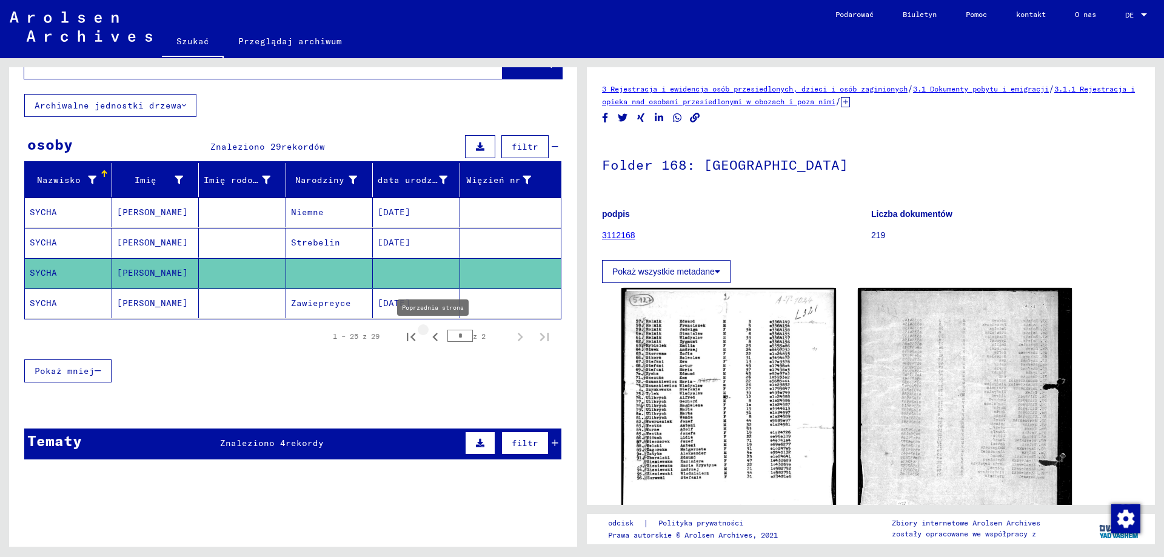
click at [427, 339] on icon "Poprzednia strona" at bounding box center [435, 337] width 17 height 17
type input "*"
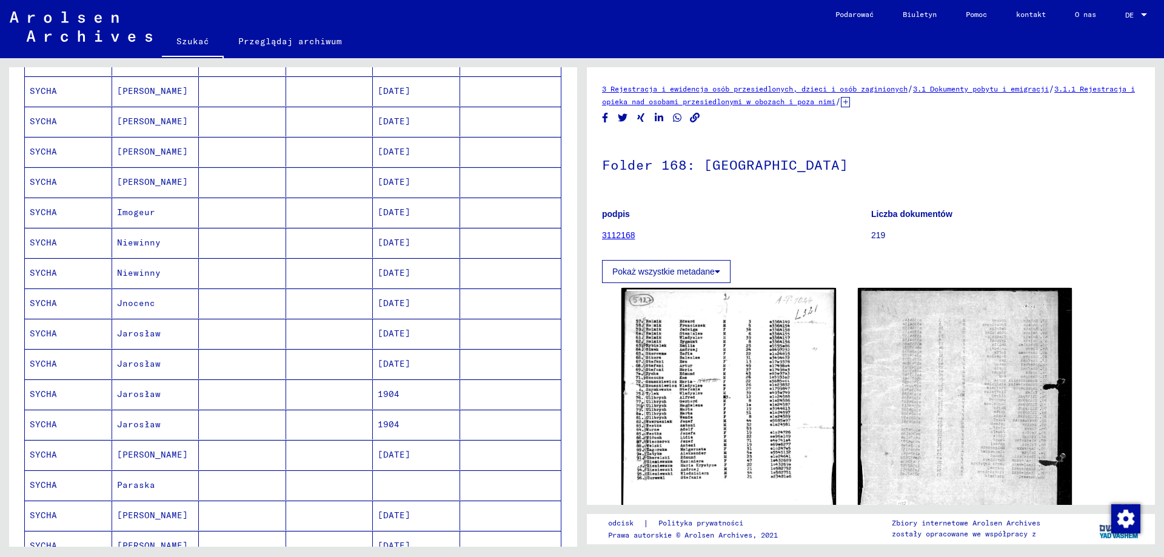
scroll to position [364, 0]
click at [313, 460] on mat-cell at bounding box center [329, 455] width 87 height 30
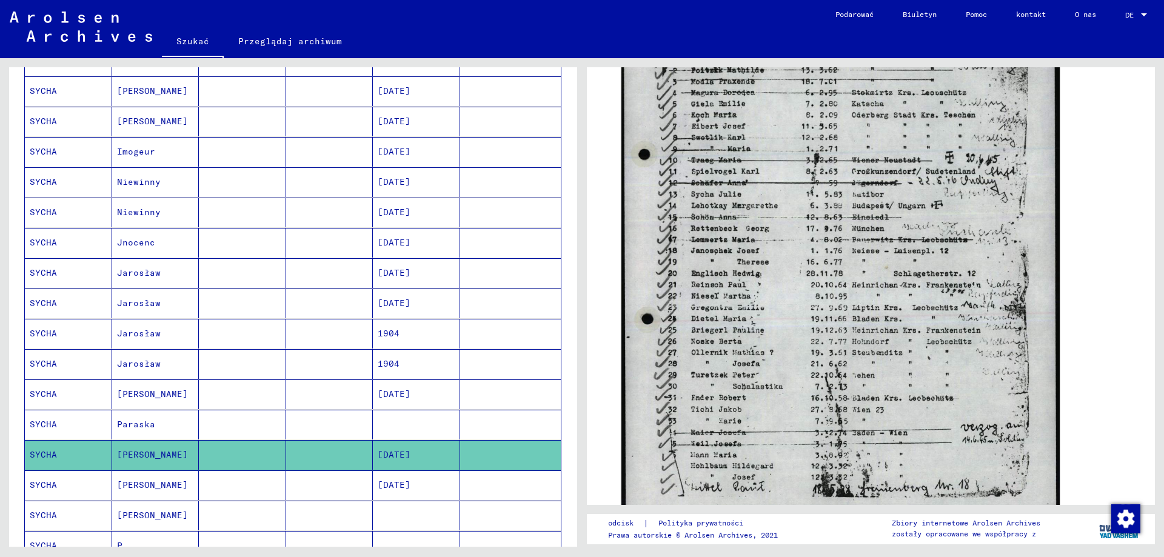
scroll to position [677, 0]
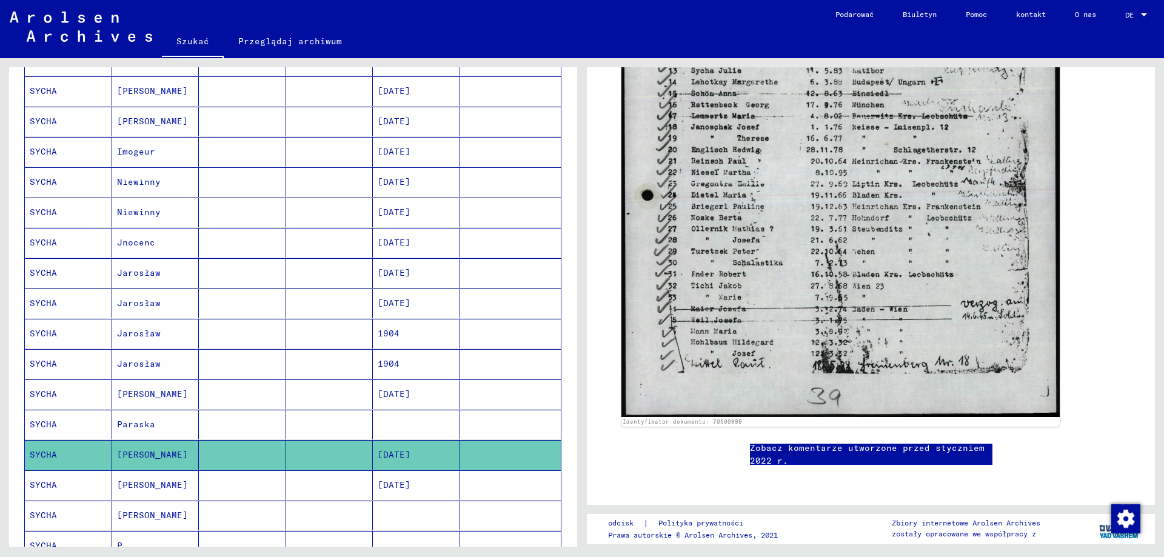
click at [398, 479] on font "05.11.1883" at bounding box center [394, 485] width 33 height 13
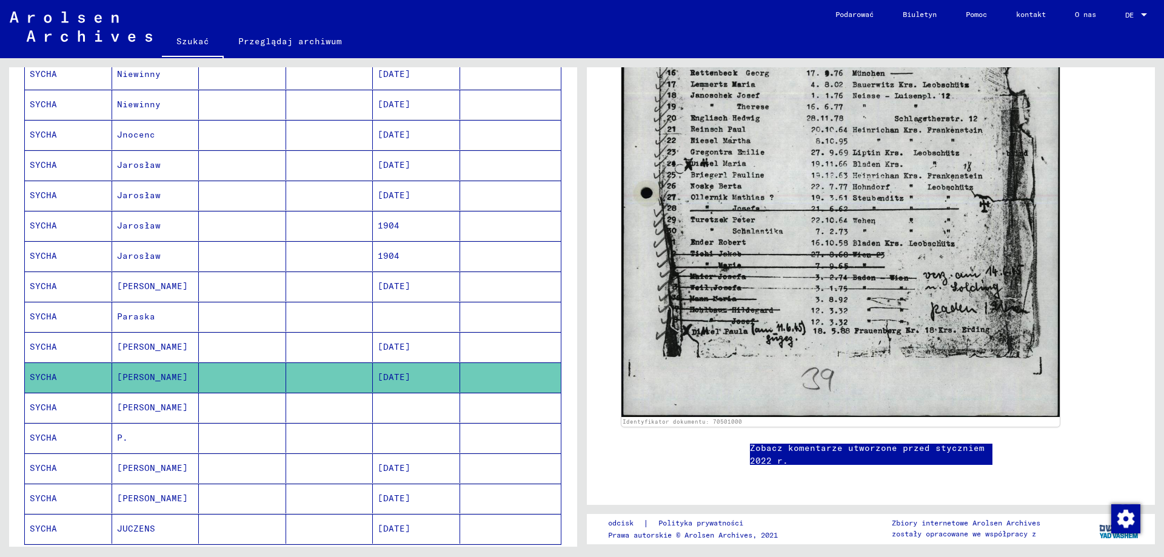
scroll to position [667, 0]
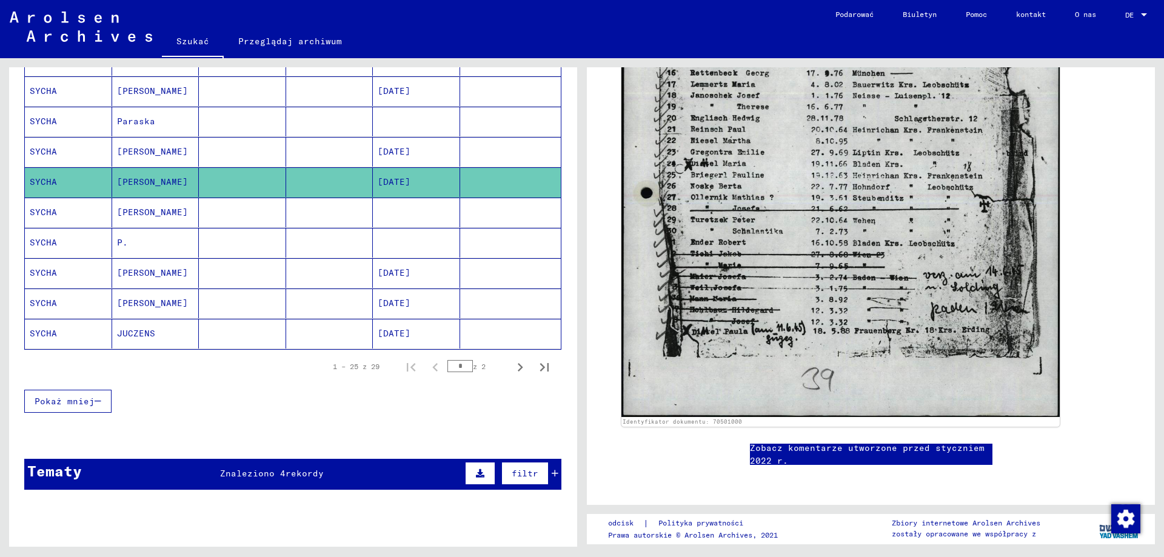
click at [215, 238] on mat-cell at bounding box center [242, 243] width 87 height 30
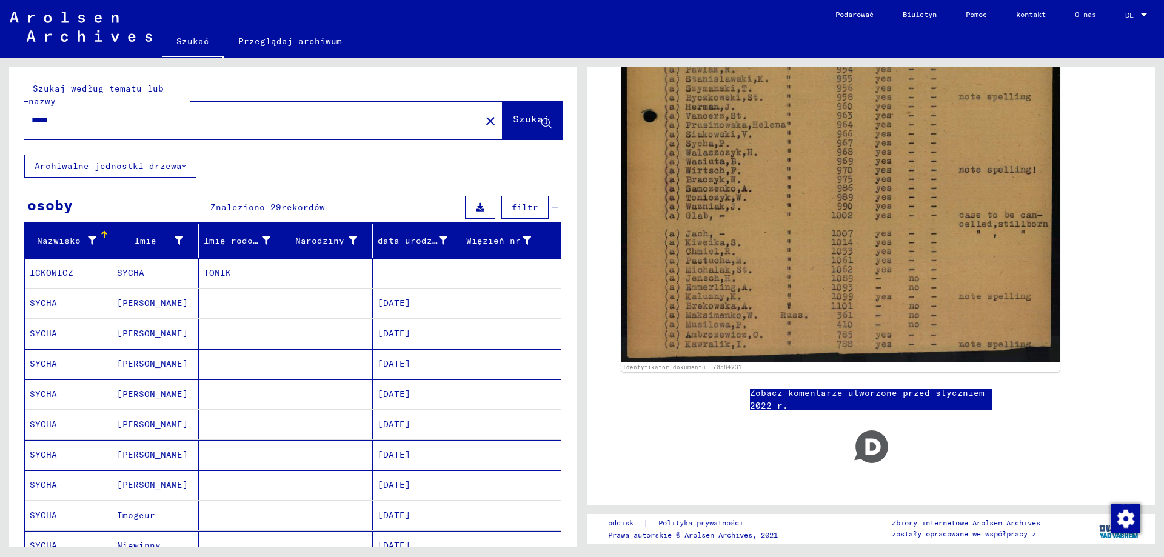
click at [478, 124] on button "close" at bounding box center [490, 121] width 24 height 24
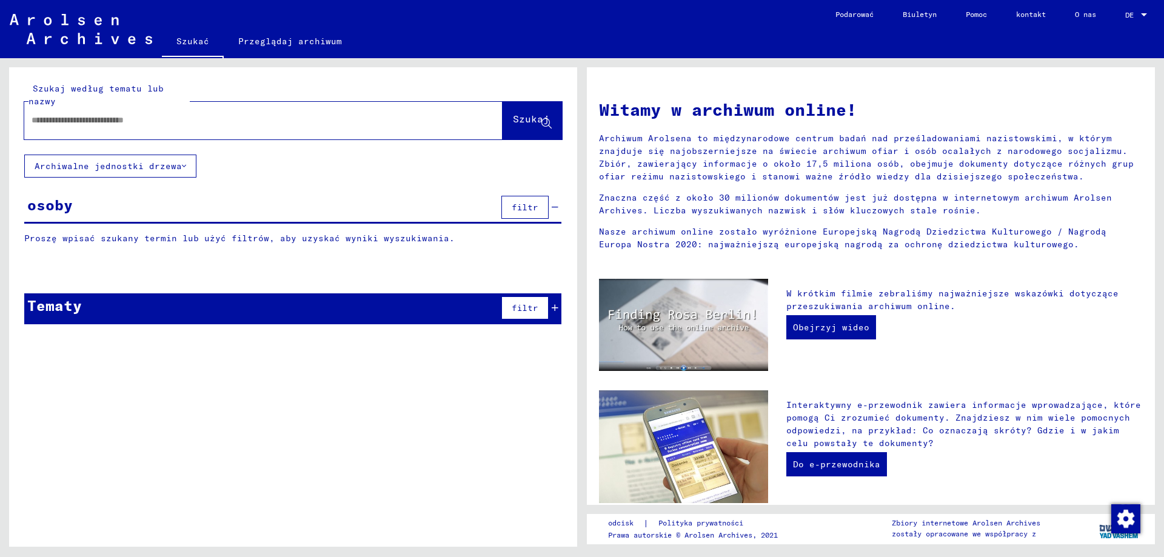
click at [420, 119] on input "text" at bounding box center [249, 120] width 435 height 13
type input "******"
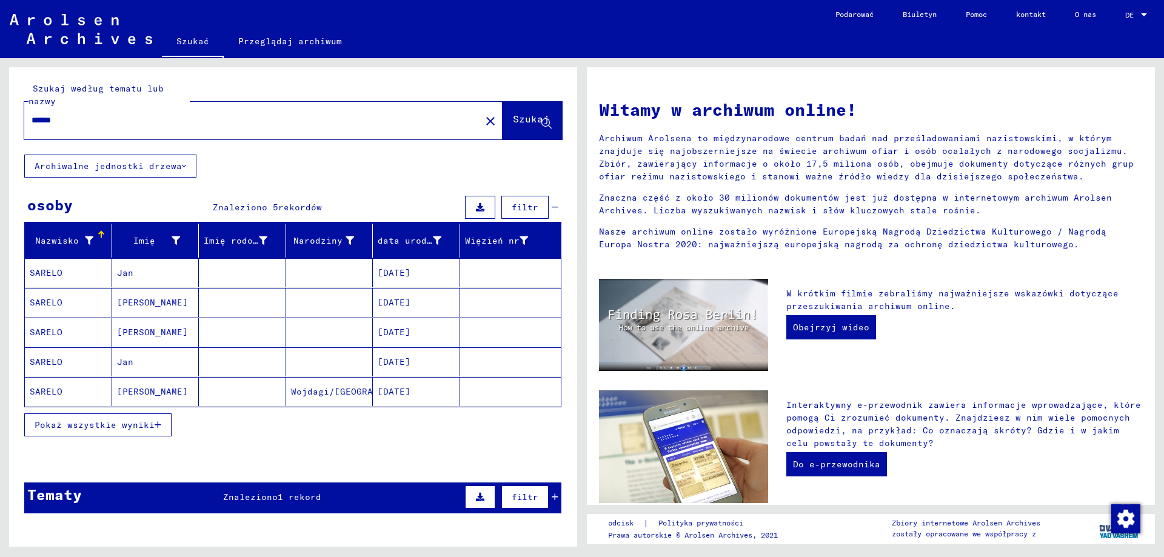
click at [155, 424] on icon "button" at bounding box center [158, 425] width 7 height 8
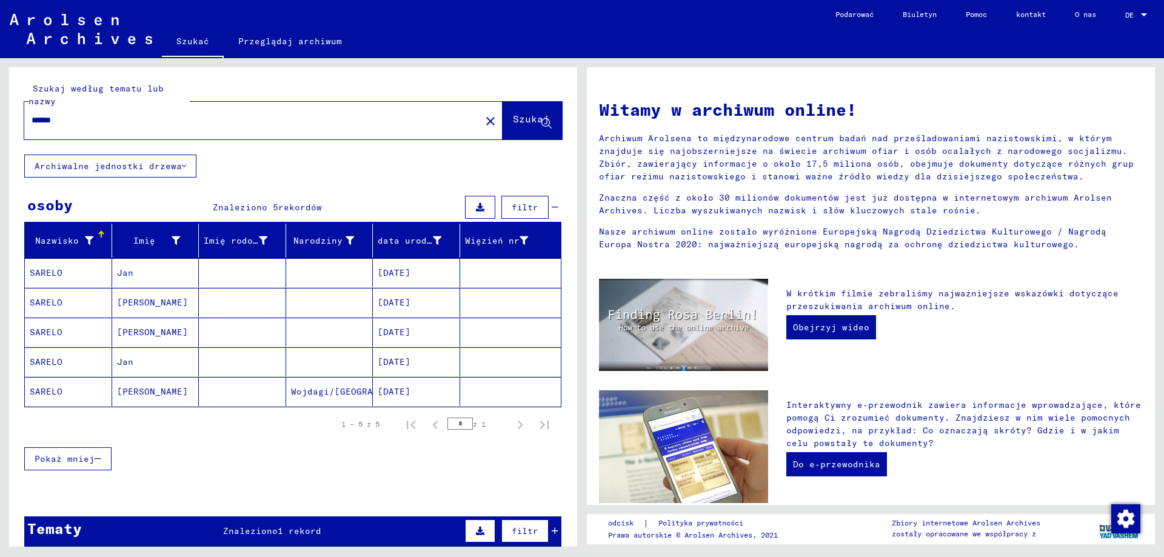
click at [296, 270] on mat-cell at bounding box center [329, 272] width 87 height 29
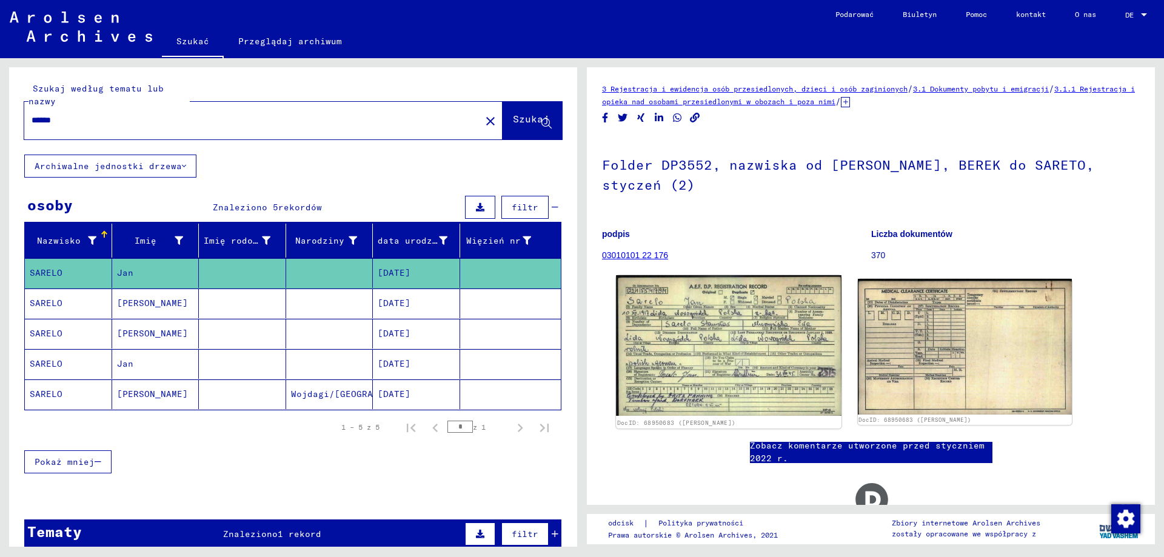
click at [674, 302] on img at bounding box center [728, 345] width 225 height 141
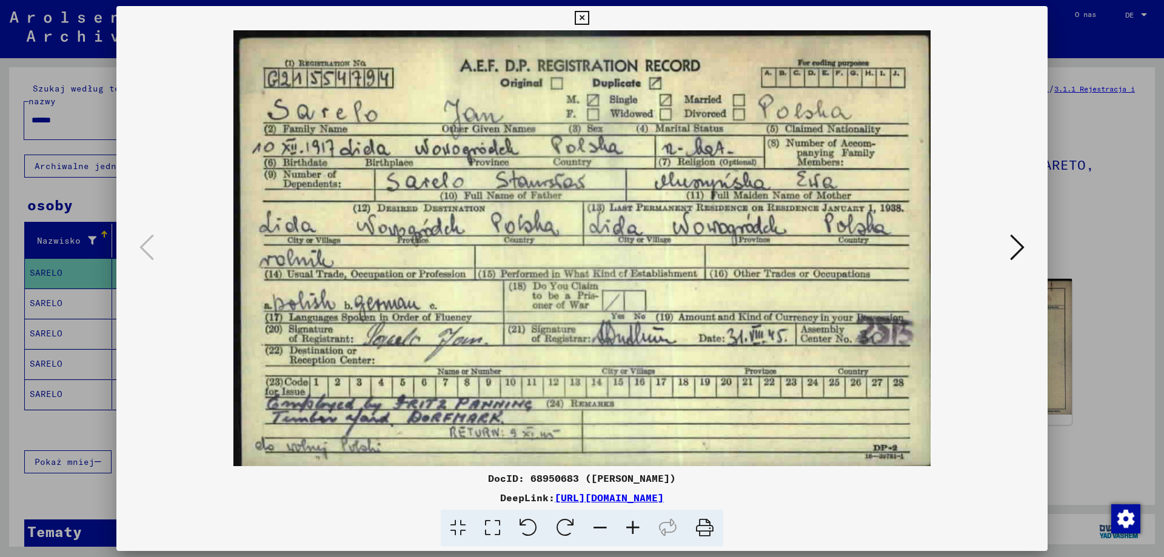
click at [587, 16] on icon at bounding box center [582, 18] width 14 height 15
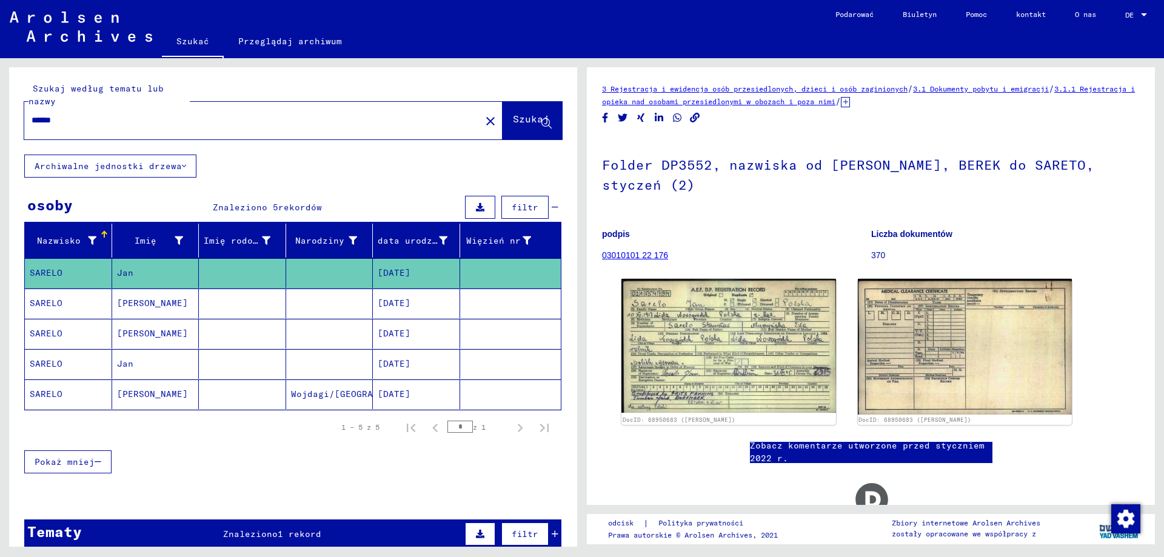
click at [347, 300] on mat-cell at bounding box center [329, 304] width 87 height 30
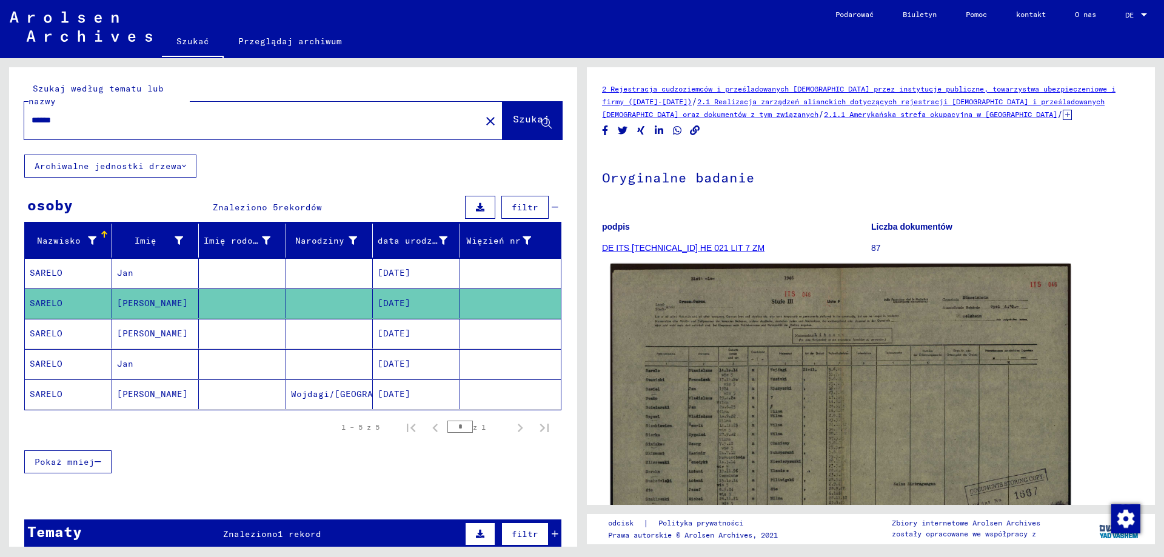
scroll to position [121, 0]
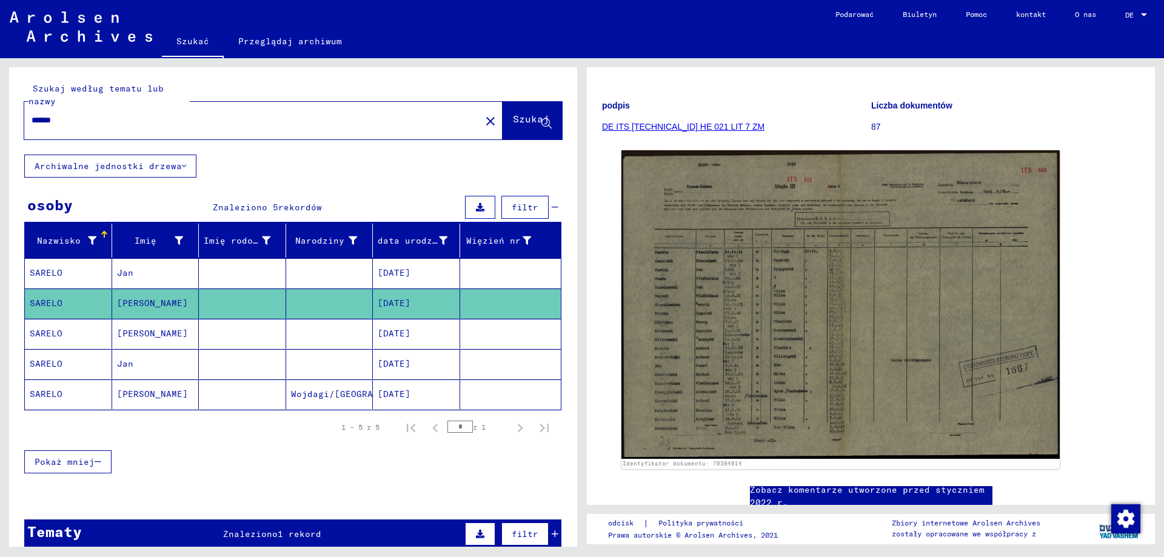
click at [352, 327] on mat-cell at bounding box center [329, 334] width 87 height 30
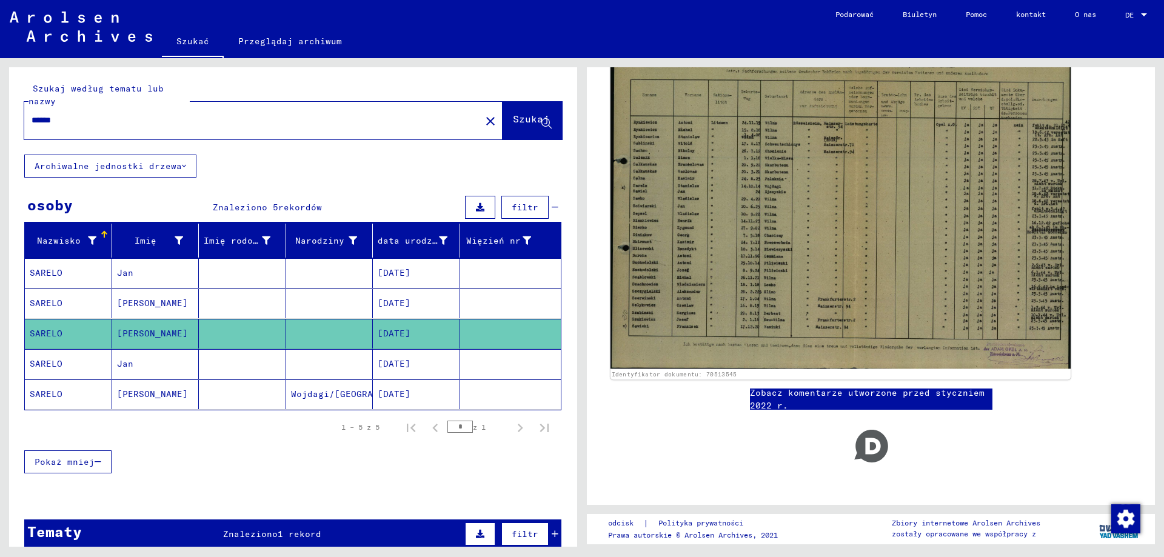
scroll to position [258, 0]
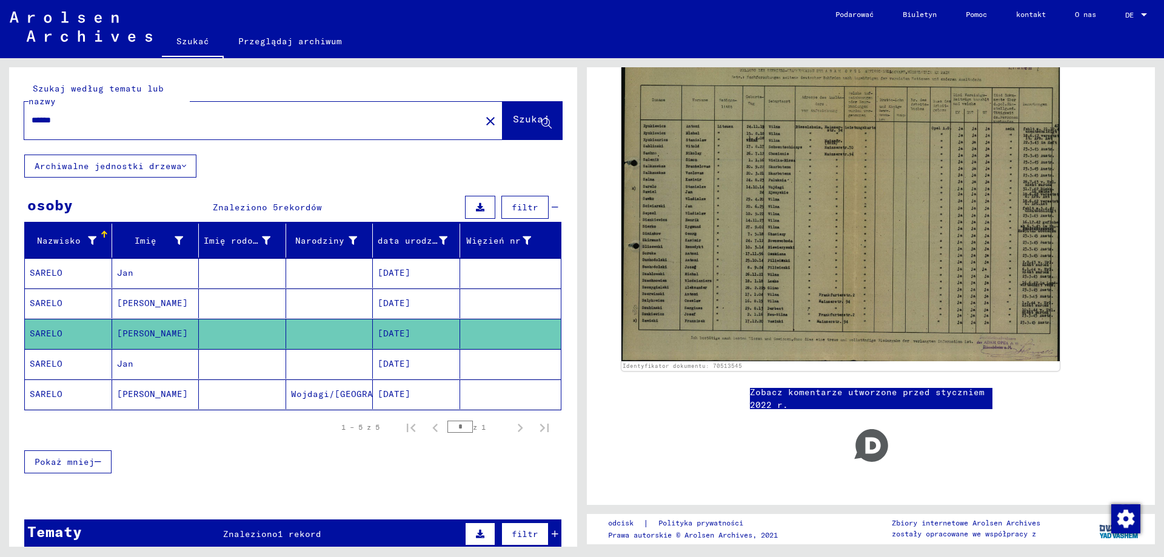
click at [425, 367] on mat-cell "12.01.1917" at bounding box center [416, 364] width 87 height 30
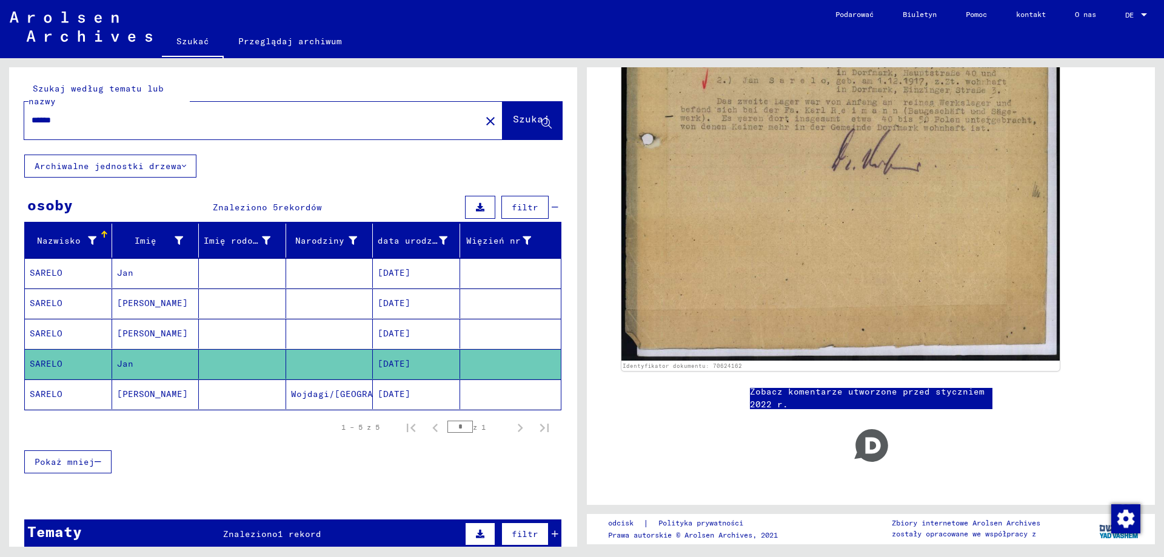
scroll to position [360, 0]
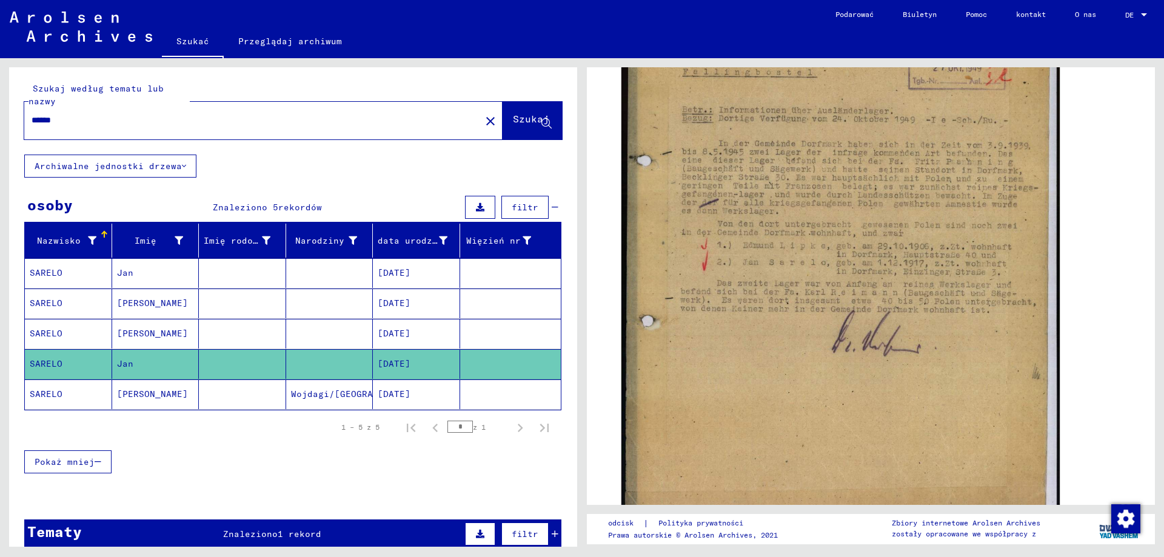
click at [338, 401] on mat-cell "Wojdagi/Wilno" at bounding box center [329, 395] width 87 height 30
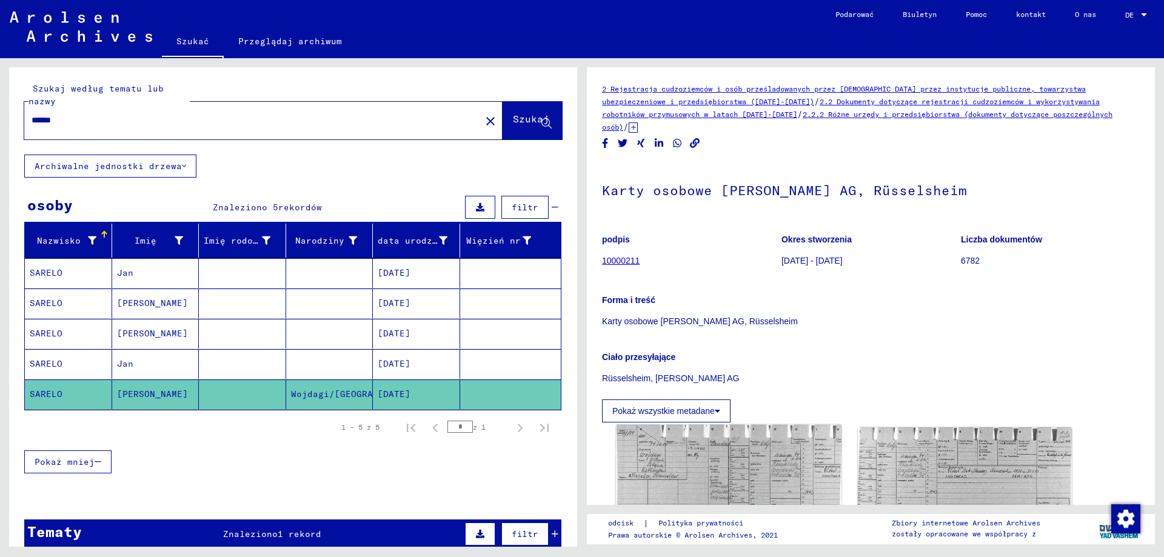
scroll to position [177, 0]
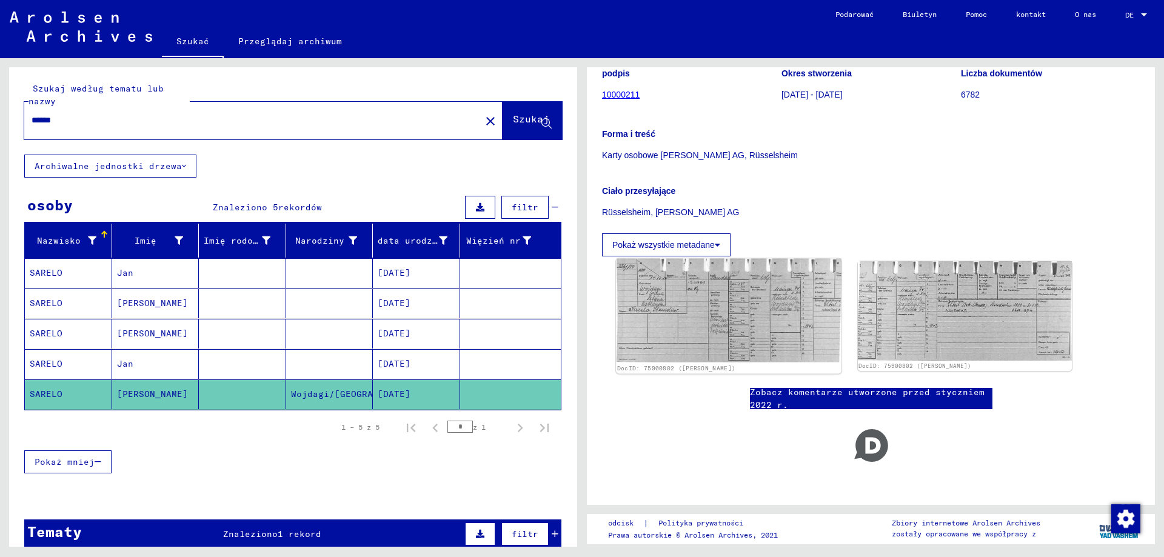
click at [694, 303] on img at bounding box center [728, 311] width 225 height 104
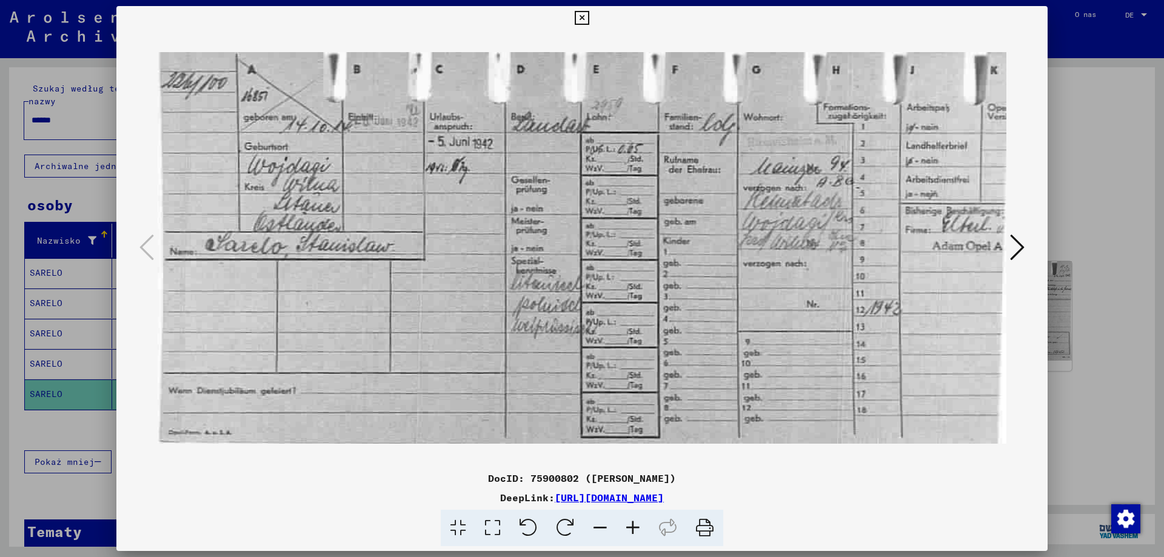
click at [578, 22] on icon at bounding box center [582, 18] width 14 height 15
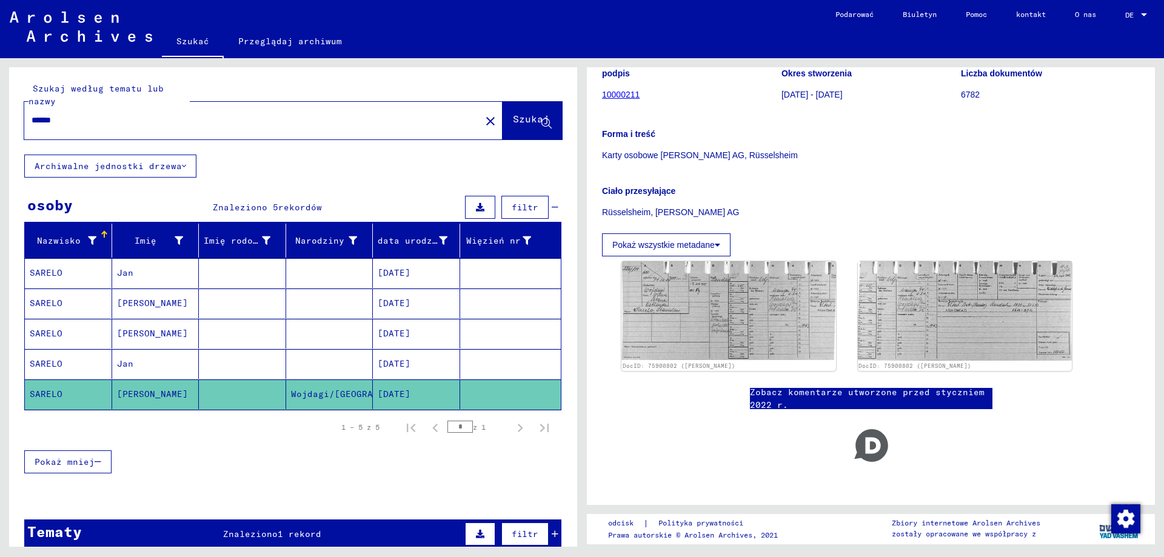
click at [178, 336] on mat-cell "Stanisław" at bounding box center [155, 334] width 87 height 30
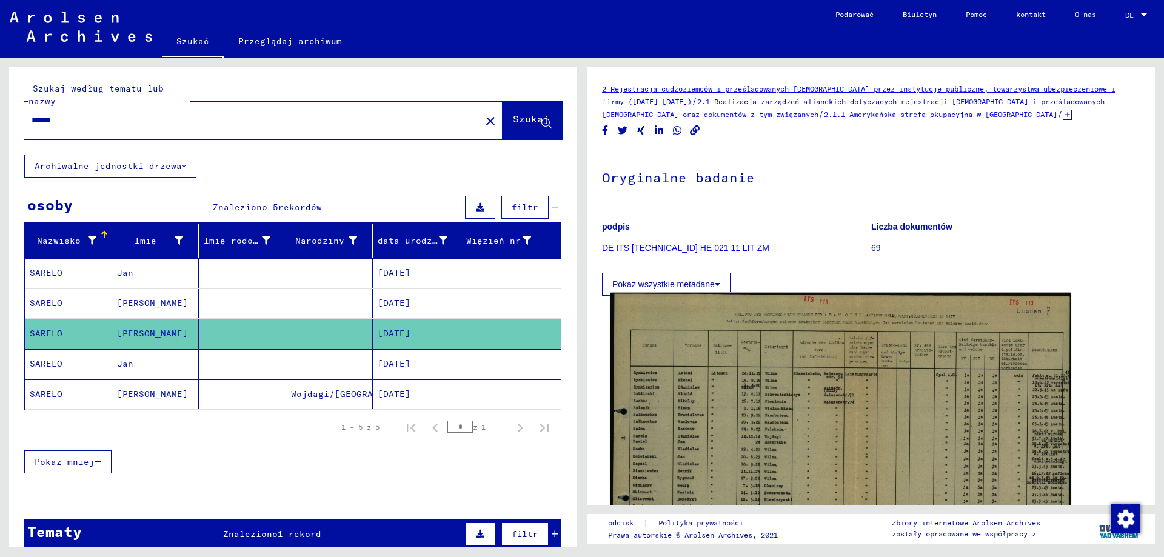
scroll to position [209, 0]
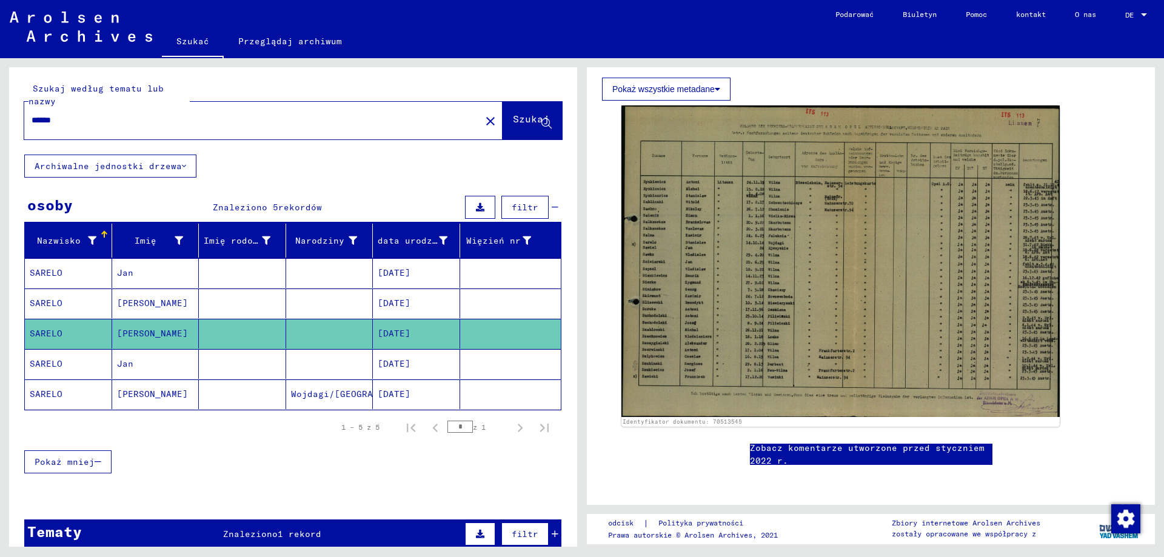
click at [303, 301] on mat-cell at bounding box center [329, 304] width 87 height 30
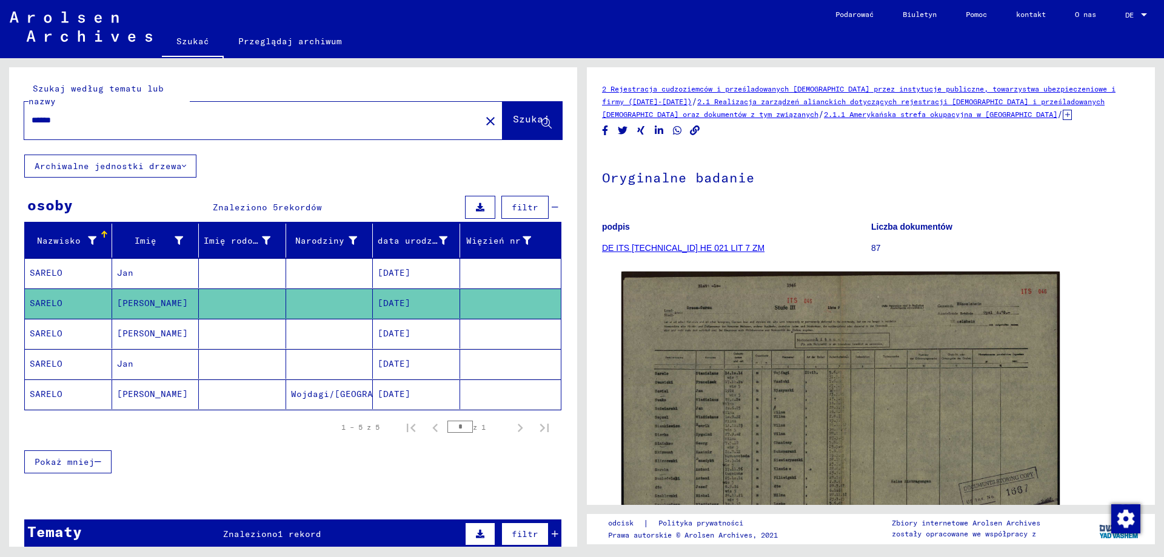
click at [305, 272] on mat-cell at bounding box center [329, 273] width 87 height 30
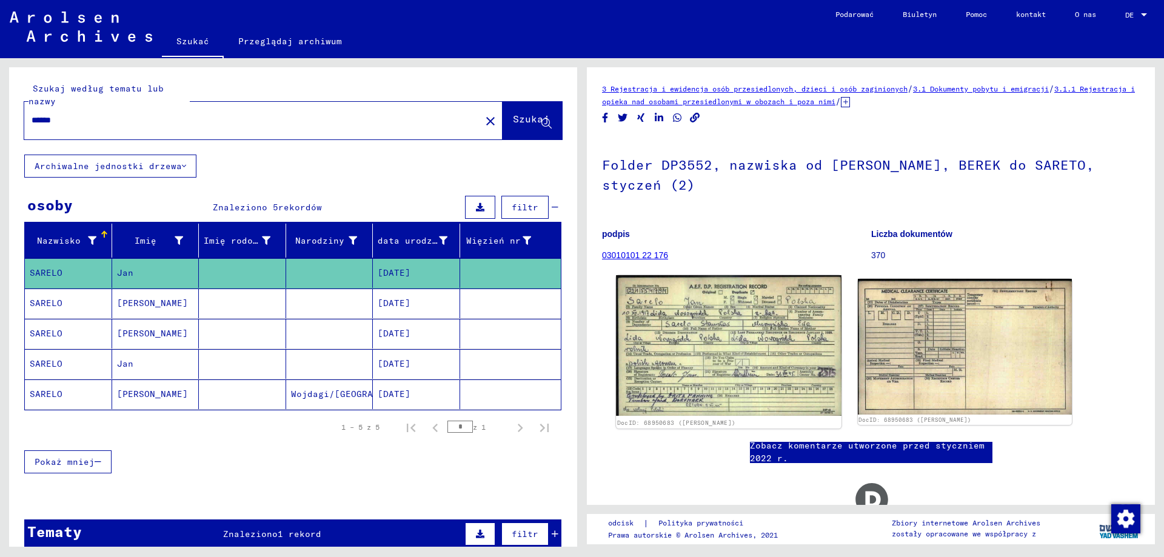
click at [733, 304] on img at bounding box center [728, 345] width 225 height 141
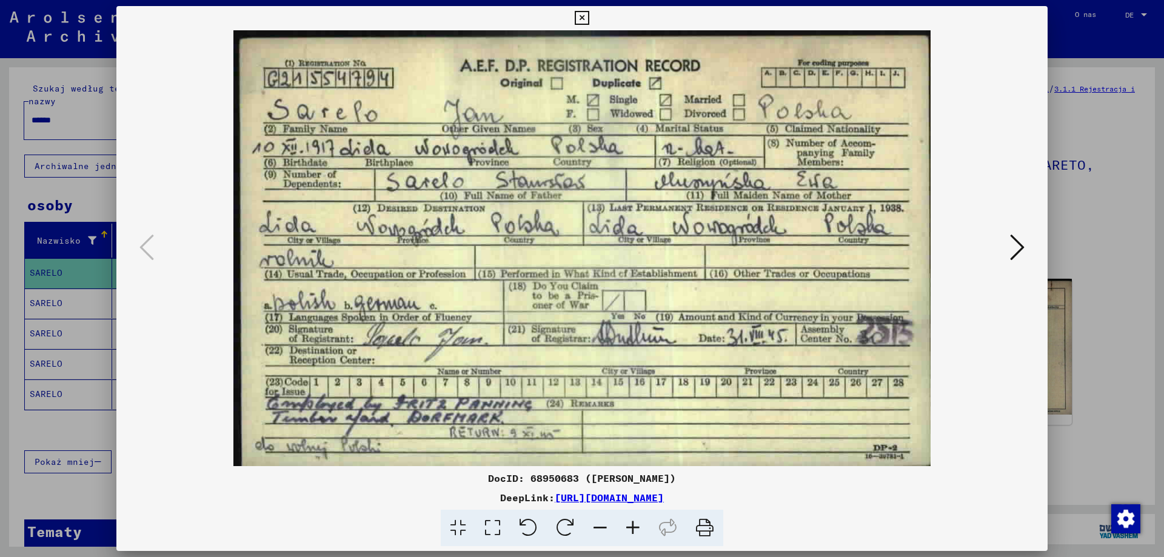
click at [1010, 247] on icon at bounding box center [1017, 247] width 15 height 29
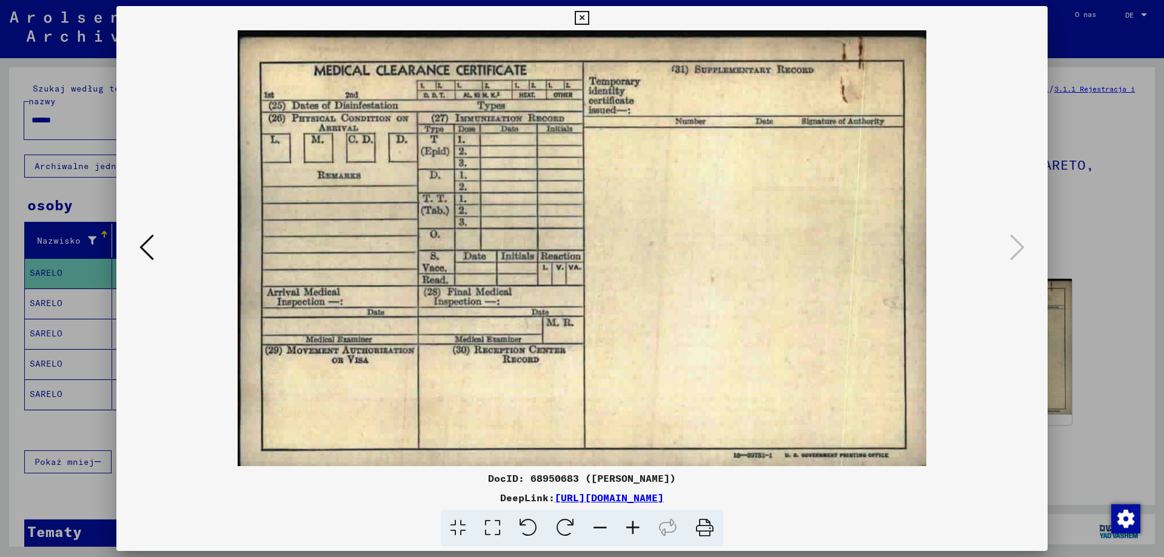
click at [999, 258] on img at bounding box center [582, 248] width 849 height 436
click at [154, 257] on button at bounding box center [147, 248] width 22 height 35
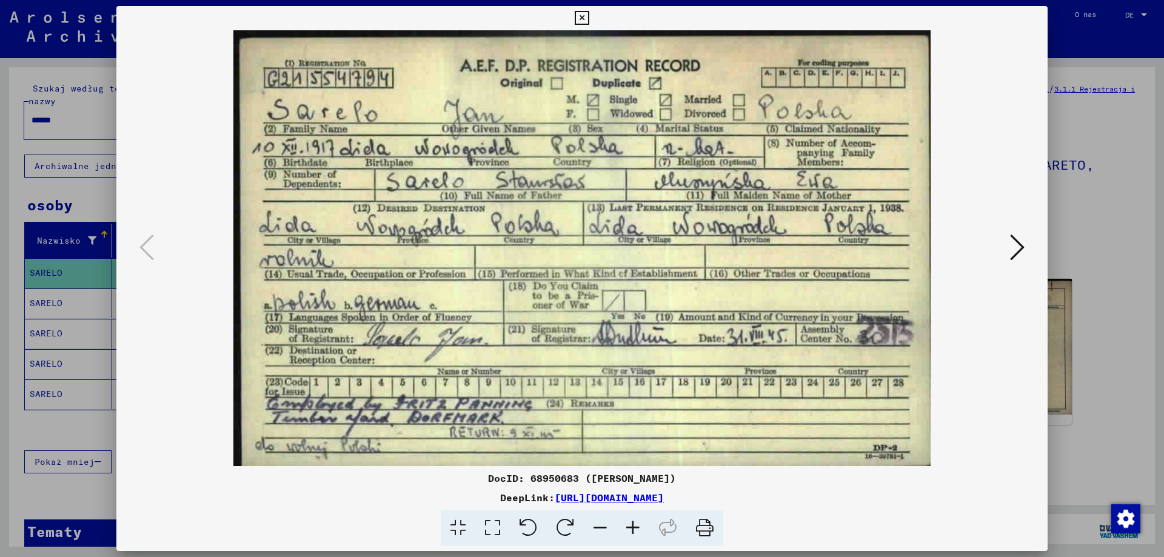
click at [578, 13] on icon at bounding box center [582, 18] width 14 height 15
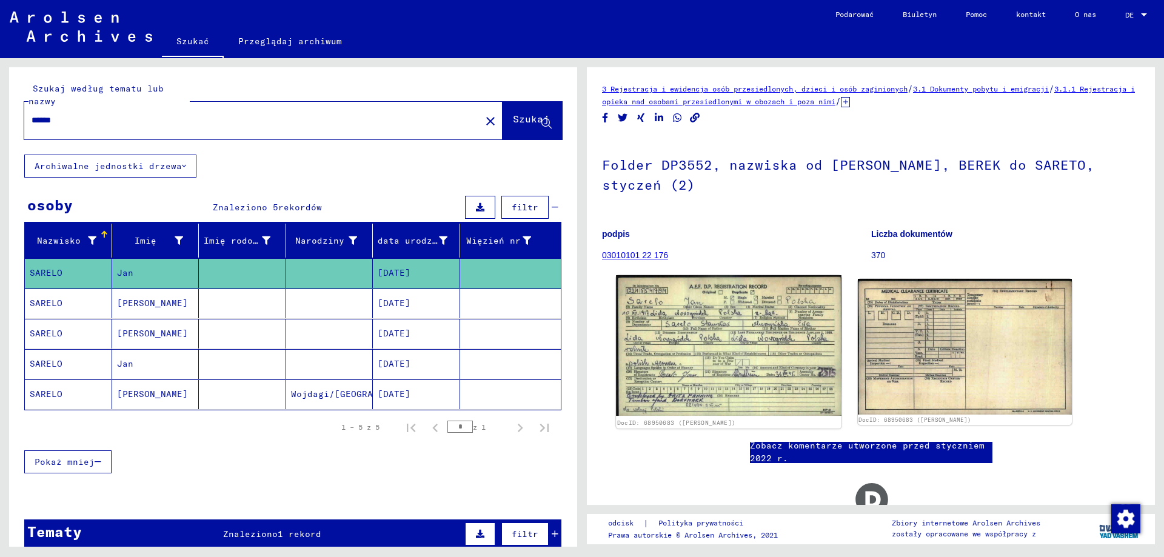
scroll to position [73, 0]
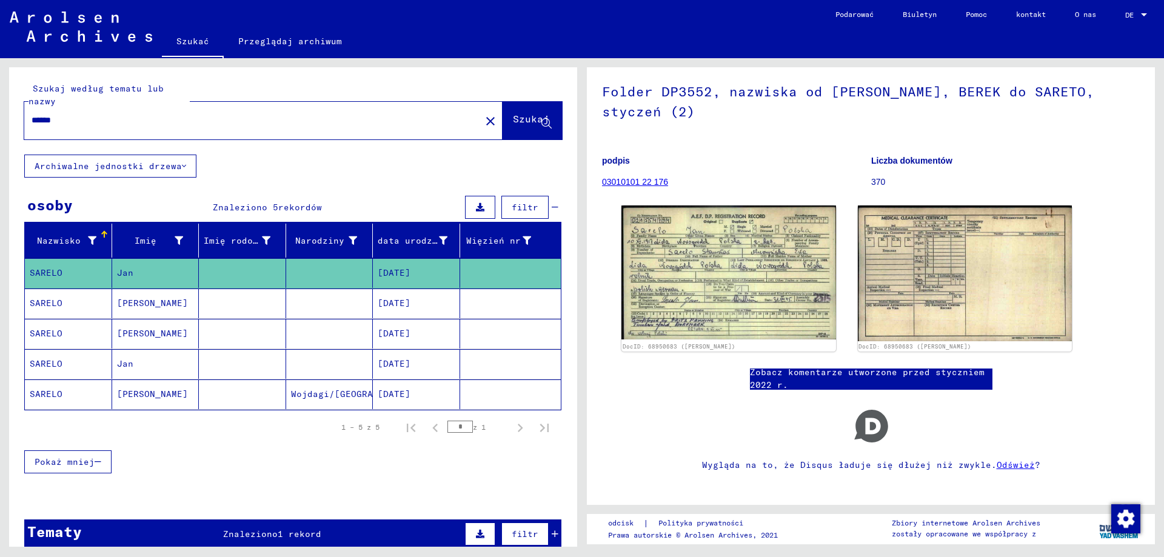
click at [704, 402] on div "Wygląda na to, że Disqus ładuje się dłużej niż zwykle. Odśwież ?" at bounding box center [871, 441] width 538 height 78
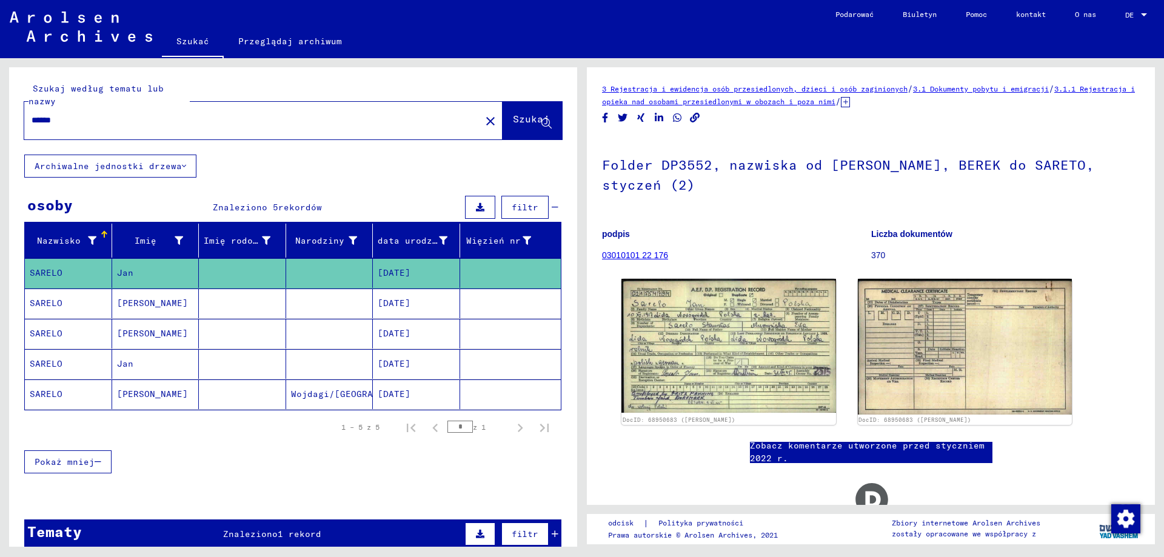
click at [318, 386] on mat-cell "Wojdagi/Wilno" at bounding box center [329, 395] width 87 height 30
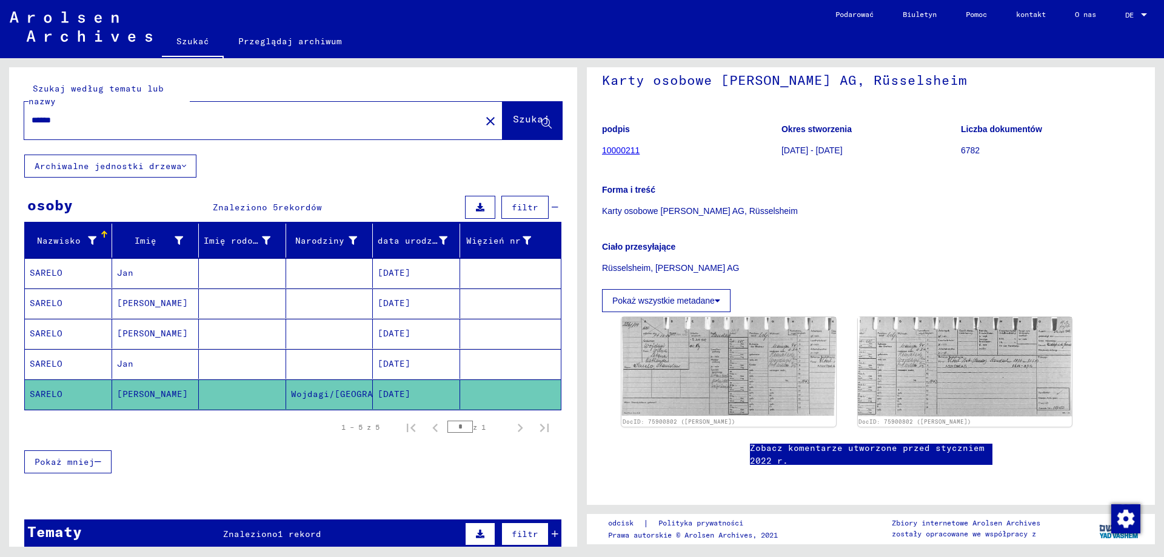
scroll to position [129, 0]
